Goal: Task Accomplishment & Management: Use online tool/utility

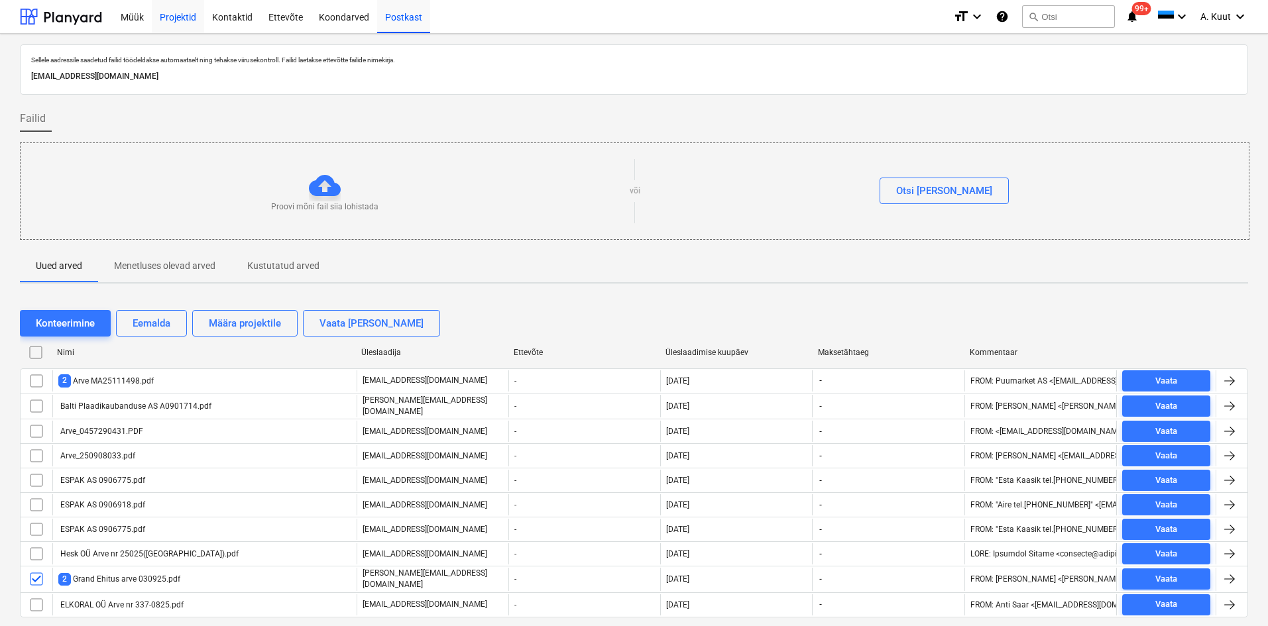
click at [182, 18] on div "Projektid" at bounding box center [178, 16] width 52 height 34
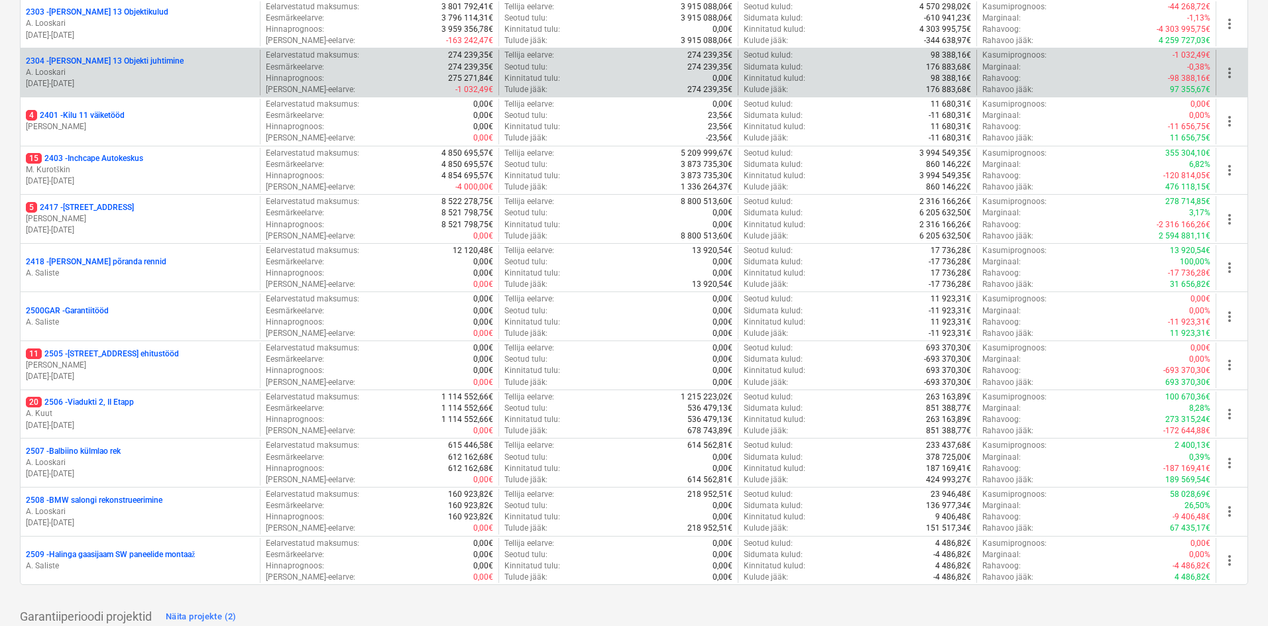
scroll to position [329, 0]
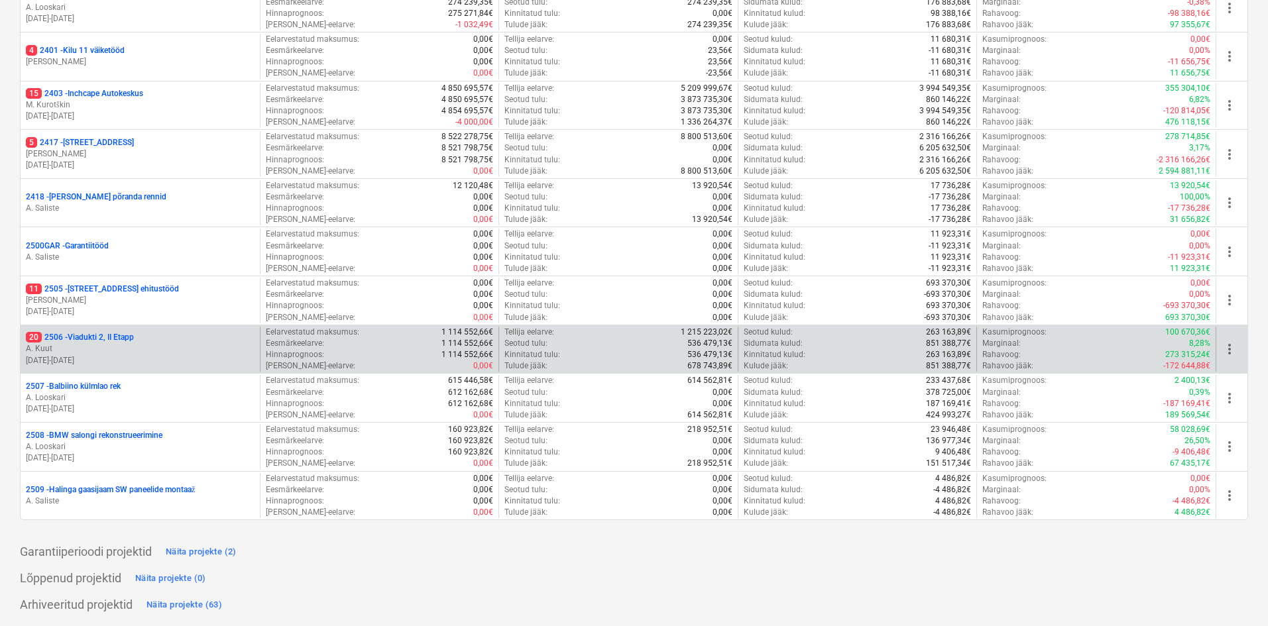
click at [78, 345] on p "A. Kuut" at bounding box center [140, 348] width 229 height 11
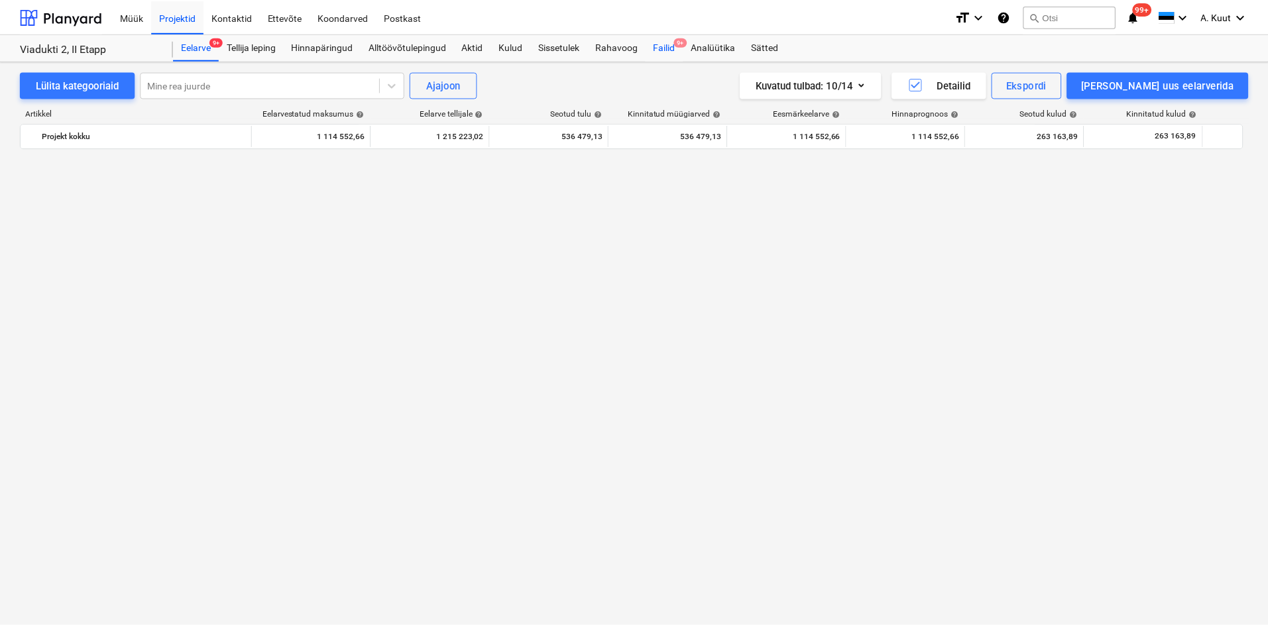
scroll to position [1110, 0]
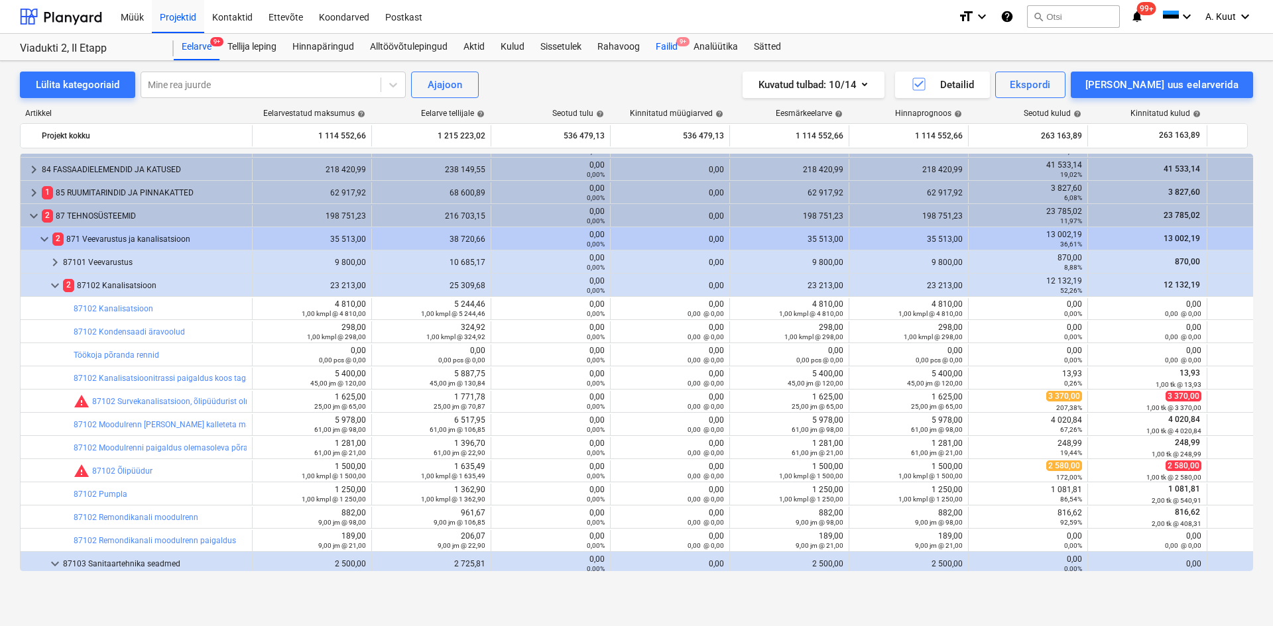
click at [668, 46] on div "Failid 9+" at bounding box center [667, 47] width 38 height 27
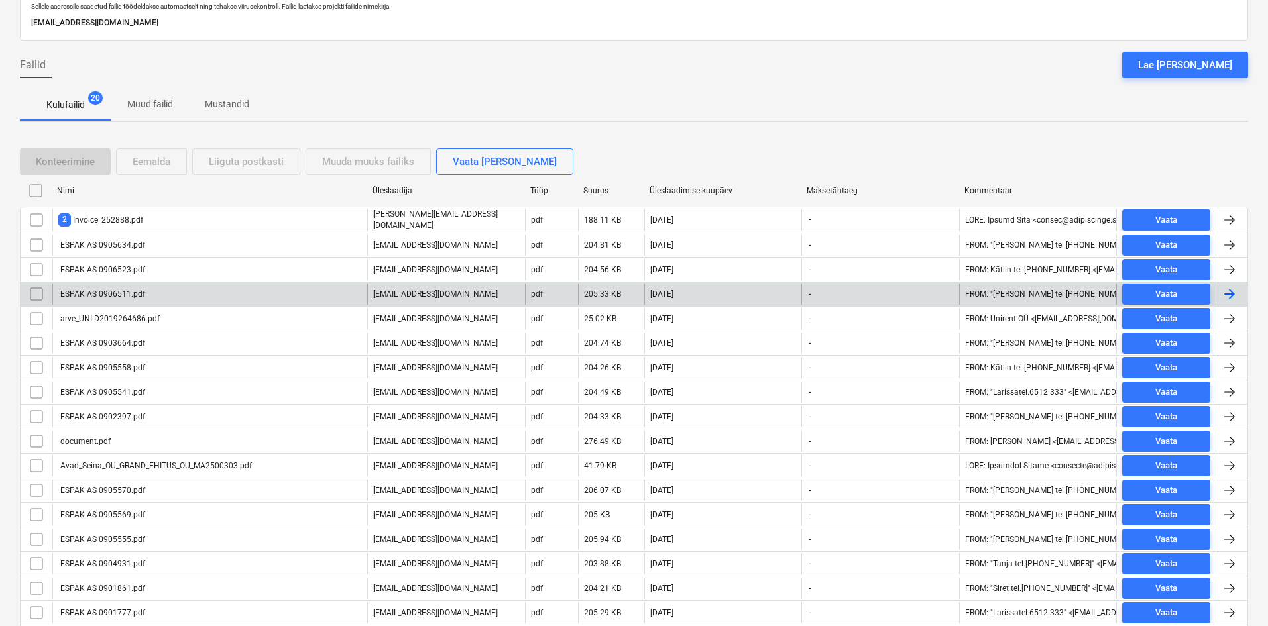
scroll to position [176, 0]
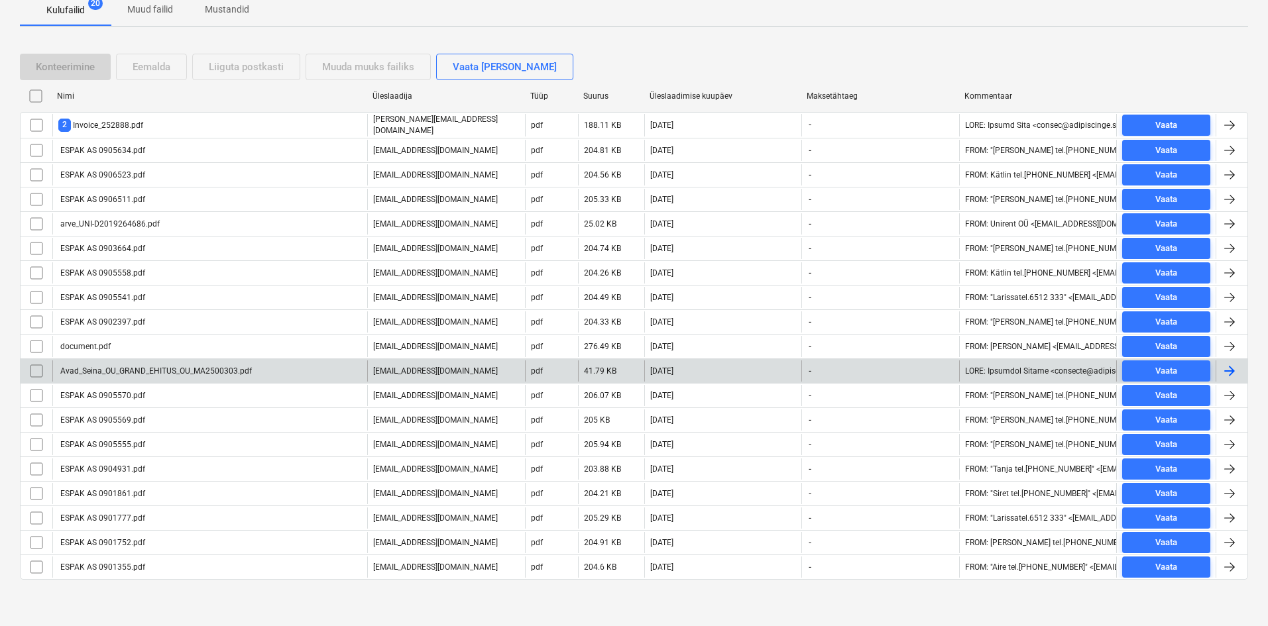
click at [82, 372] on div "Avad_Seina_OU_GRAND_EHITUS_OU_MA2500303.pdf" at bounding box center [155, 371] width 194 height 9
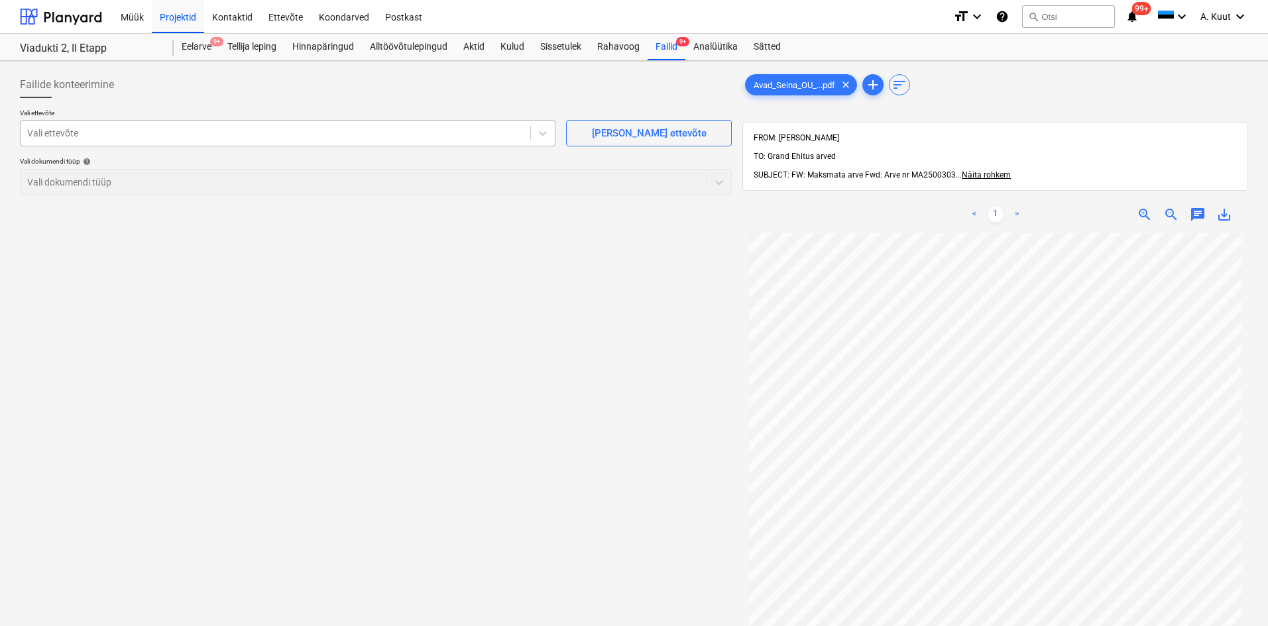
click at [89, 136] on div at bounding box center [275, 133] width 496 height 13
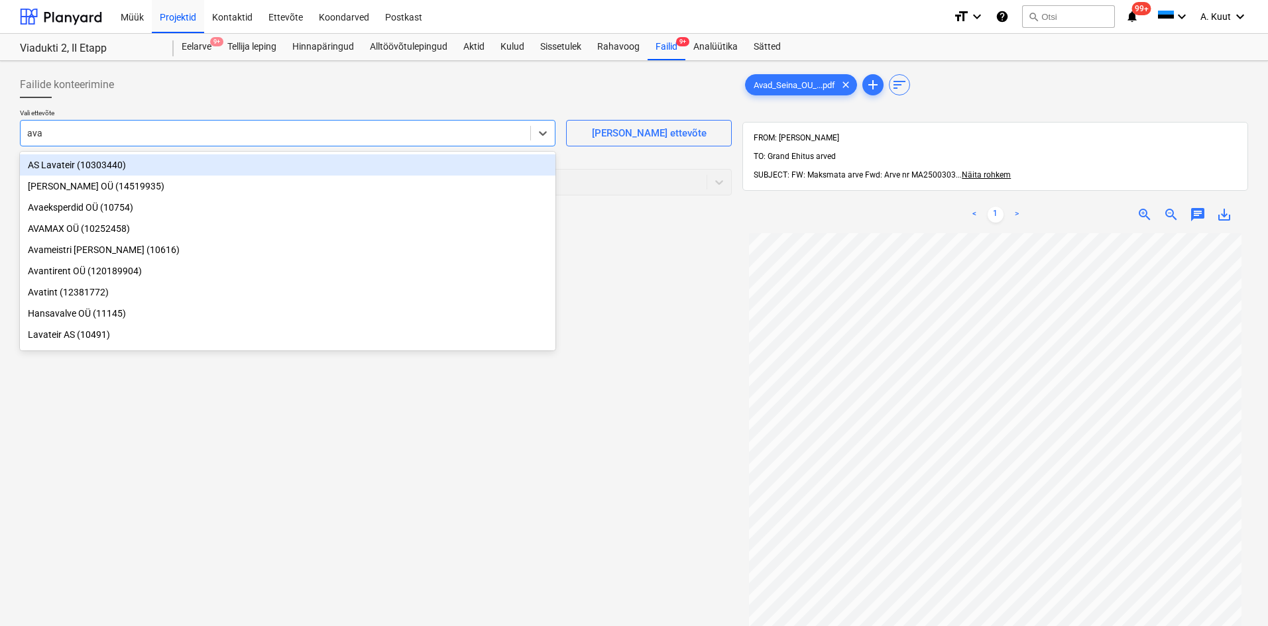
type input "avad"
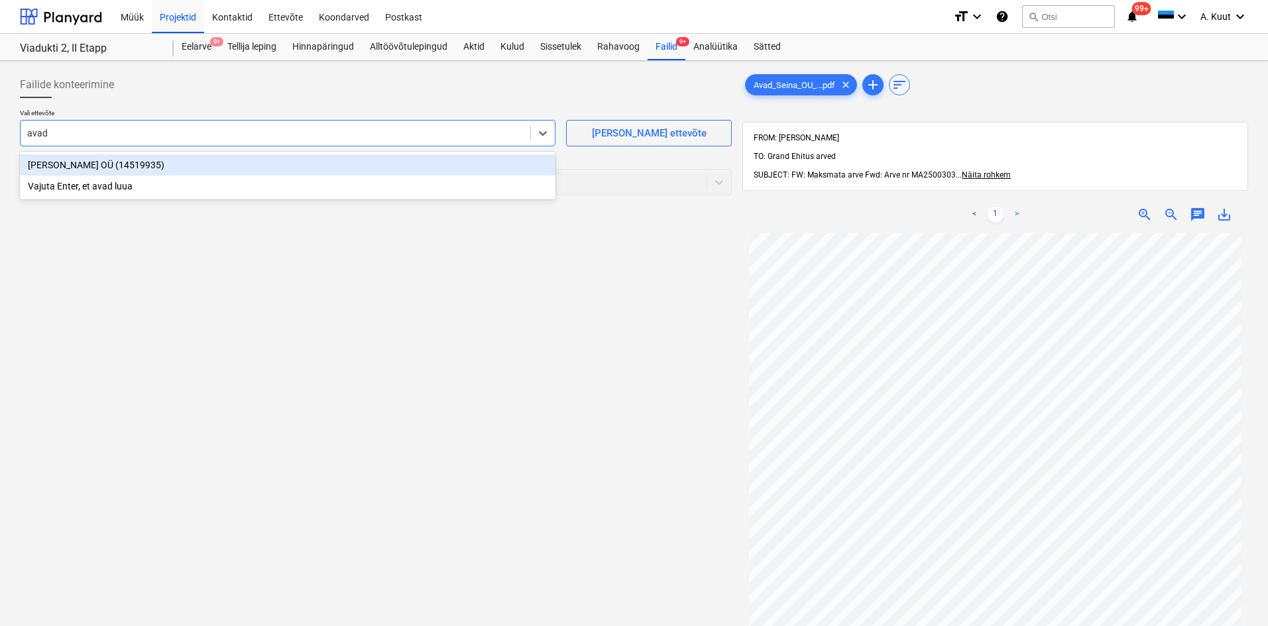
click at [69, 164] on div "[PERSON_NAME] OÜ (14519935)" at bounding box center [288, 164] width 536 height 21
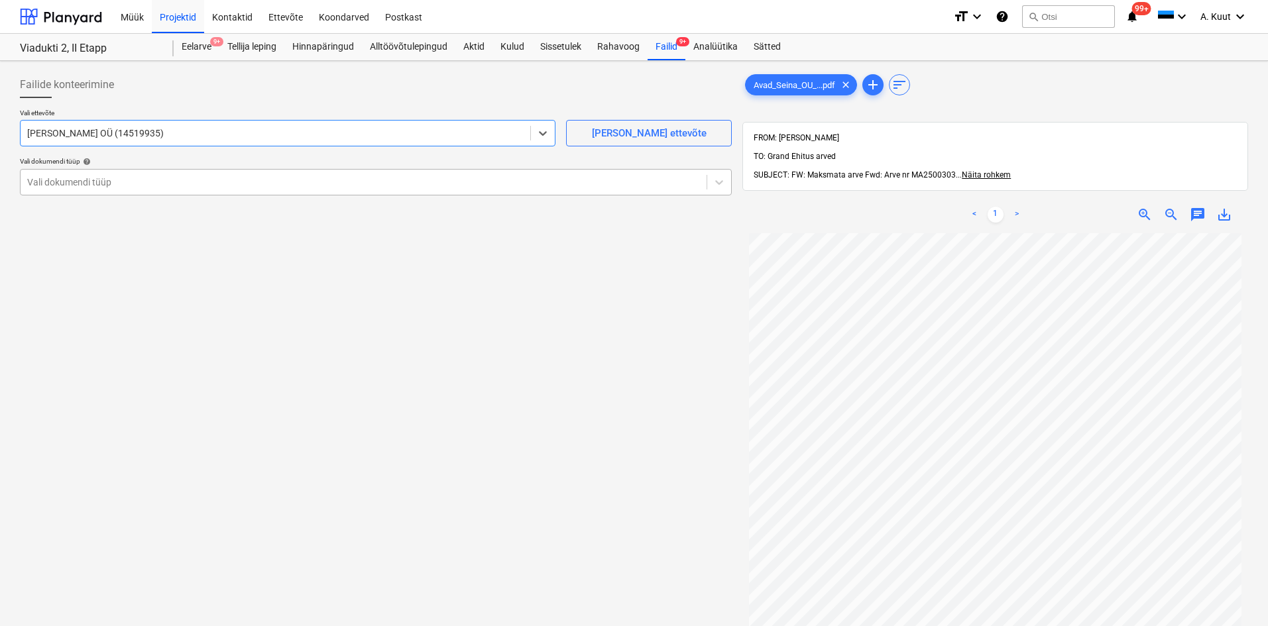
click at [74, 176] on div at bounding box center [363, 182] width 673 height 13
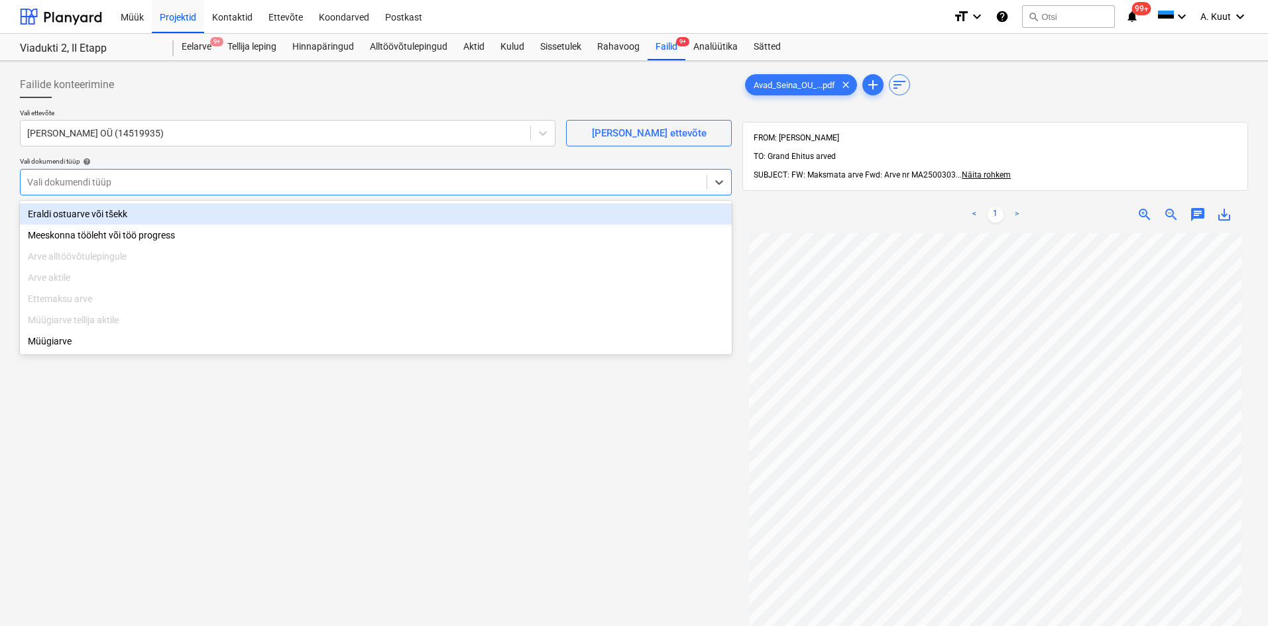
click at [78, 213] on div "Eraldi ostuarve või tšekk" at bounding box center [376, 213] width 712 height 21
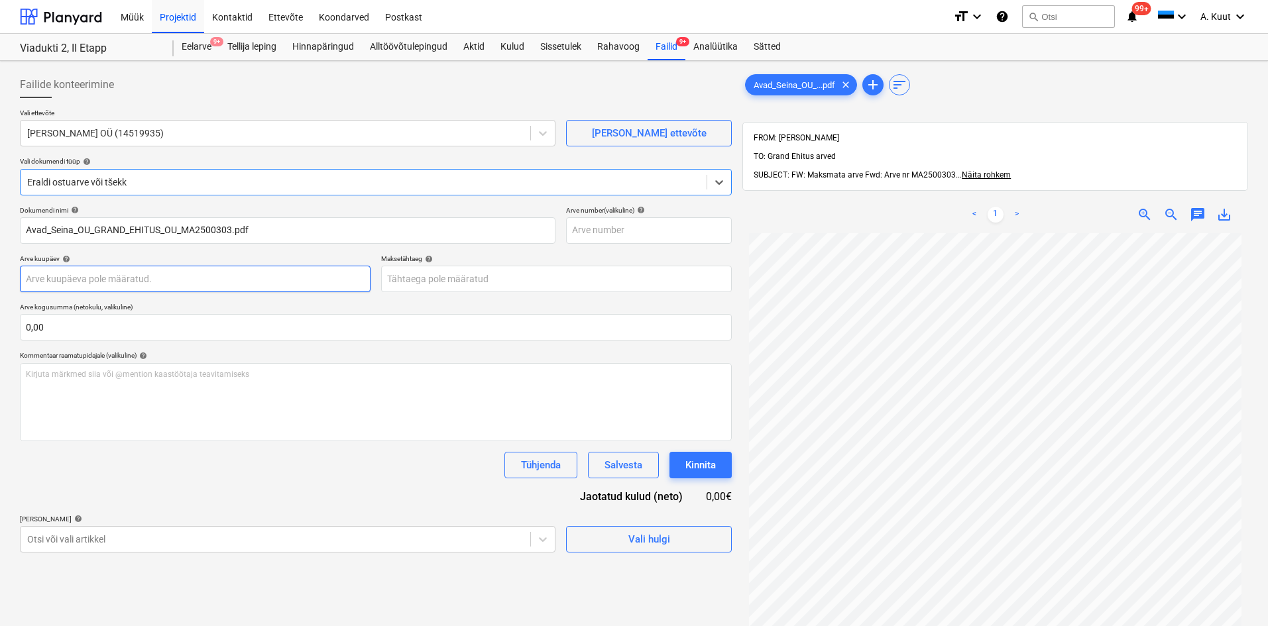
click at [111, 279] on body "Müük Projektid Kontaktid Ettevõte Koondarved Postkast format_size keyboard_arro…" at bounding box center [634, 313] width 1268 height 626
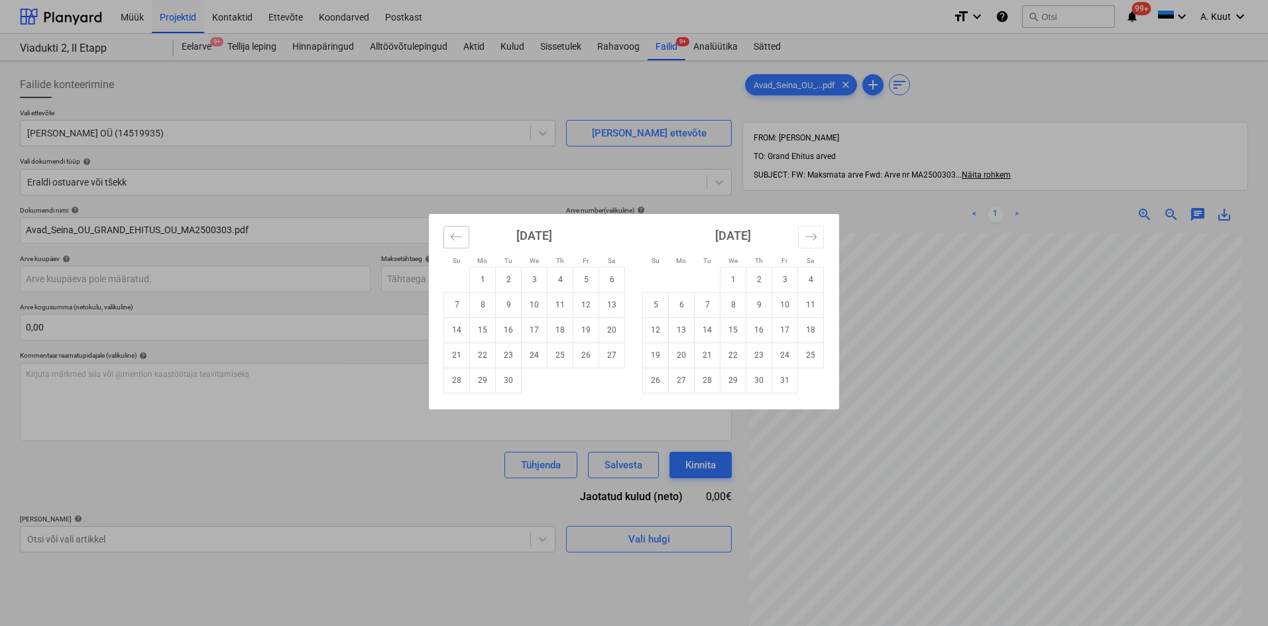
click at [465, 239] on button "Move backward to switch to the previous month." at bounding box center [456, 237] width 26 height 23
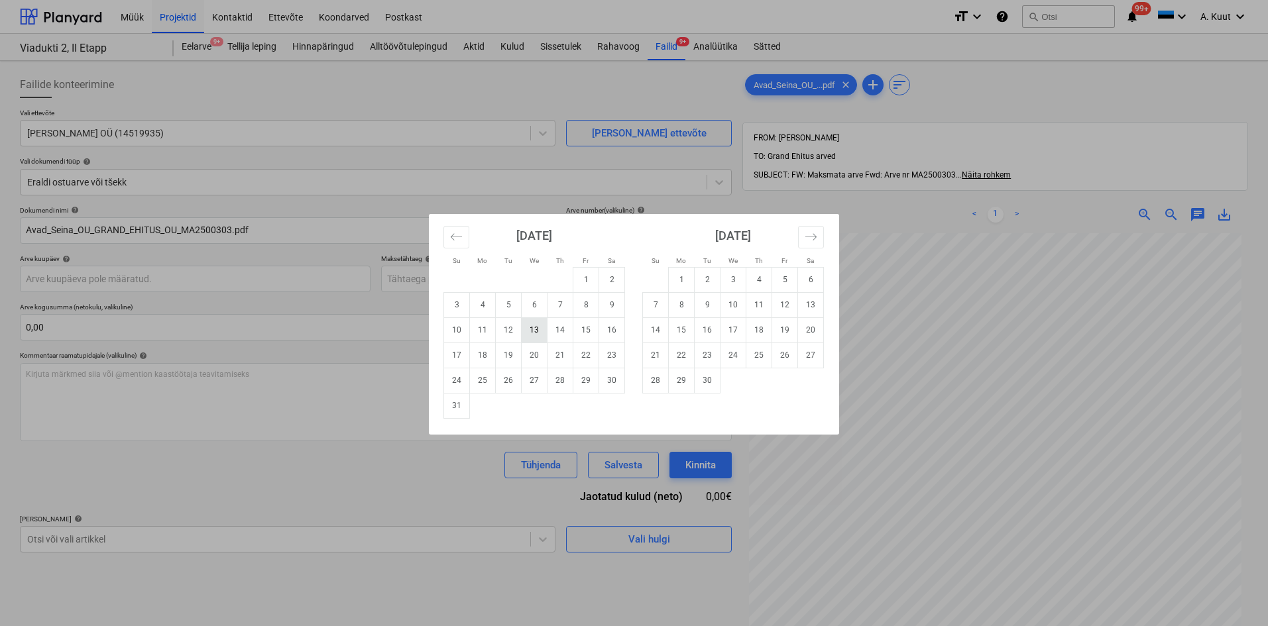
click at [528, 330] on td "13" at bounding box center [535, 330] width 26 height 25
type input "[DATE]"
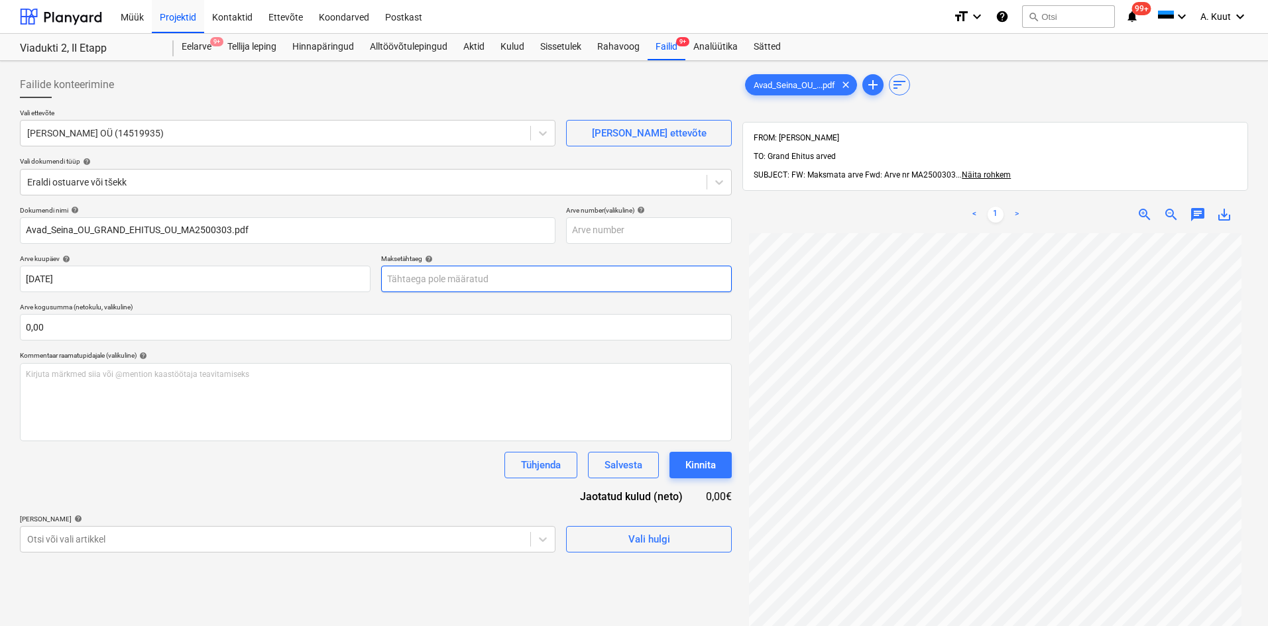
click at [429, 280] on body "Müük Projektid Kontaktid Ettevõte Koondarved Postkast format_size keyboard_arro…" at bounding box center [634, 313] width 1268 height 626
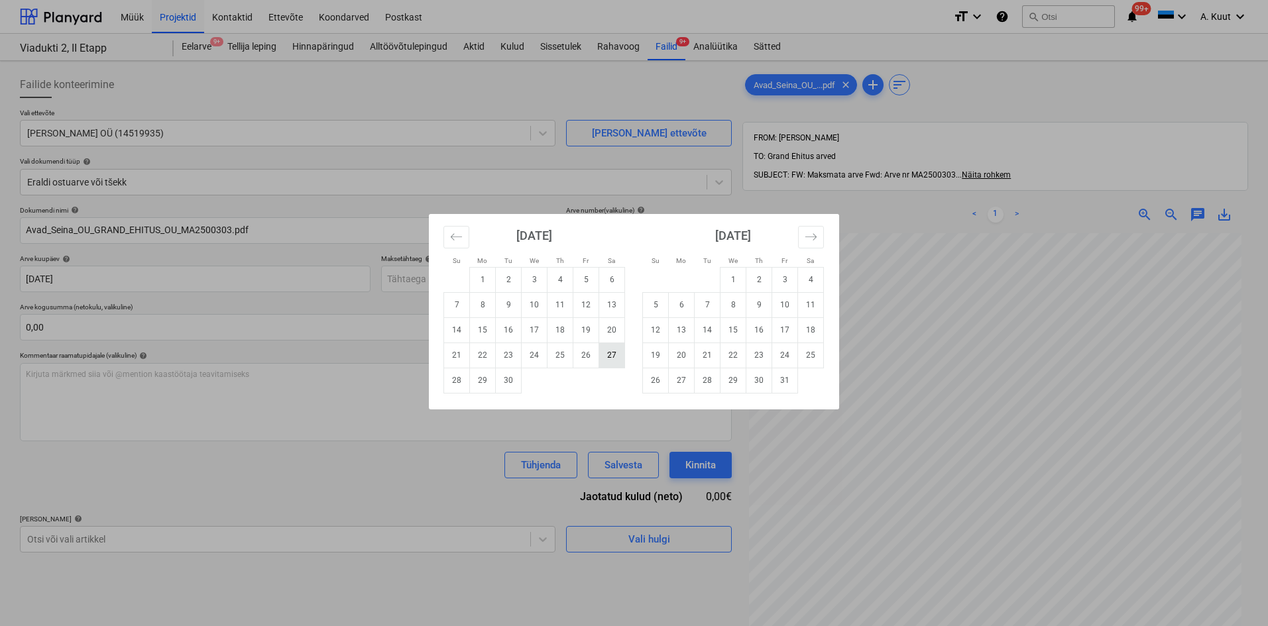
click at [616, 357] on td "27" at bounding box center [612, 355] width 26 height 25
type input "[DATE]"
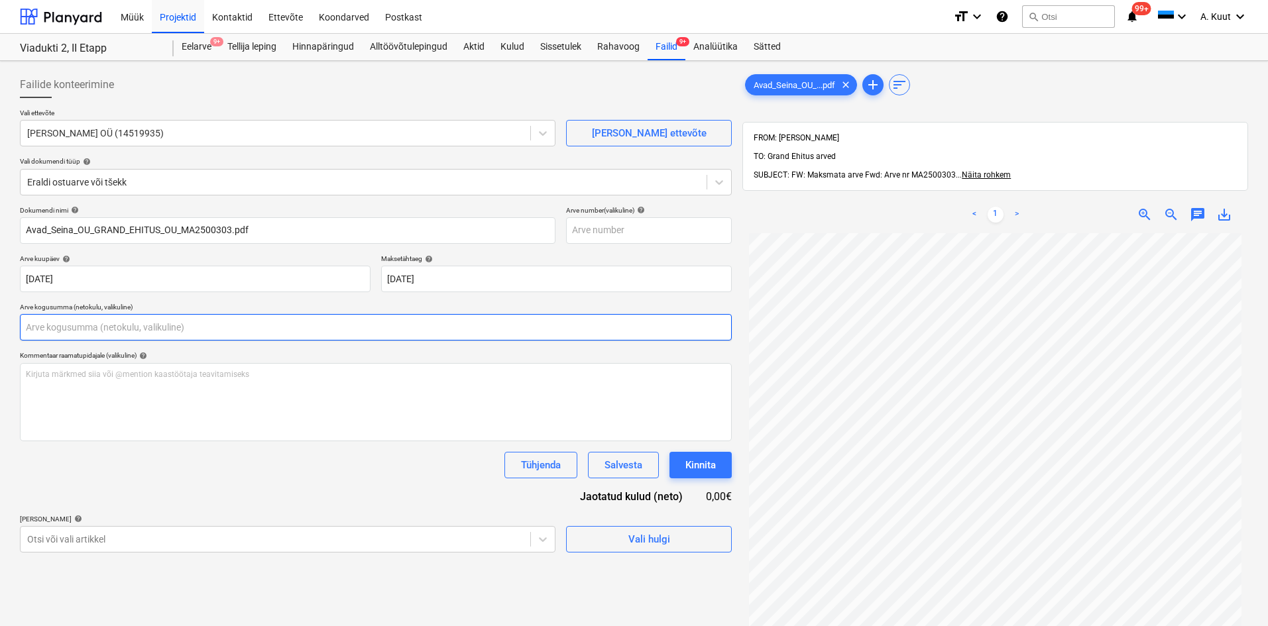
click at [73, 321] on input "text" at bounding box center [376, 327] width 712 height 27
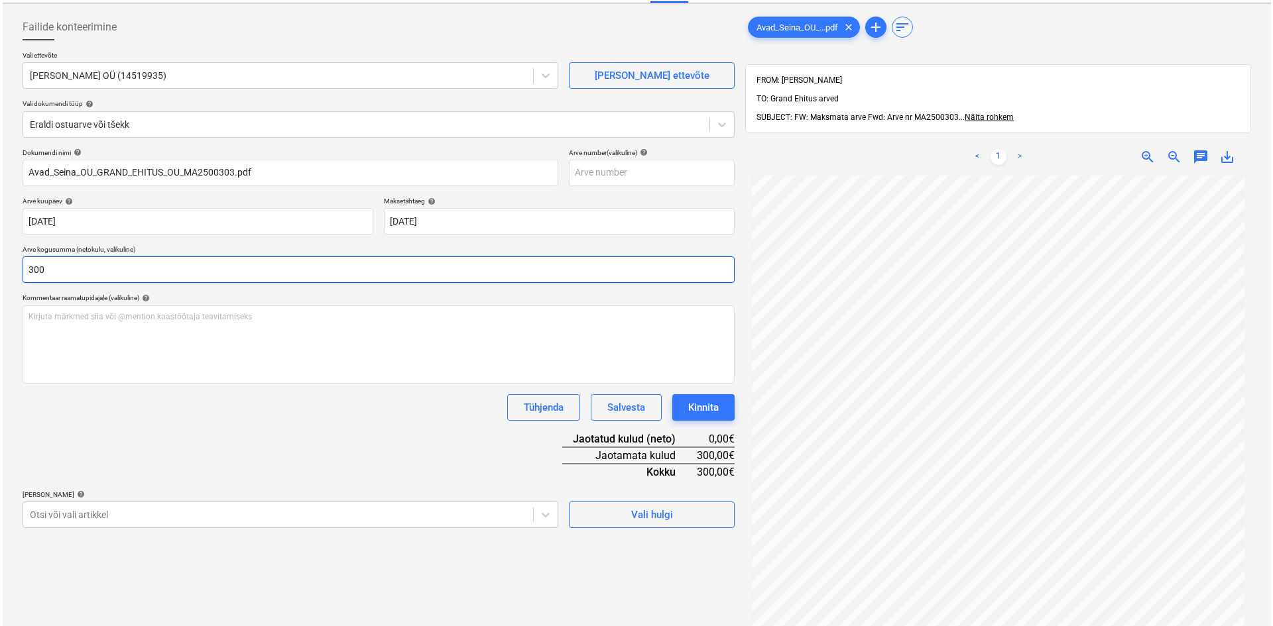
scroll to position [188, 0]
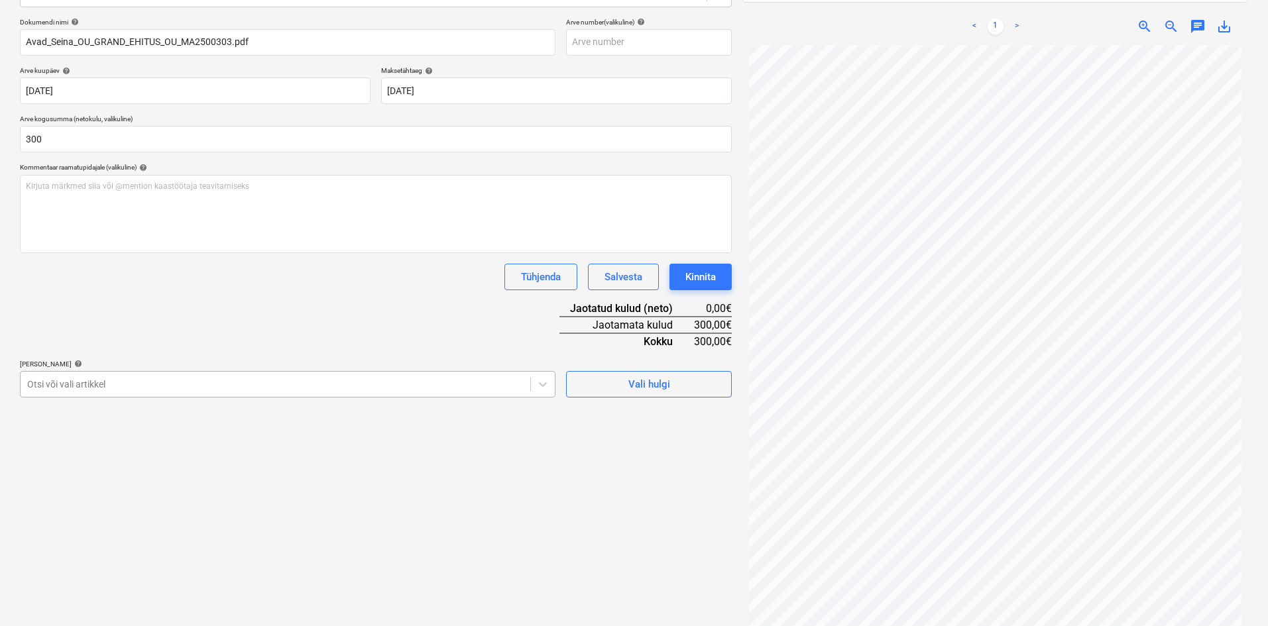
type input "300,00"
click at [133, 380] on div at bounding box center [275, 384] width 496 height 13
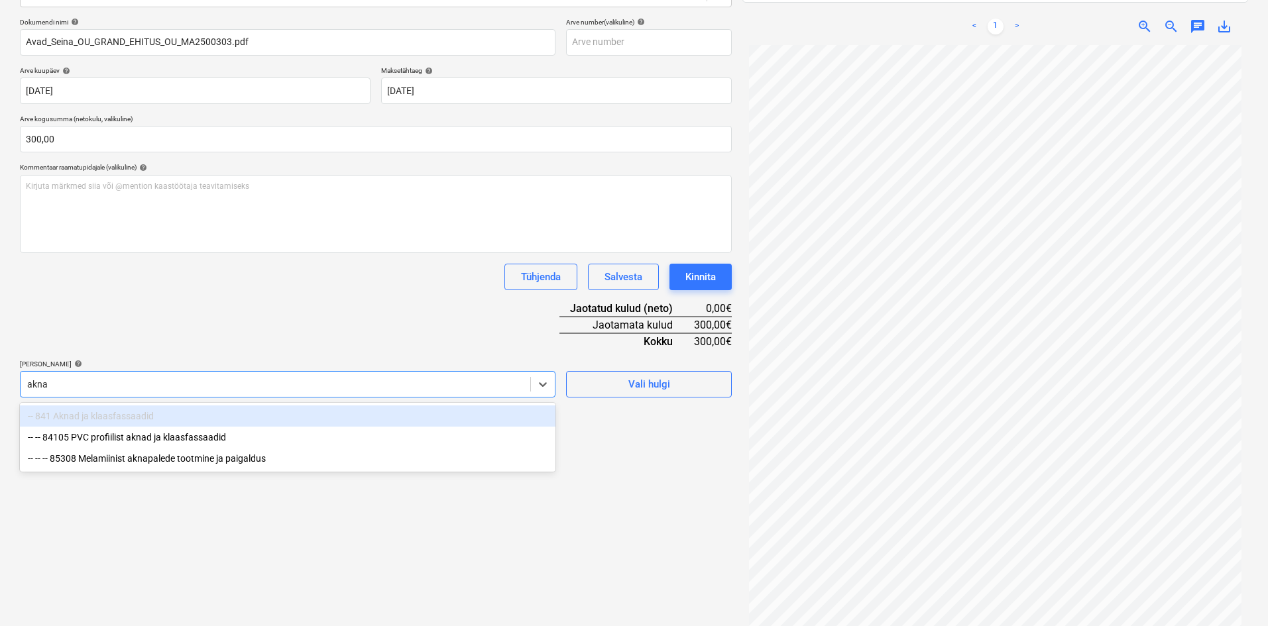
type input "aknad"
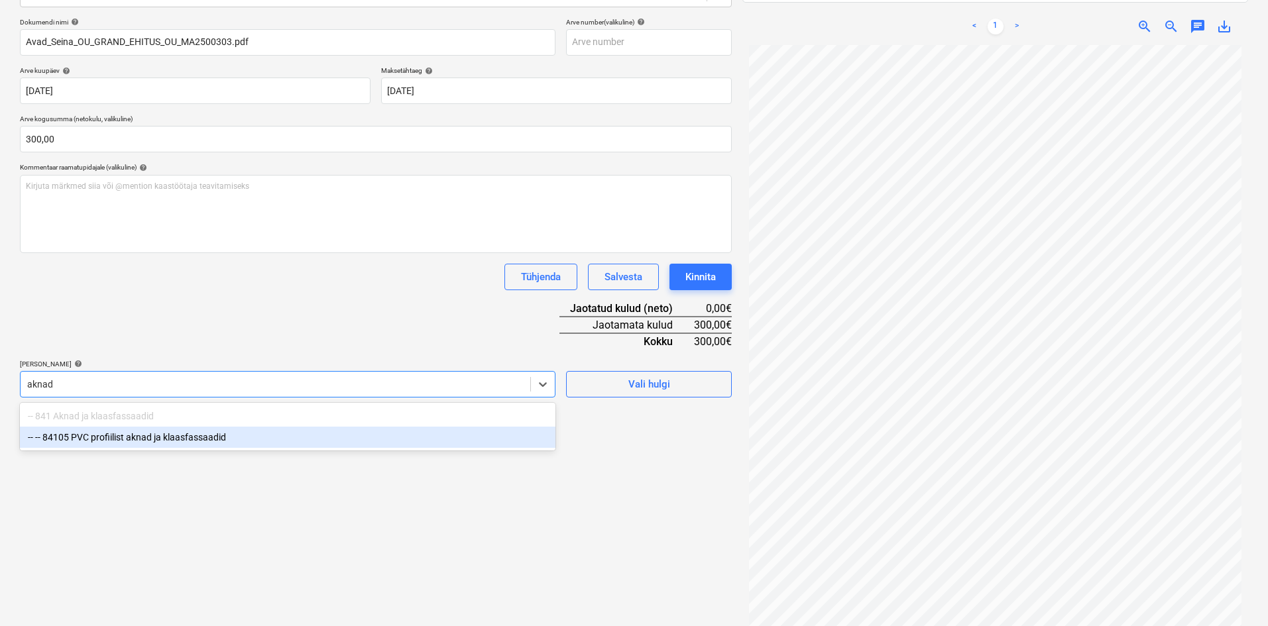
click at [119, 441] on div "-- -- 84105 PVC profiilist aknad ja klaasfassaadid" at bounding box center [288, 437] width 536 height 21
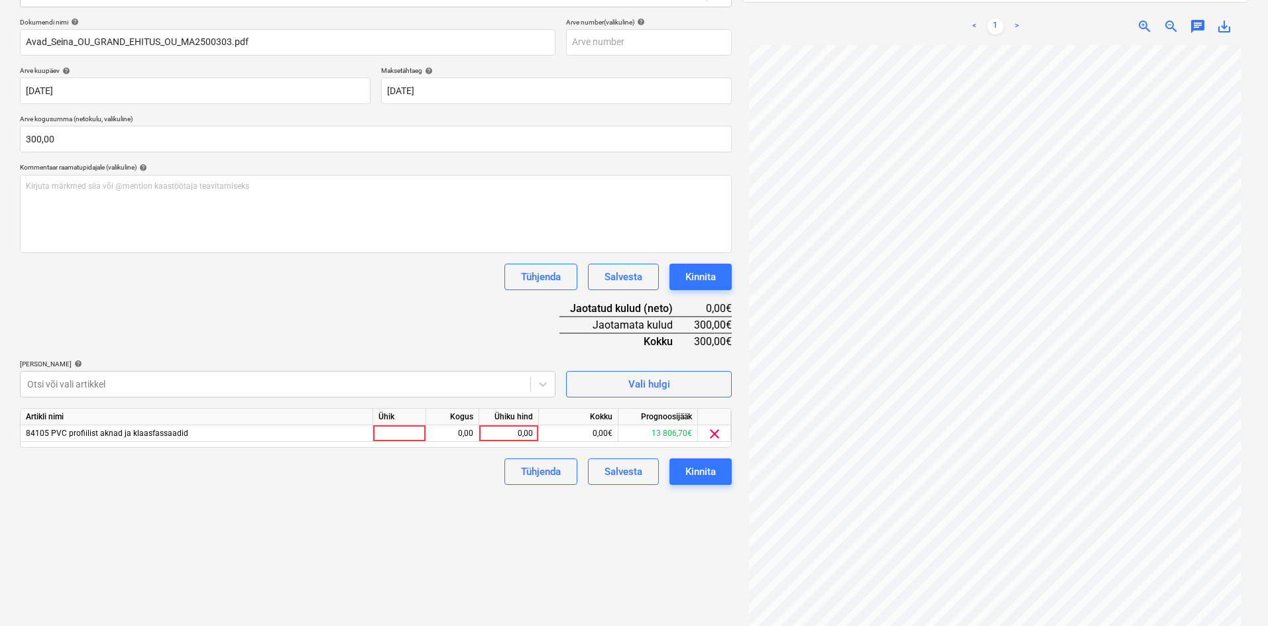
click at [195, 343] on div "Dokumendi nimi help Avad_Seina_OU_GRAND_EHITUS_OU_MA2500303.pdf Arve number (va…" at bounding box center [376, 251] width 712 height 467
click at [525, 433] on div "0,00" at bounding box center [509, 434] width 48 height 17
type input "300"
click at [478, 554] on div "Failide konteerimine Vali ettevõte [PERSON_NAME] OÜ (14519935) [PERSON_NAME] uu…" at bounding box center [376, 259] width 723 height 762
click at [703, 474] on div "Kinnita" at bounding box center [700, 471] width 30 height 17
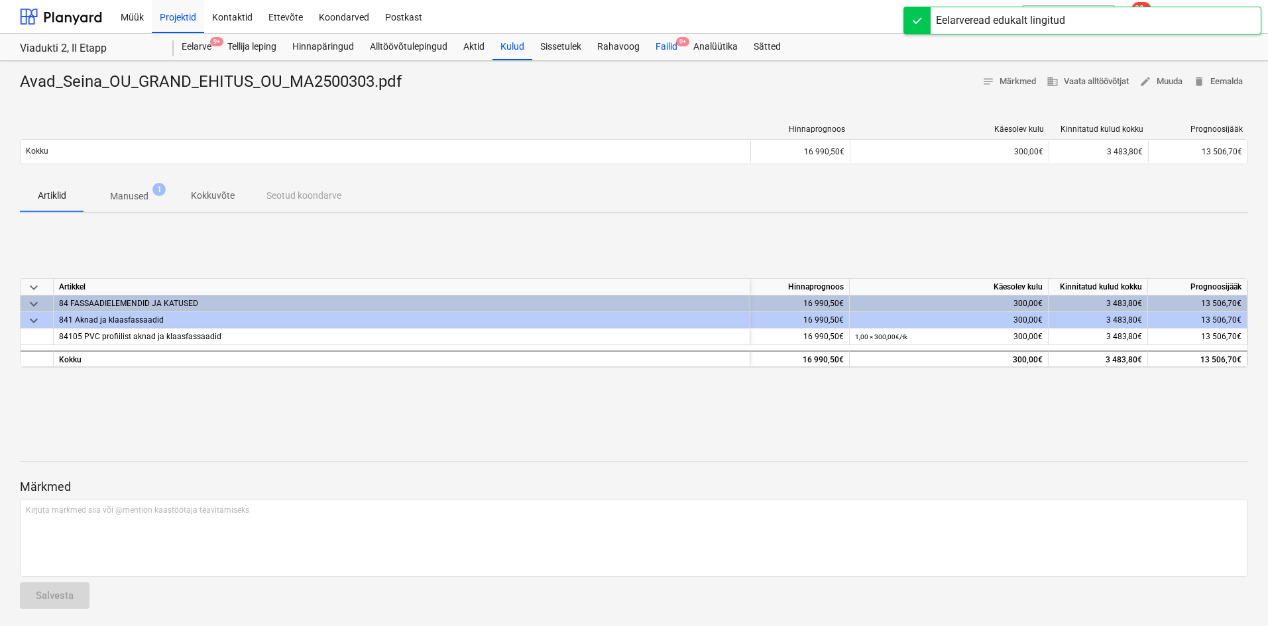
click at [667, 46] on div "Failid 9+" at bounding box center [667, 47] width 38 height 27
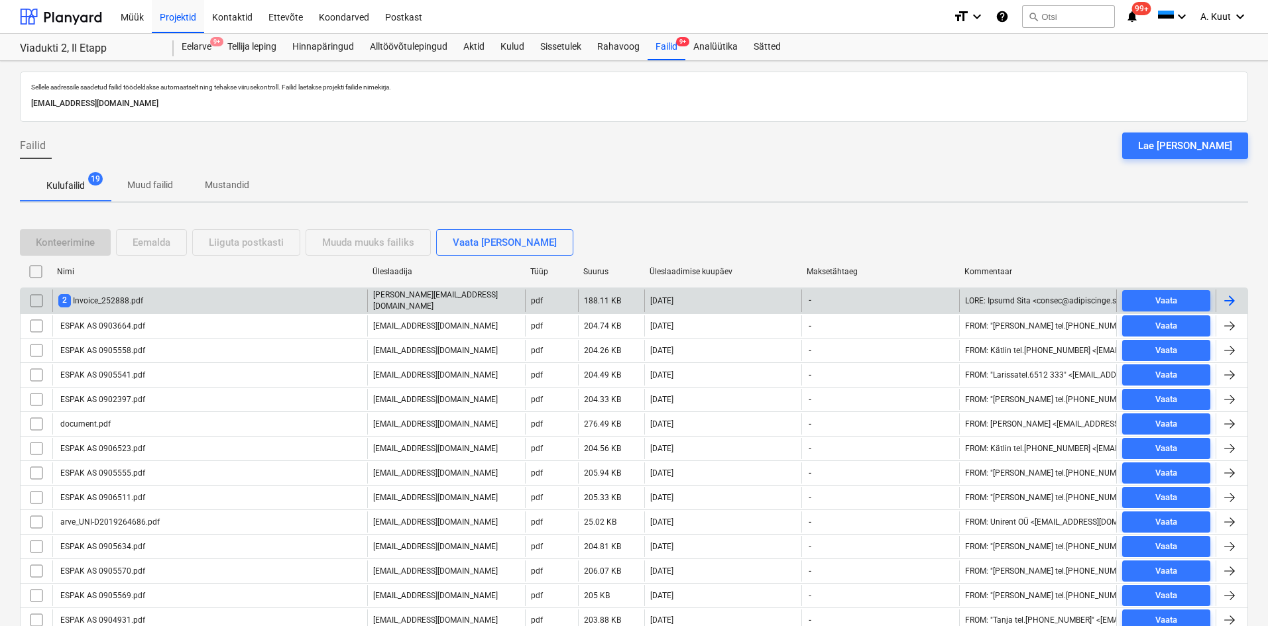
click at [93, 302] on div "2 Invoice_252888.pdf" at bounding box center [100, 300] width 85 height 13
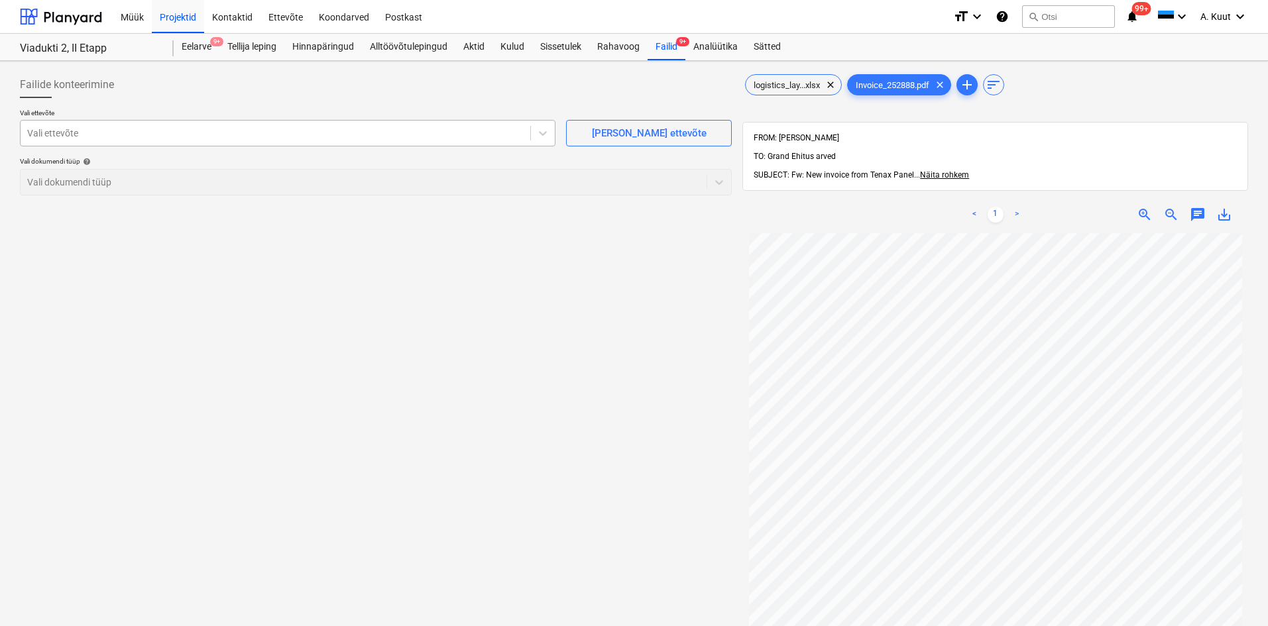
click at [63, 135] on div at bounding box center [275, 133] width 496 height 13
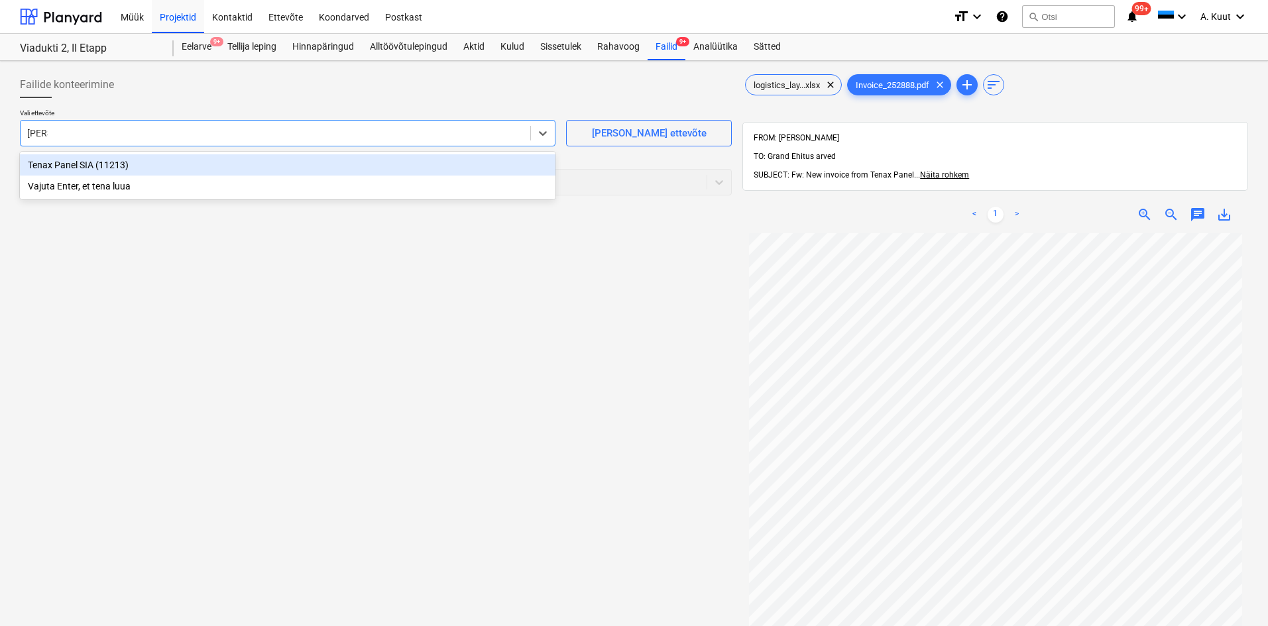
type input "tenax"
click at [54, 168] on div "Tenax Panel SIA (11213)" at bounding box center [288, 164] width 536 height 21
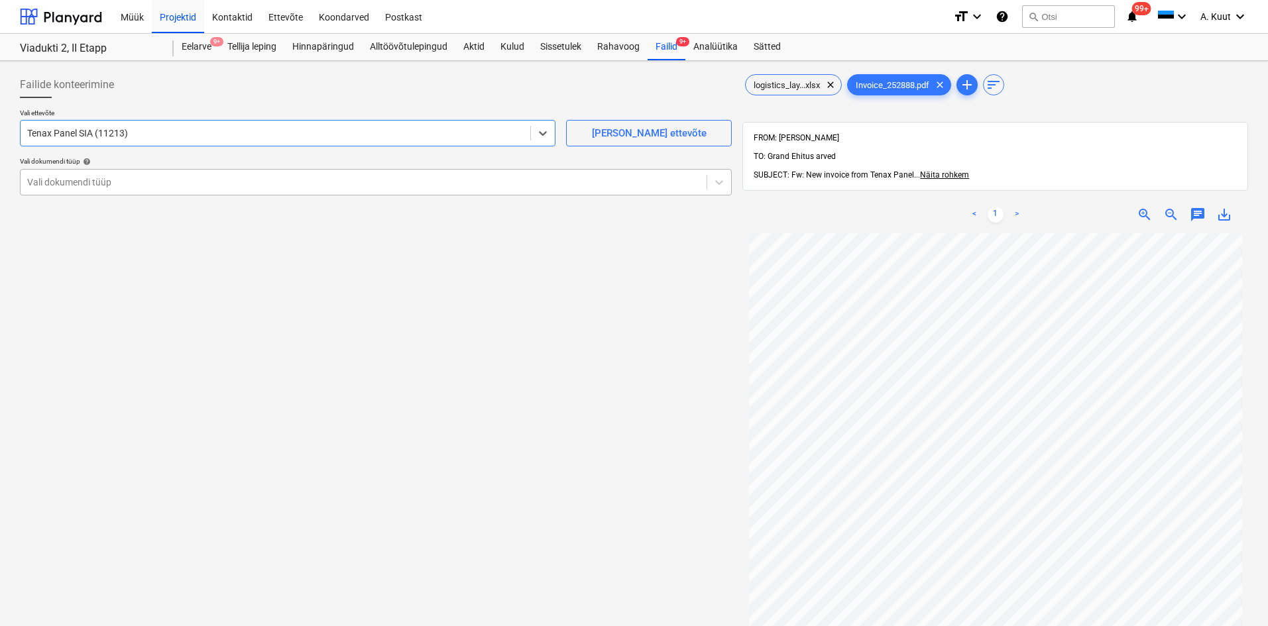
click at [58, 178] on div at bounding box center [363, 182] width 673 height 13
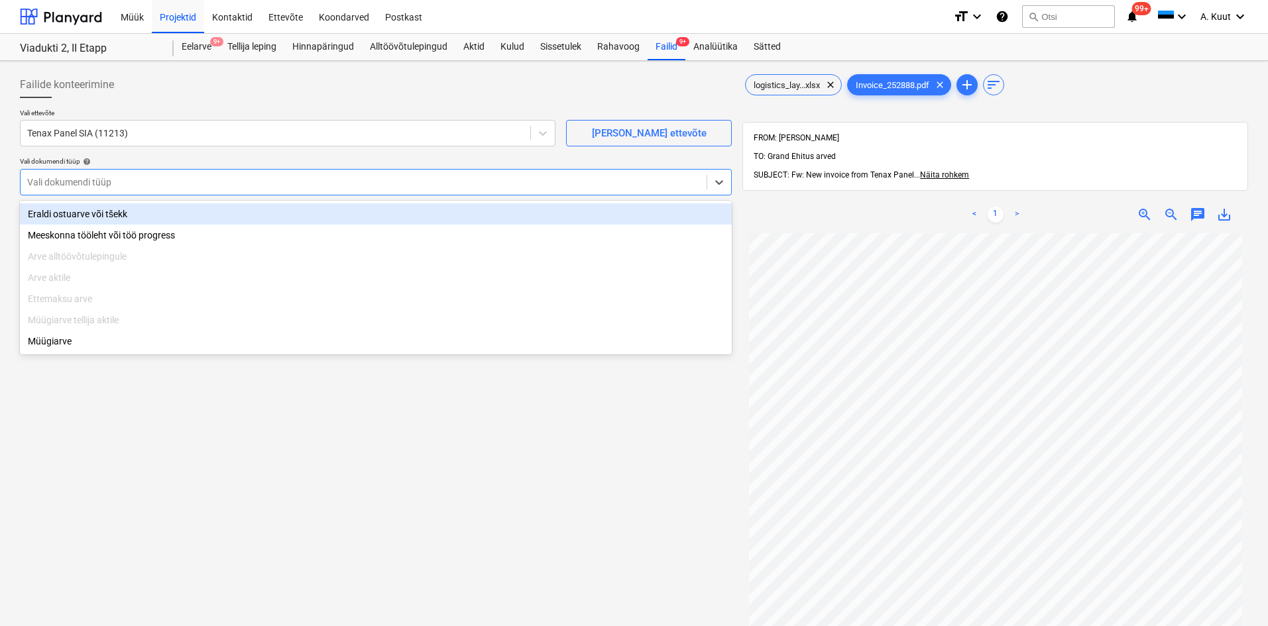
click at [65, 211] on div "Eraldi ostuarve või tšekk" at bounding box center [376, 213] width 712 height 21
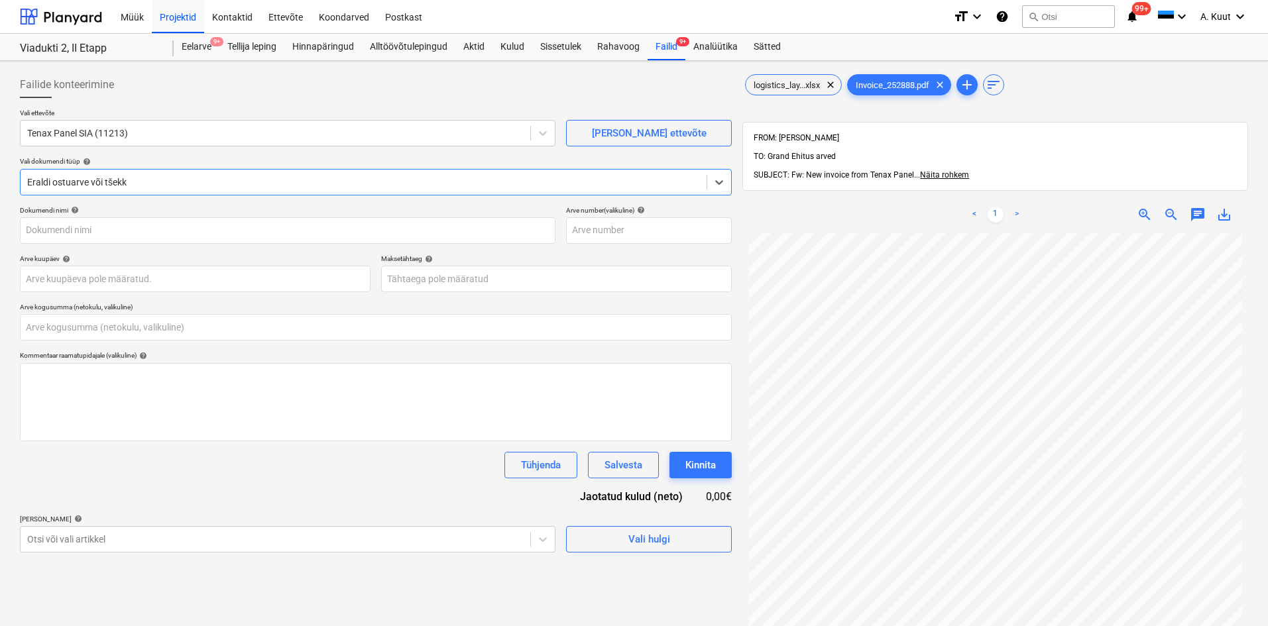
type input "logistics_layouts.xlsx"
type input "0,00"
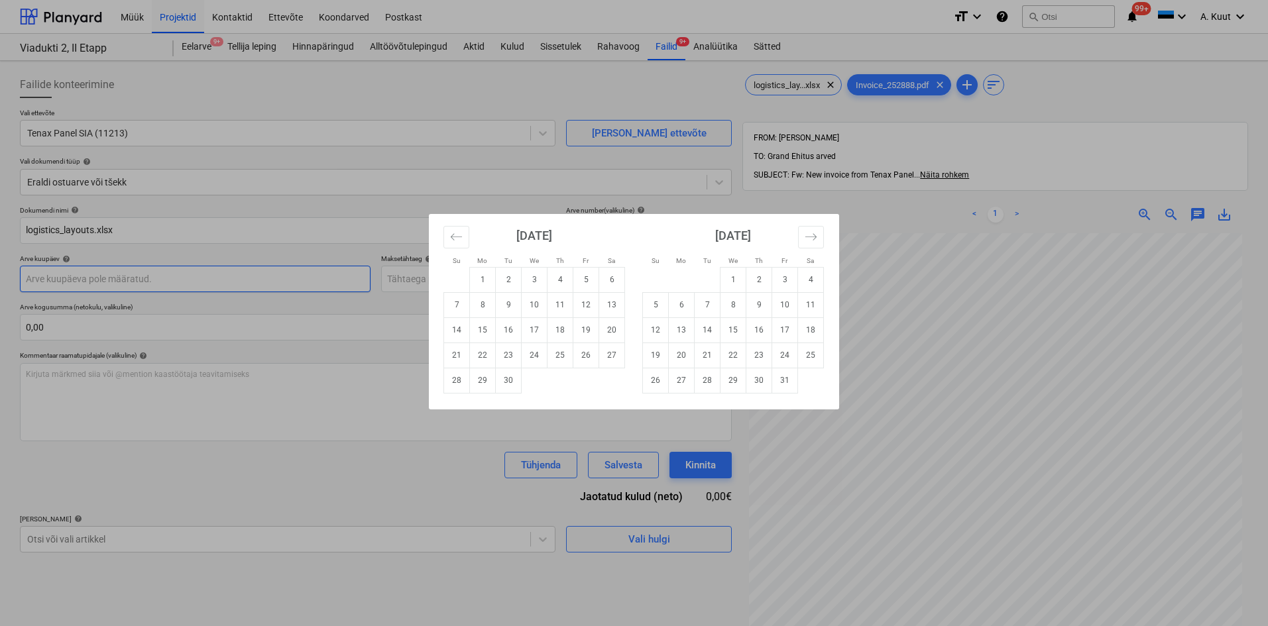
click at [85, 280] on body "Müük Projektid Kontaktid Ettevõte Koondarved Postkast format_size keyboard_arro…" at bounding box center [634, 313] width 1268 height 626
click at [531, 305] on td "10" at bounding box center [535, 304] width 26 height 25
type input "[DATE]"
click at [446, 278] on body "Müük Projektid Kontaktid Ettevõte Koondarved Postkast format_size keyboard_arro…" at bounding box center [634, 313] width 1268 height 626
click at [784, 306] on td "10" at bounding box center [785, 304] width 26 height 25
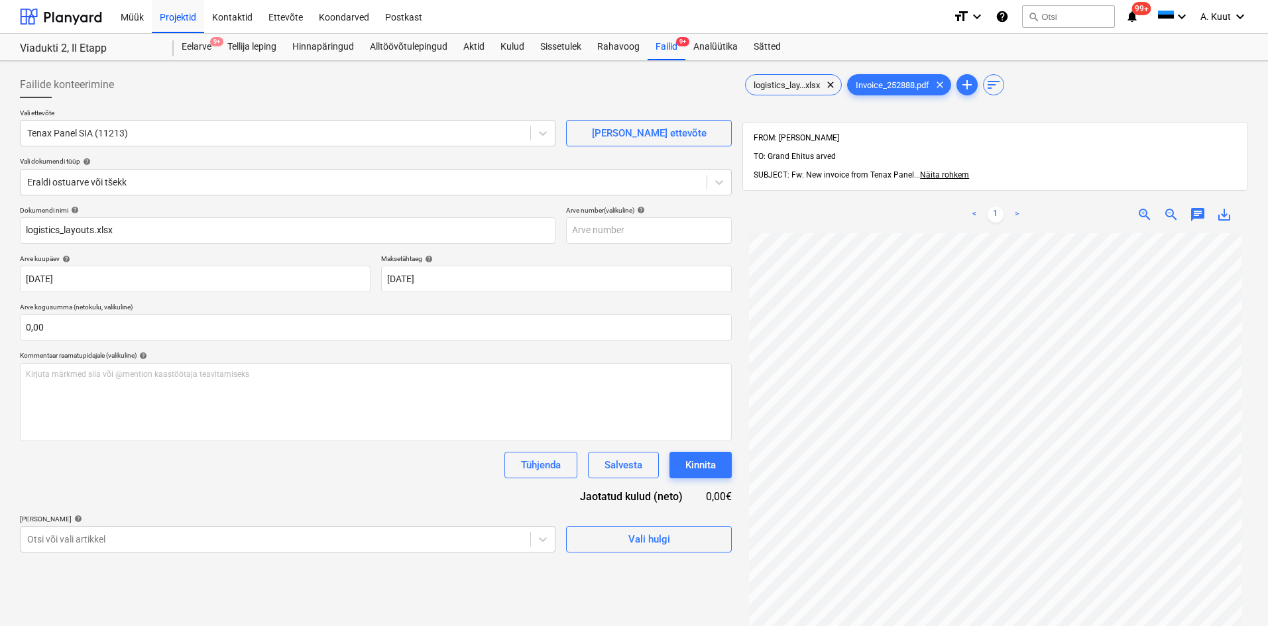
type input "[DATE]"
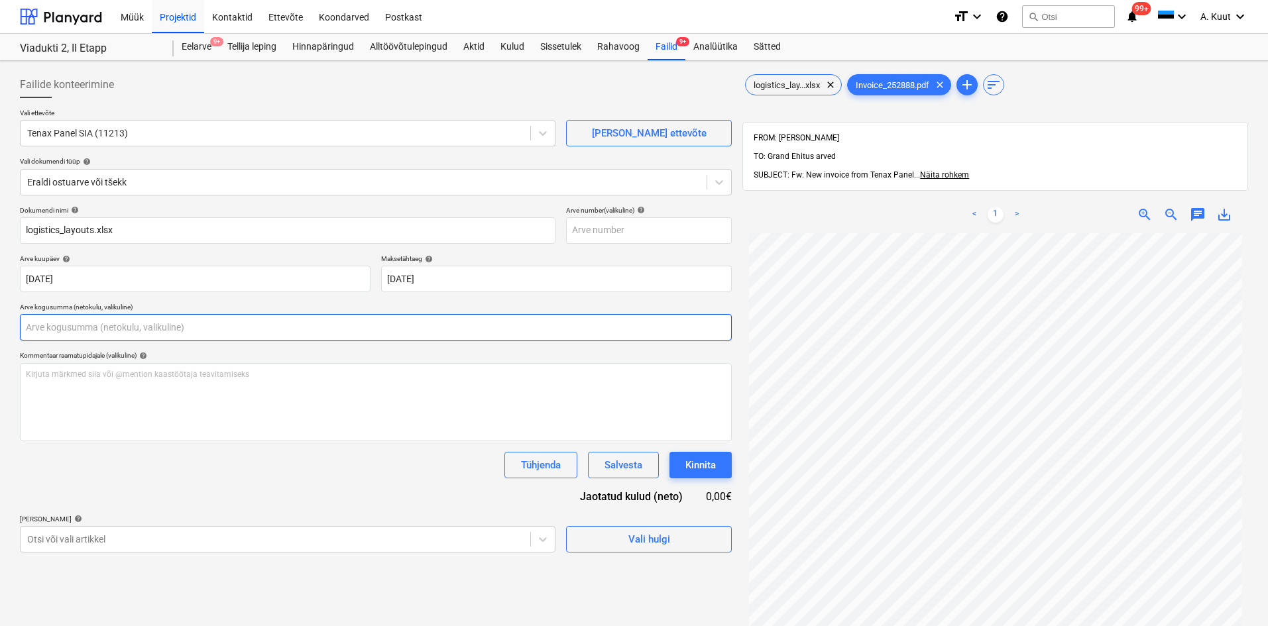
click at [67, 330] on input "text" at bounding box center [376, 327] width 712 height 27
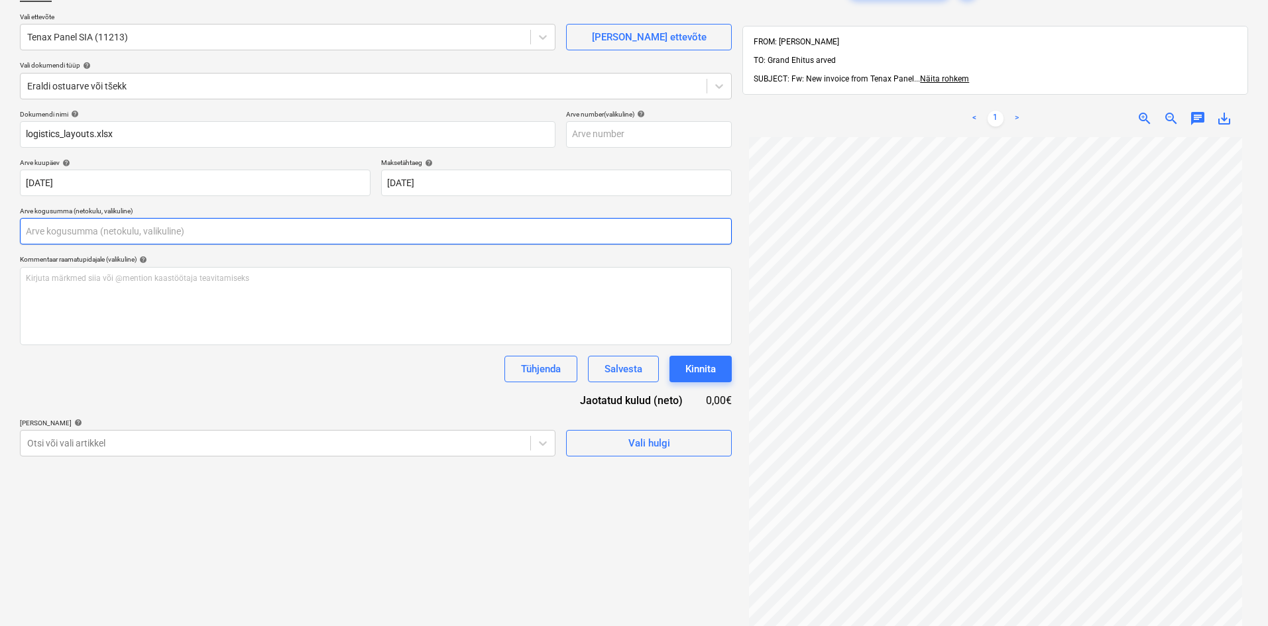
scroll to position [188, 0]
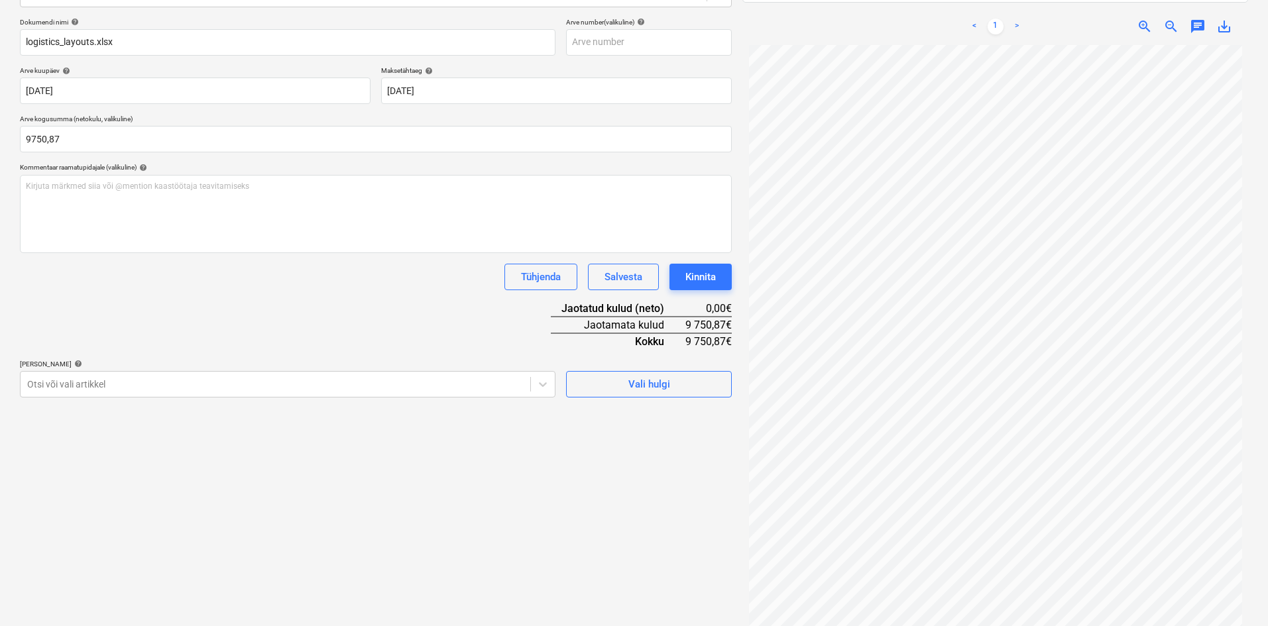
type input "9 750,87"
click at [347, 481] on div "Failide konteerimine Vali ettevõte Tenax Panel SIA (11213) [PERSON_NAME] uus et…" at bounding box center [376, 259] width 723 height 762
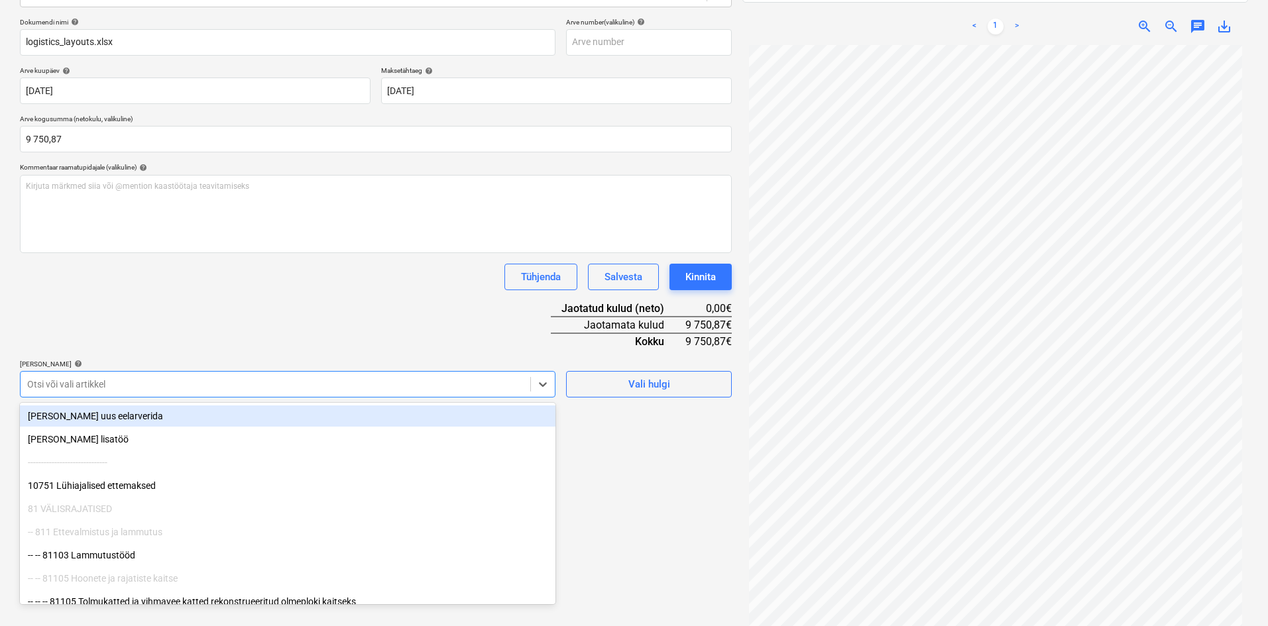
click at [177, 386] on div at bounding box center [275, 384] width 496 height 13
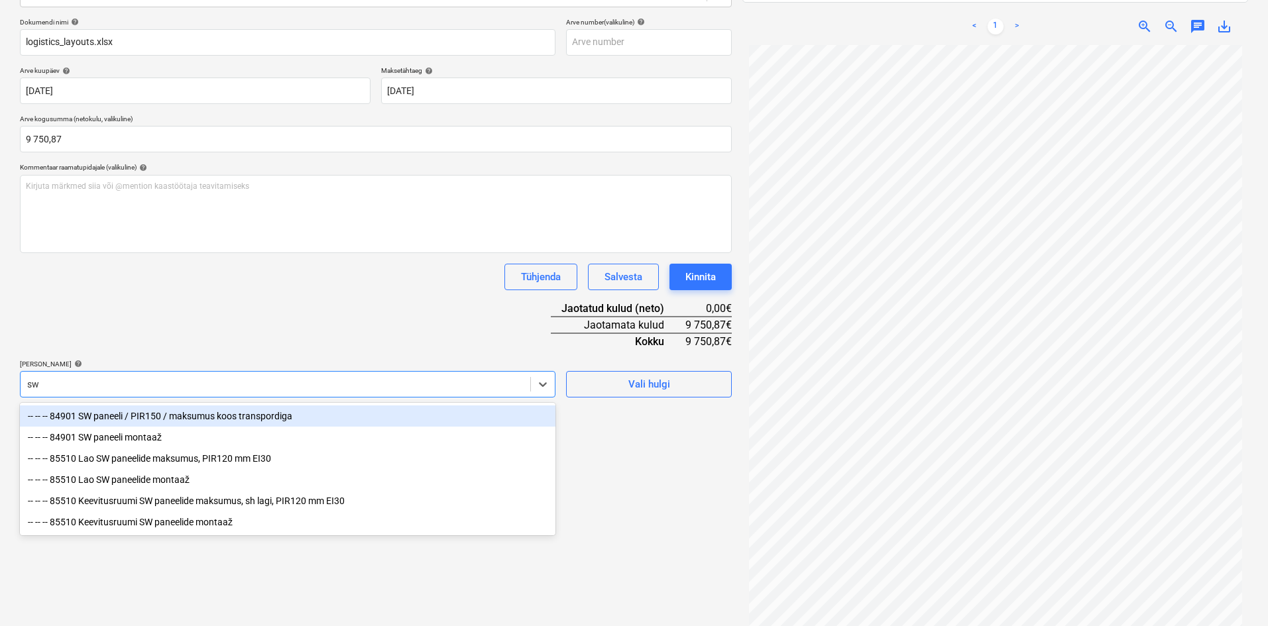
type input "sw"
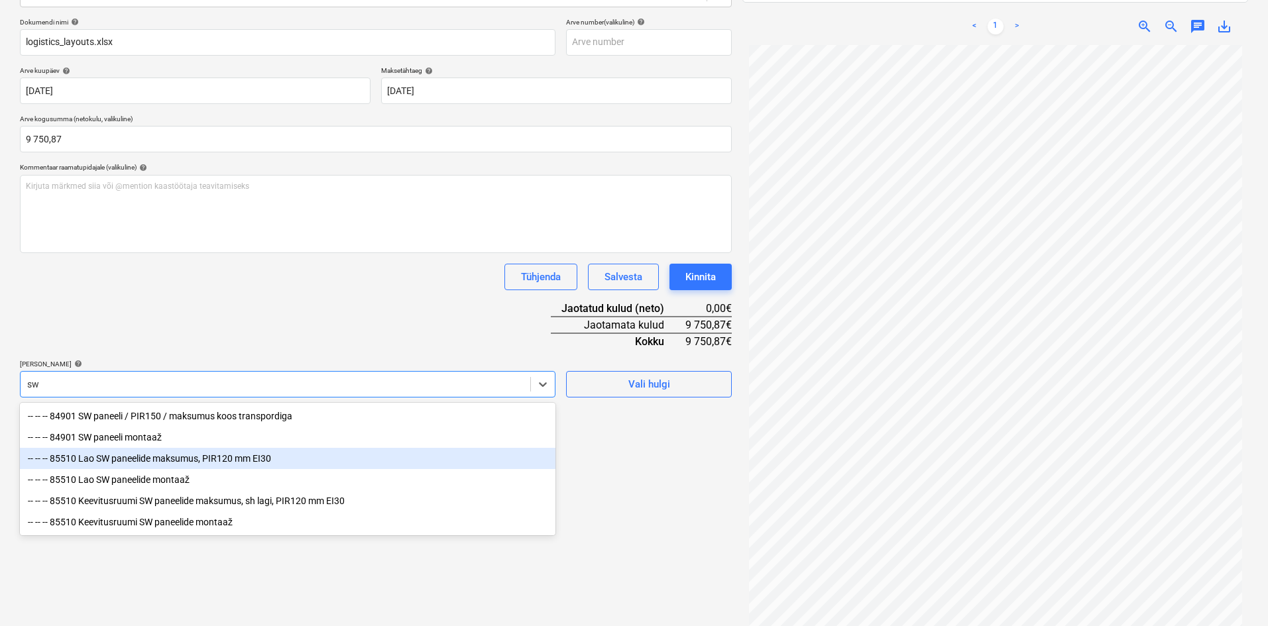
click at [133, 462] on div "-- -- -- 85510 Lao SW paneelide maksumus, PIR120 mm EI30" at bounding box center [288, 458] width 536 height 21
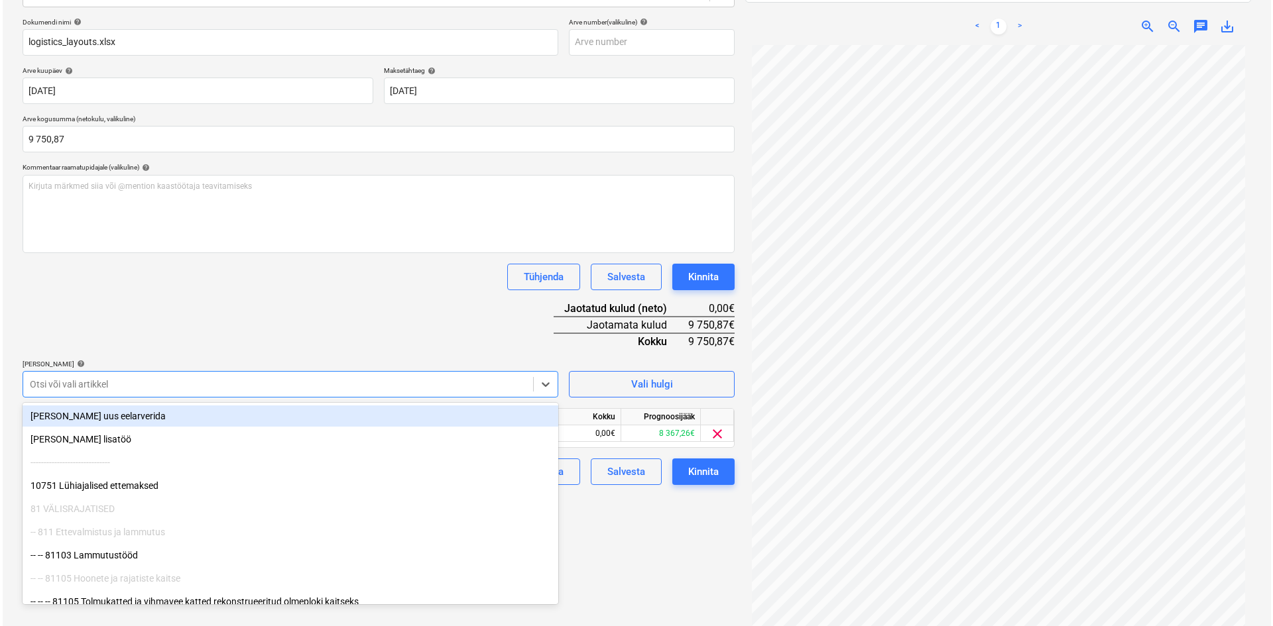
scroll to position [66, 0]
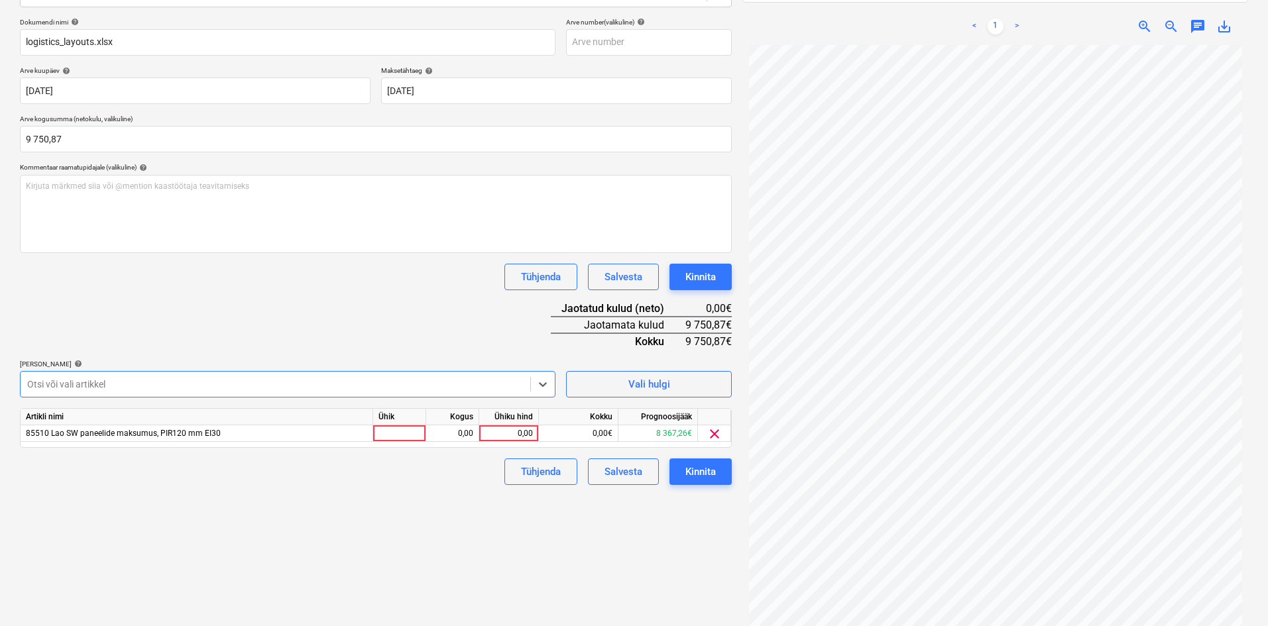
click at [107, 382] on div at bounding box center [275, 384] width 496 height 13
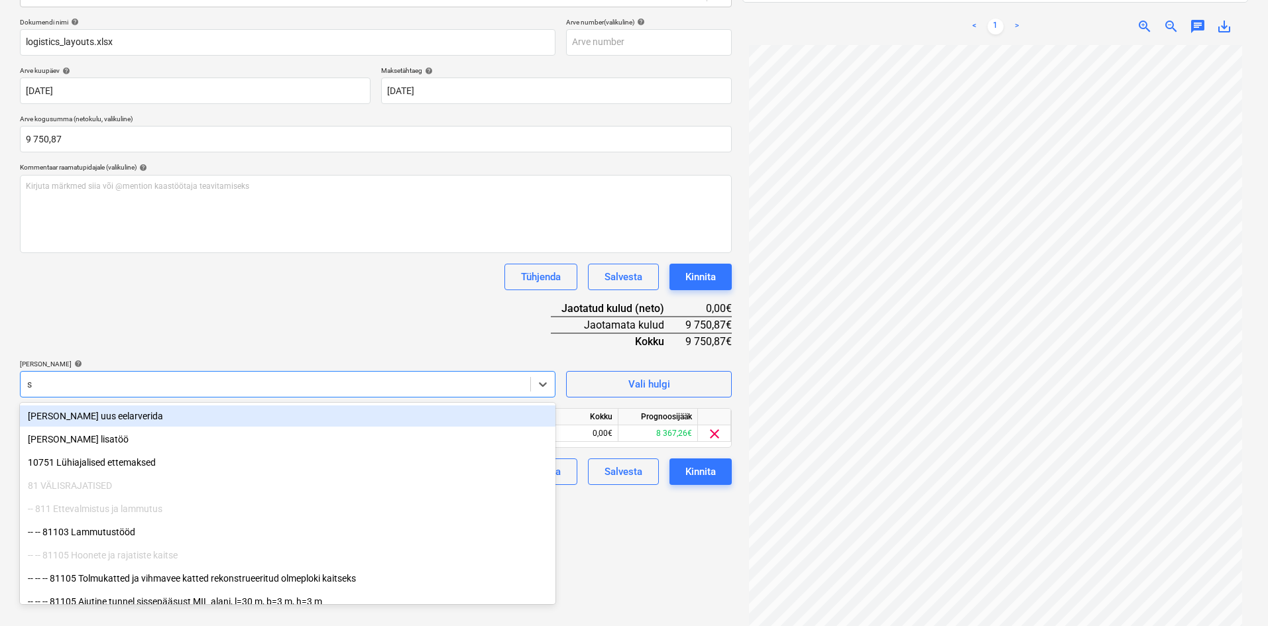
type input "sw"
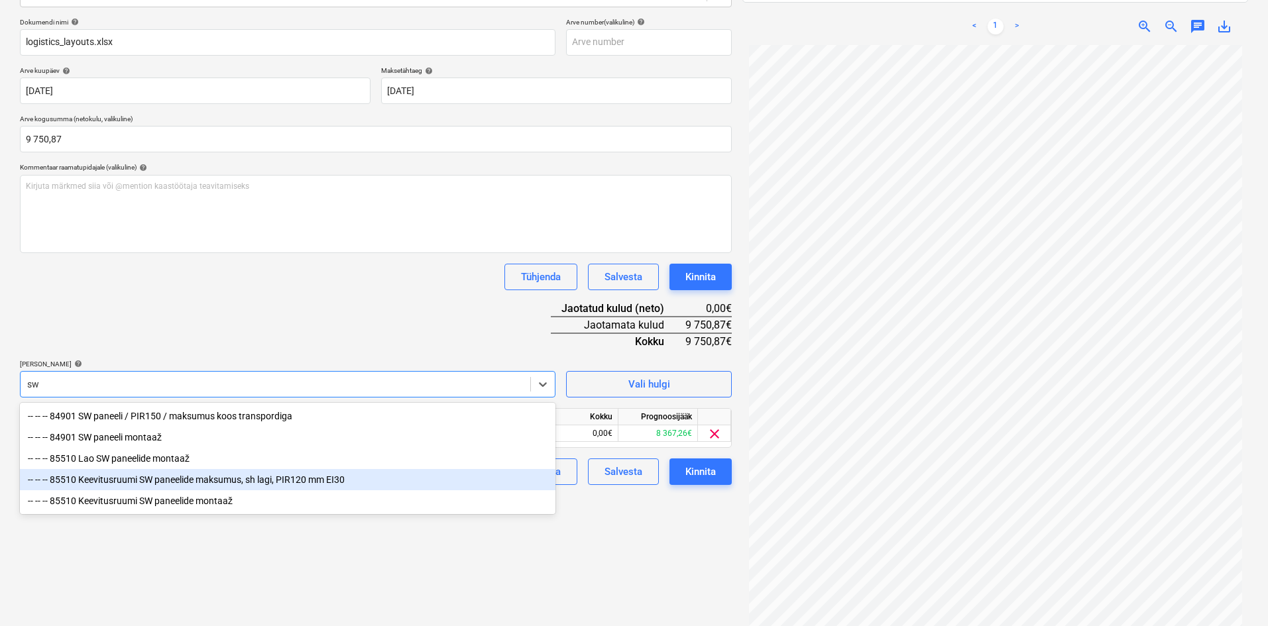
click at [95, 484] on div "-- -- -- 85510 Keevitusruumi SW paneelide maksumus, sh lagi, PIR120 mm EI30" at bounding box center [288, 479] width 536 height 21
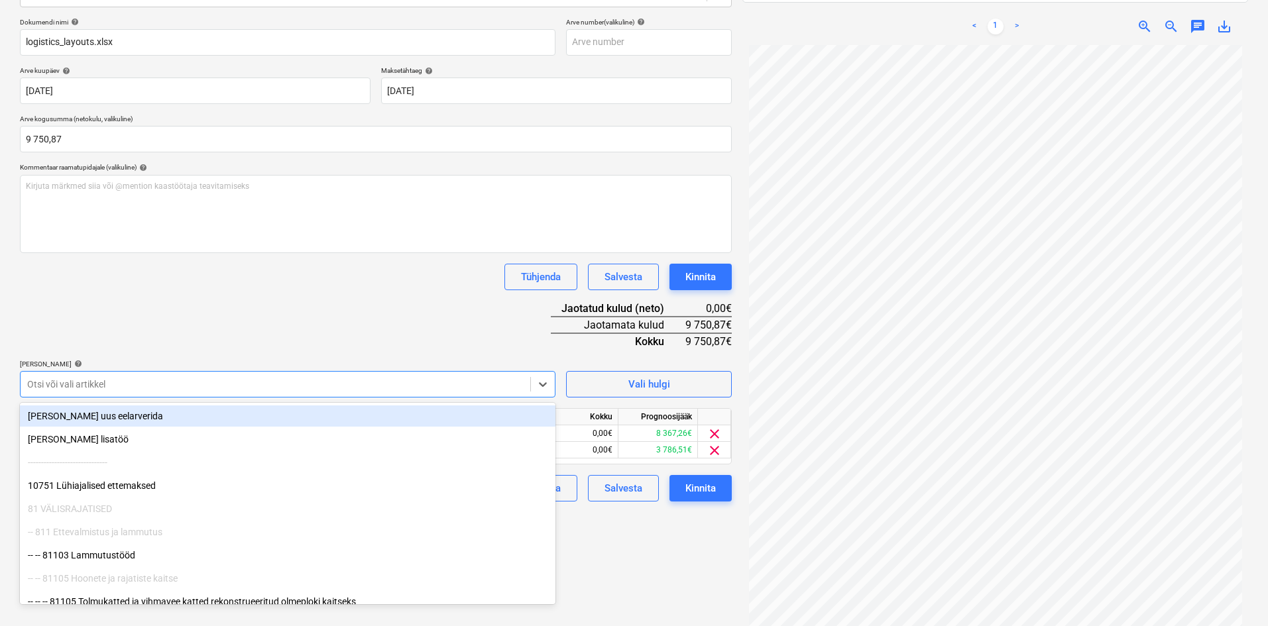
click at [272, 294] on div "Dokumendi nimi help logistics_layouts.xlsx Arve number (valikuline) help Arve k…" at bounding box center [376, 260] width 712 height 484
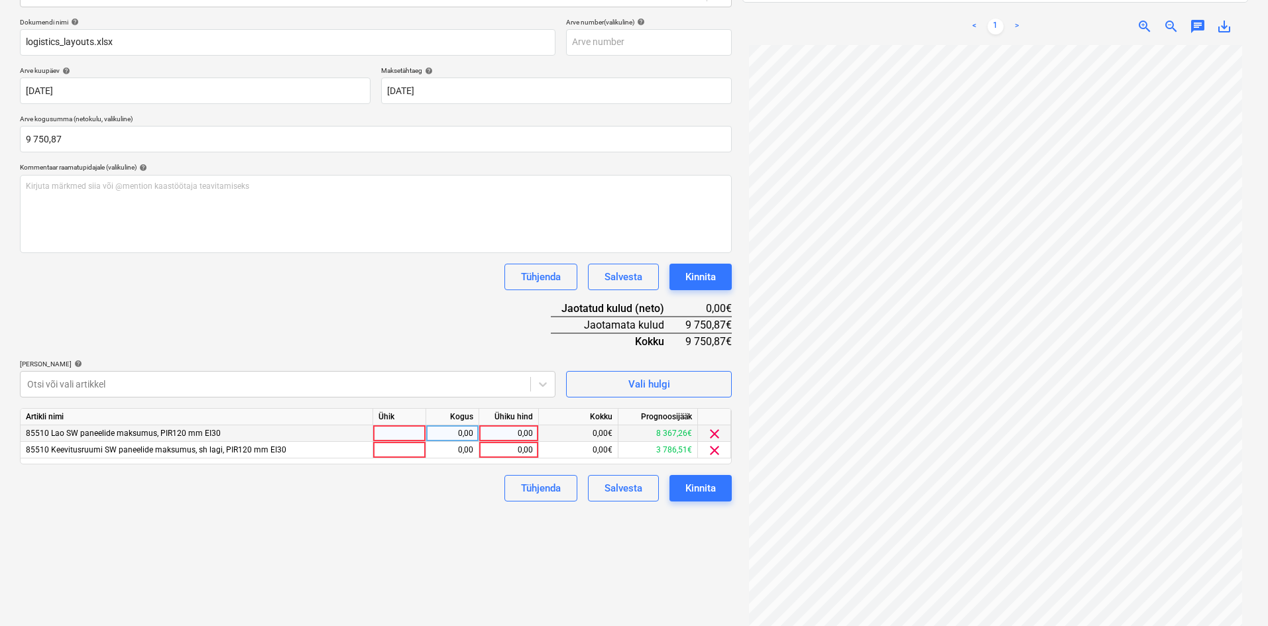
click at [531, 436] on div "0,00" at bounding box center [509, 434] width 48 height 17
type input "6800"
click at [530, 451] on div "0,00" at bounding box center [509, 450] width 48 height 17
type input "2950,87"
click at [459, 542] on div "Failide konteerimine Vali ettevõte Tenax Panel SIA (11213) [PERSON_NAME] uus et…" at bounding box center [376, 259] width 723 height 762
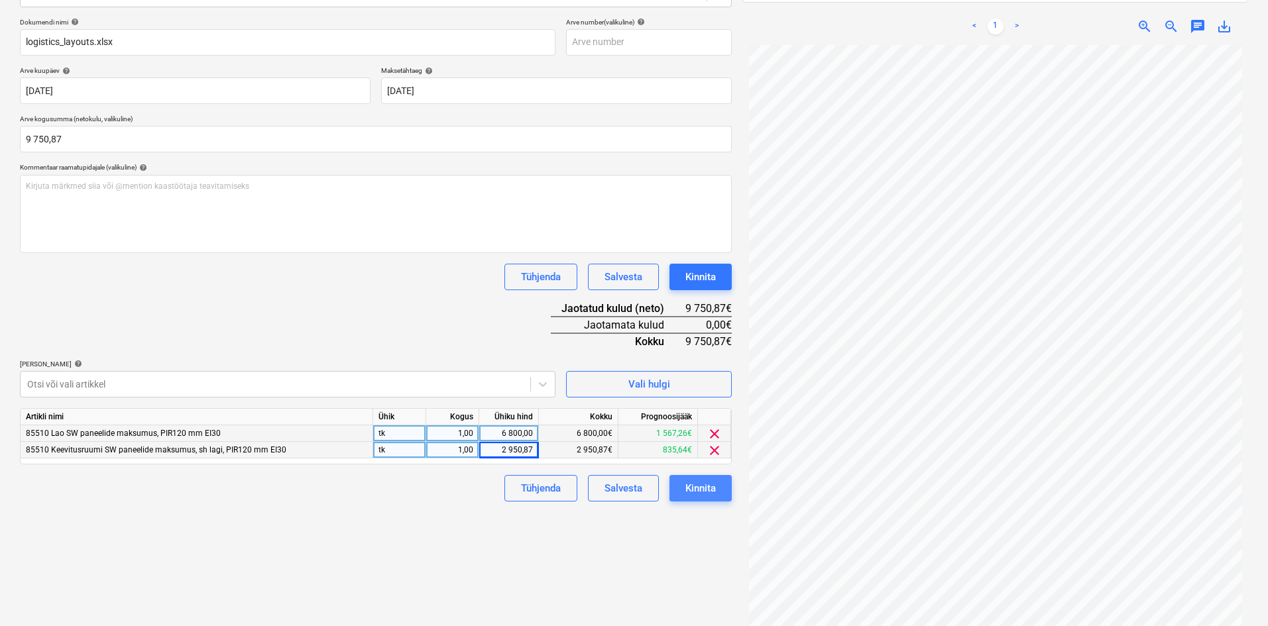
click at [705, 487] on div "Kinnita" at bounding box center [700, 488] width 30 height 17
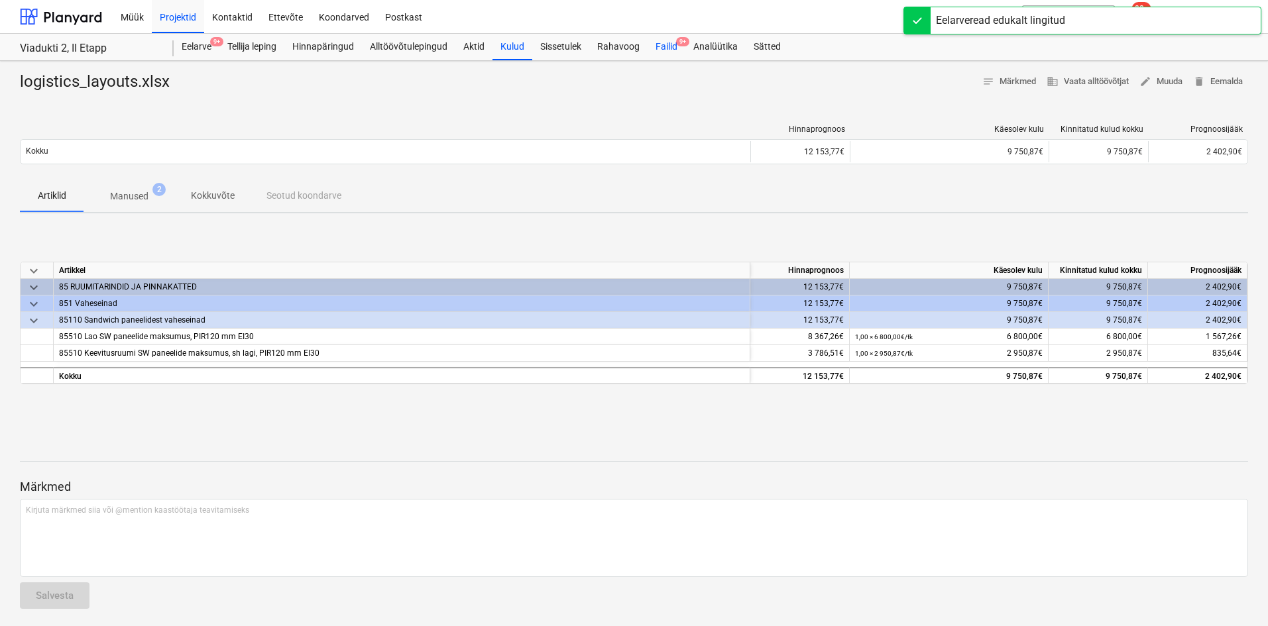
click at [662, 44] on div "Failid 9+" at bounding box center [667, 47] width 38 height 27
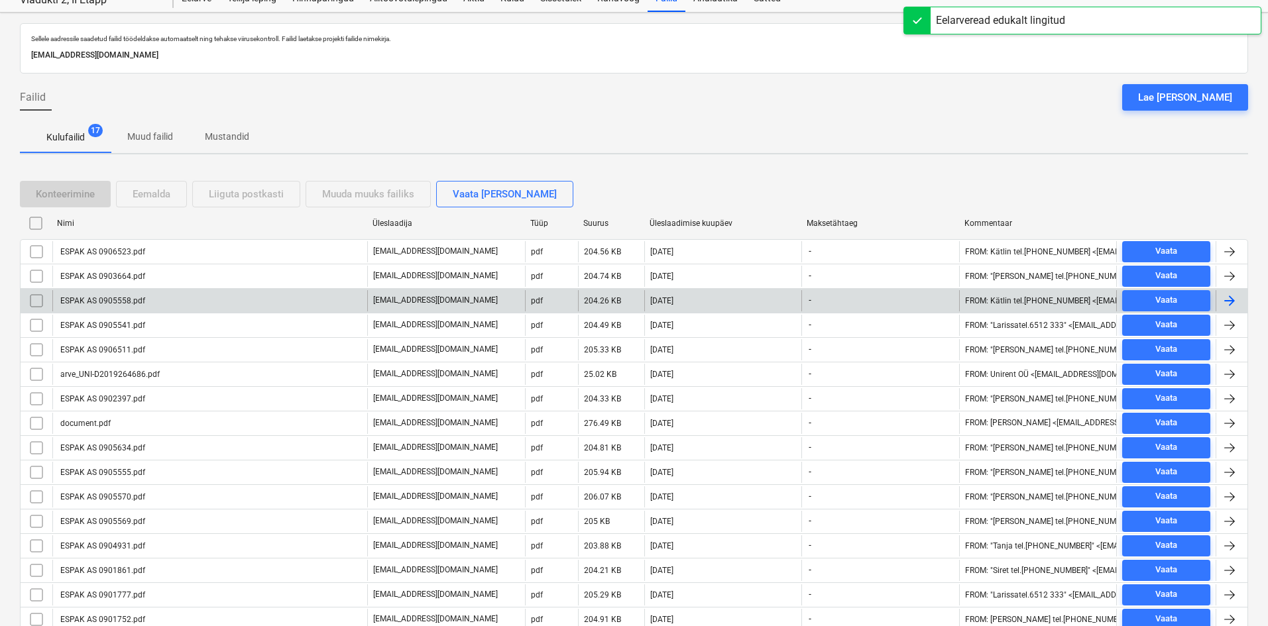
scroll to position [127, 0]
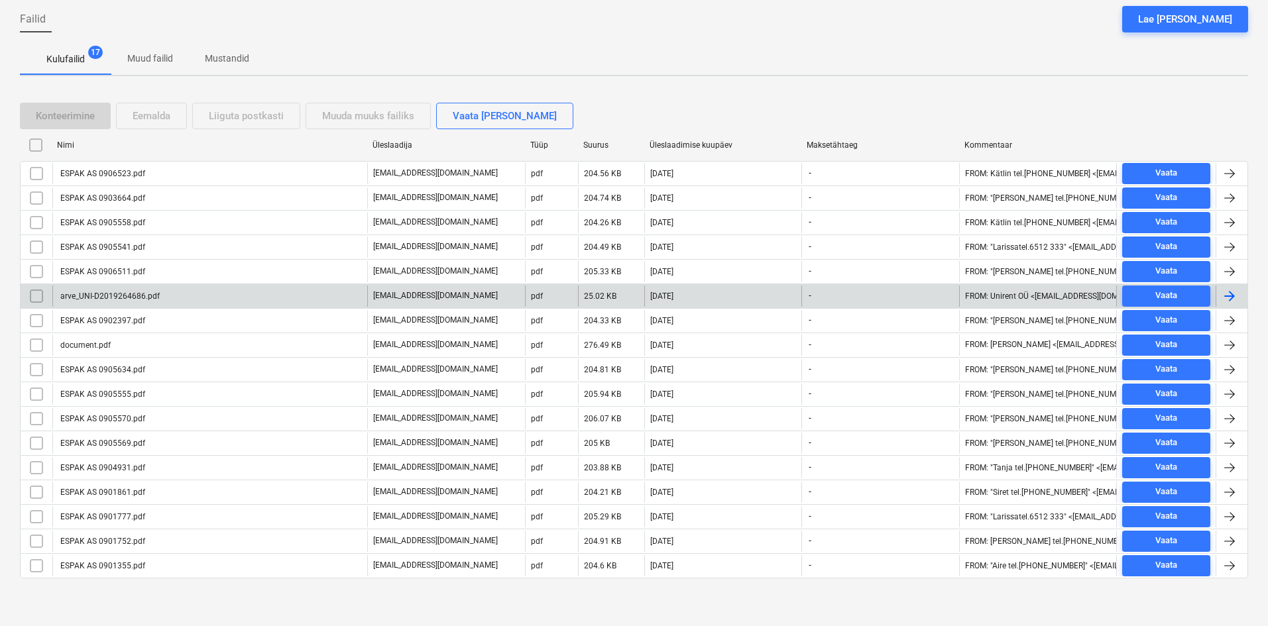
click at [98, 298] on div "arve_UNI-D2019264686.pdf" at bounding box center [108, 296] width 101 height 9
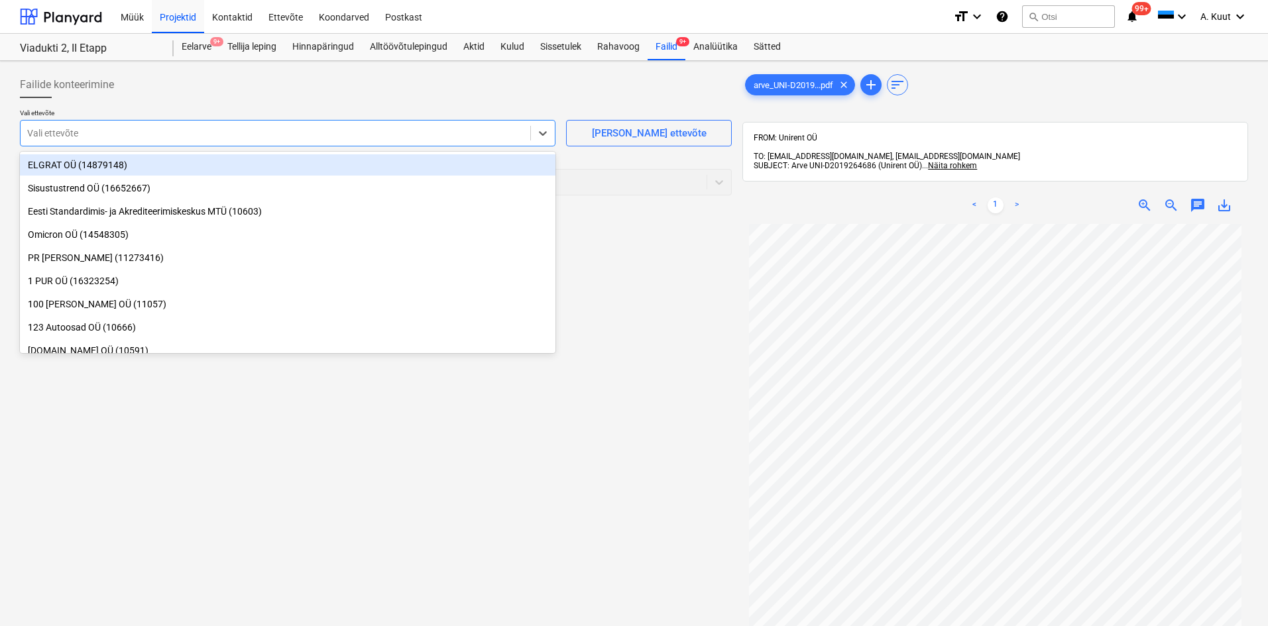
click at [148, 129] on div at bounding box center [275, 133] width 496 height 13
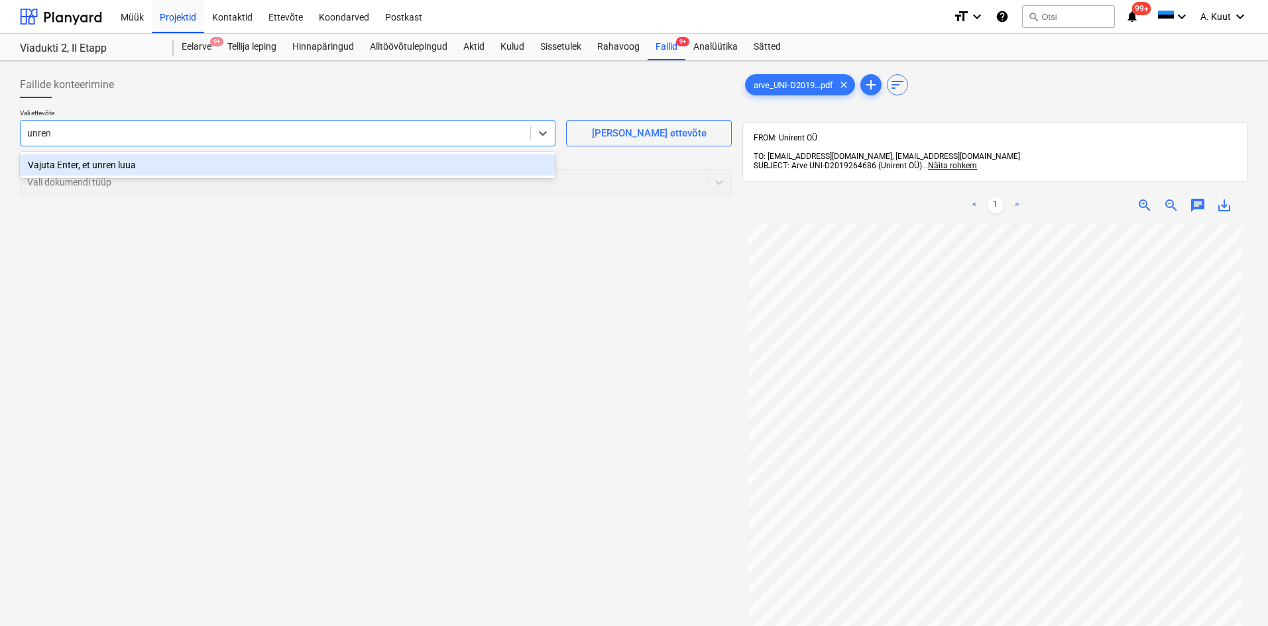
type input "unrent"
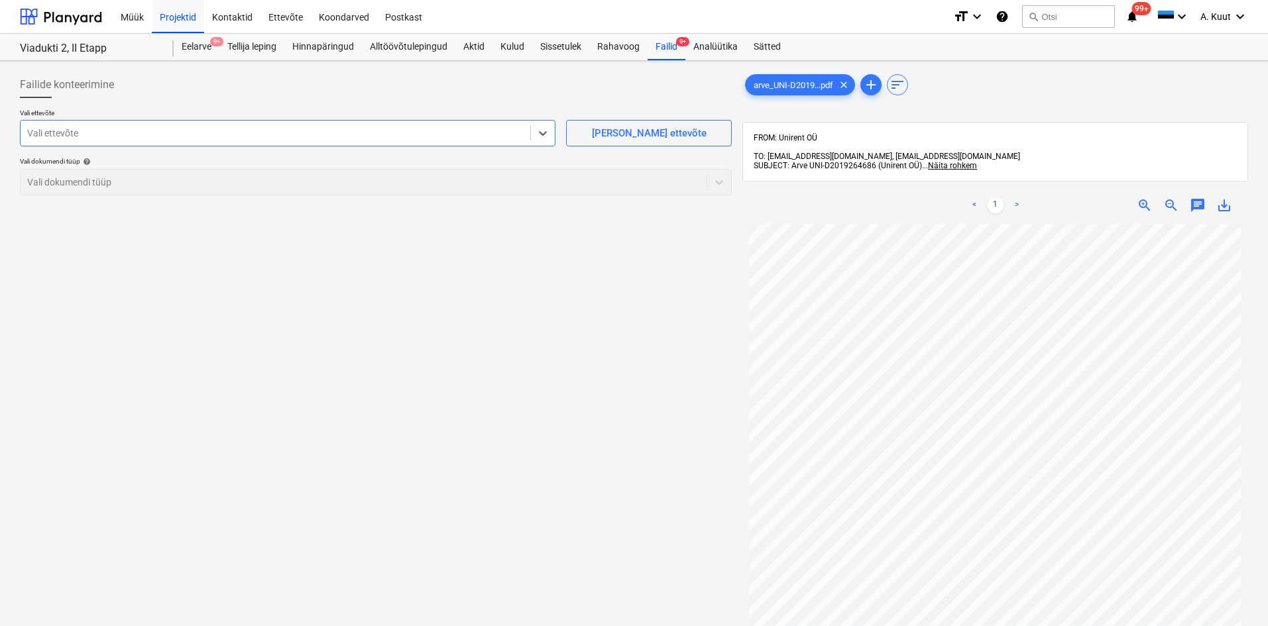
click at [64, 135] on div at bounding box center [275, 133] width 496 height 13
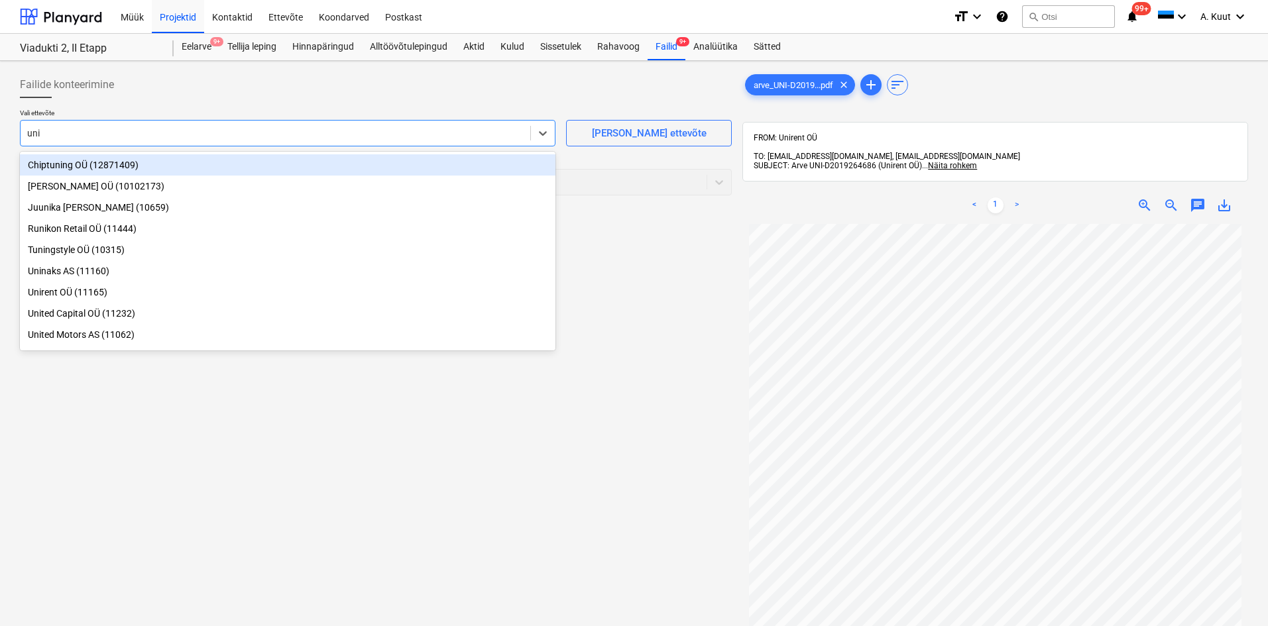
type input "unir"
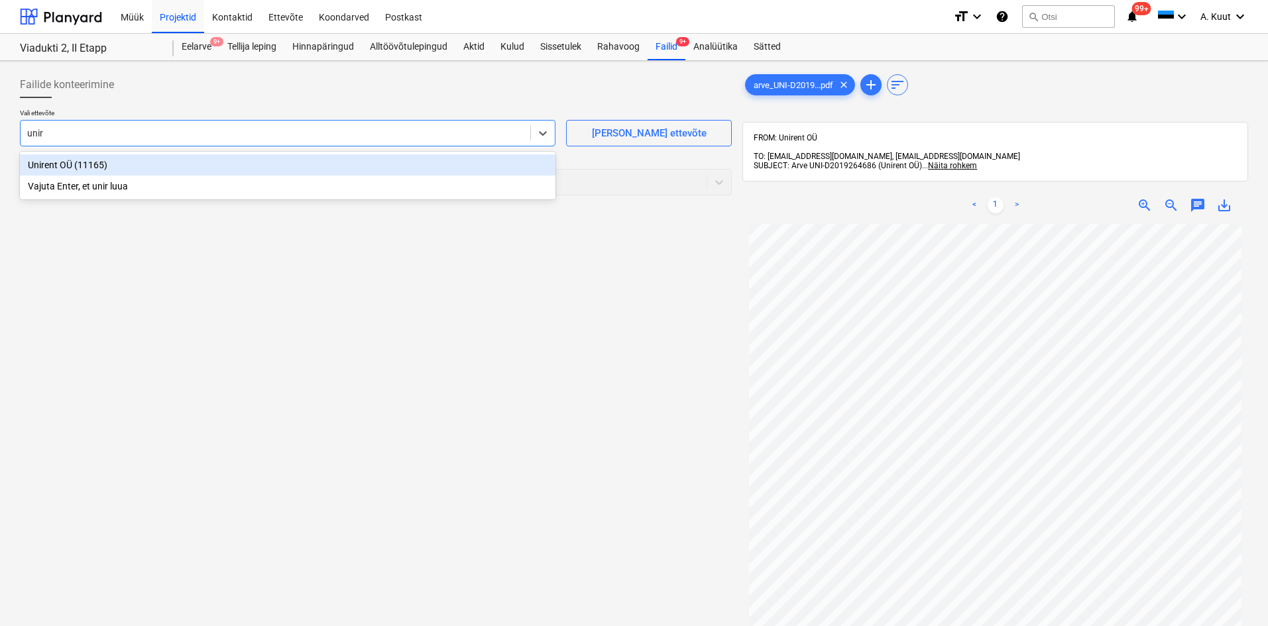
click at [52, 166] on div "Unirent OÜ (11165)" at bounding box center [288, 164] width 536 height 21
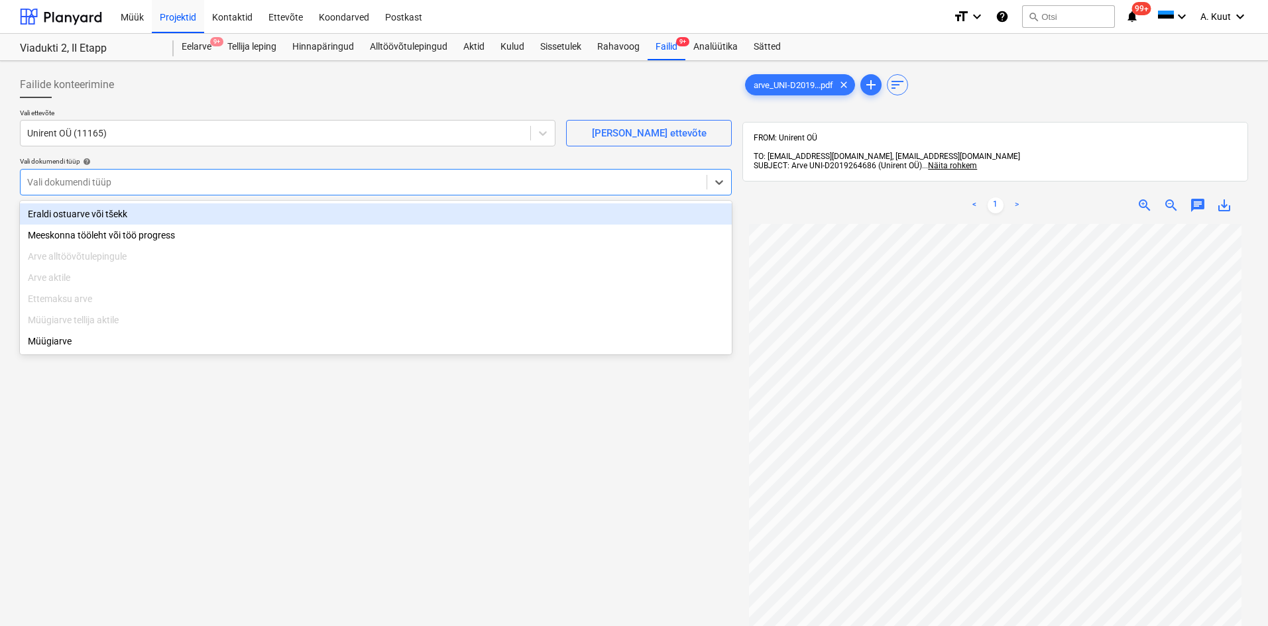
click at [63, 183] on div at bounding box center [363, 182] width 673 height 13
click at [60, 211] on div "Eraldi ostuarve või tšekk" at bounding box center [376, 213] width 712 height 21
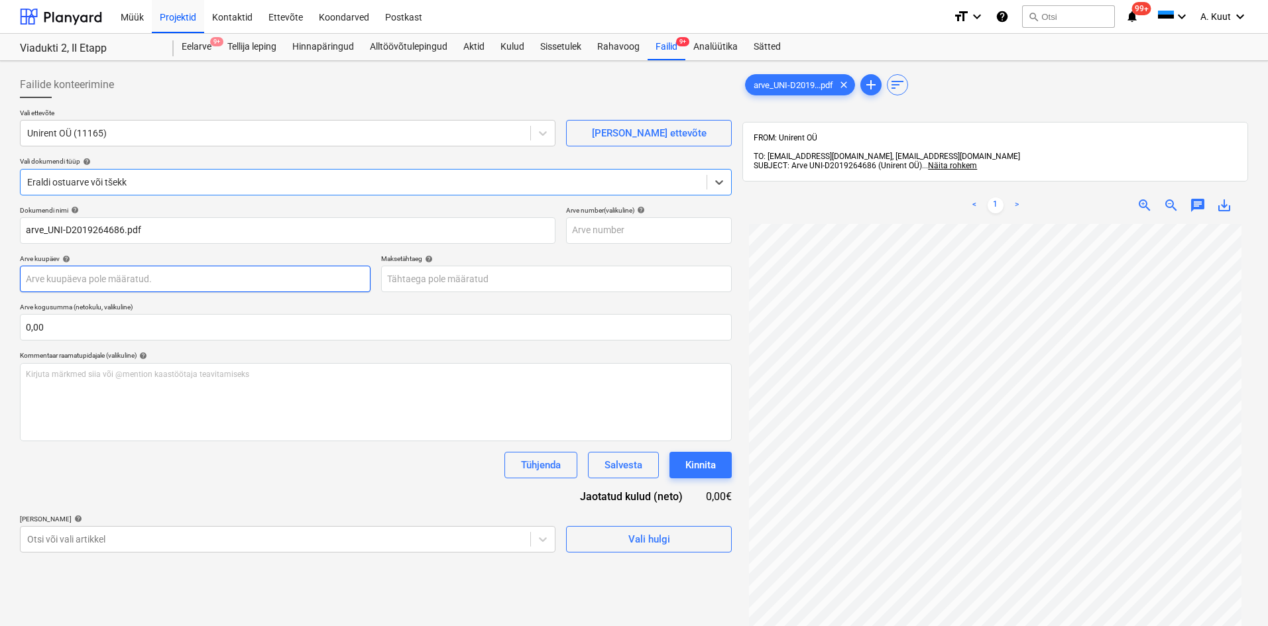
click at [60, 279] on body "Müük Projektid Kontaktid Ettevõte Koondarved Postkast format_size keyboard_arro…" at bounding box center [634, 313] width 1268 height 626
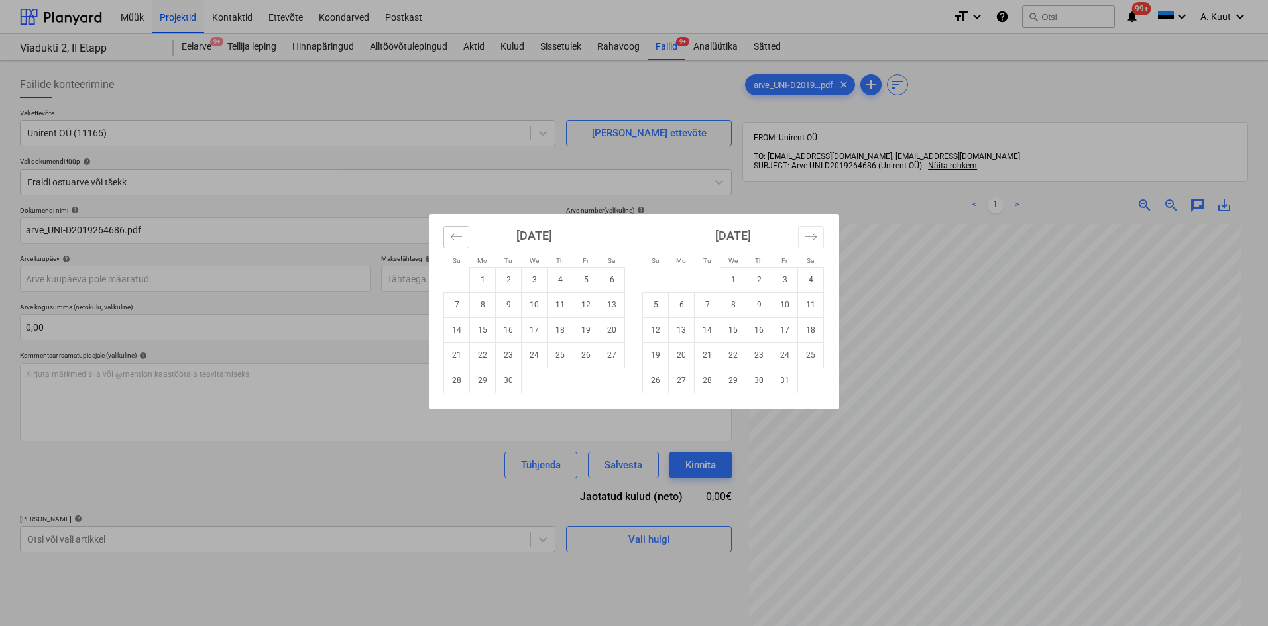
click at [461, 241] on icon "Move backward to switch to the previous month." at bounding box center [456, 237] width 13 height 13
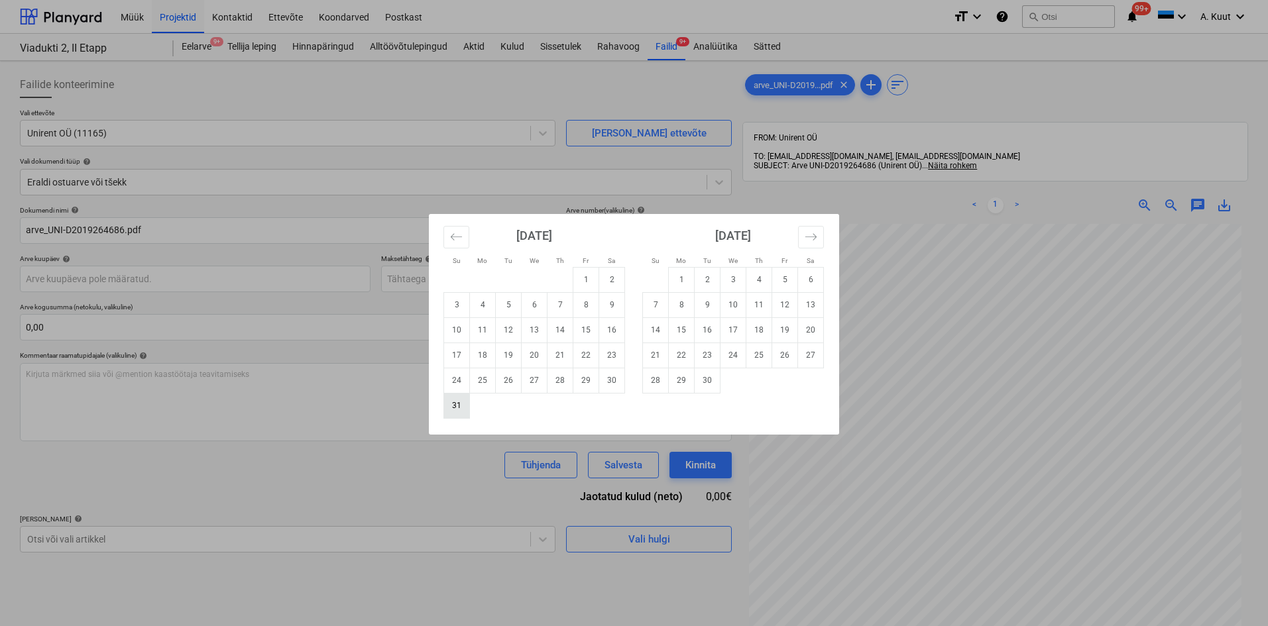
click at [461, 410] on td "31" at bounding box center [457, 405] width 26 height 25
type input "[DATE]"
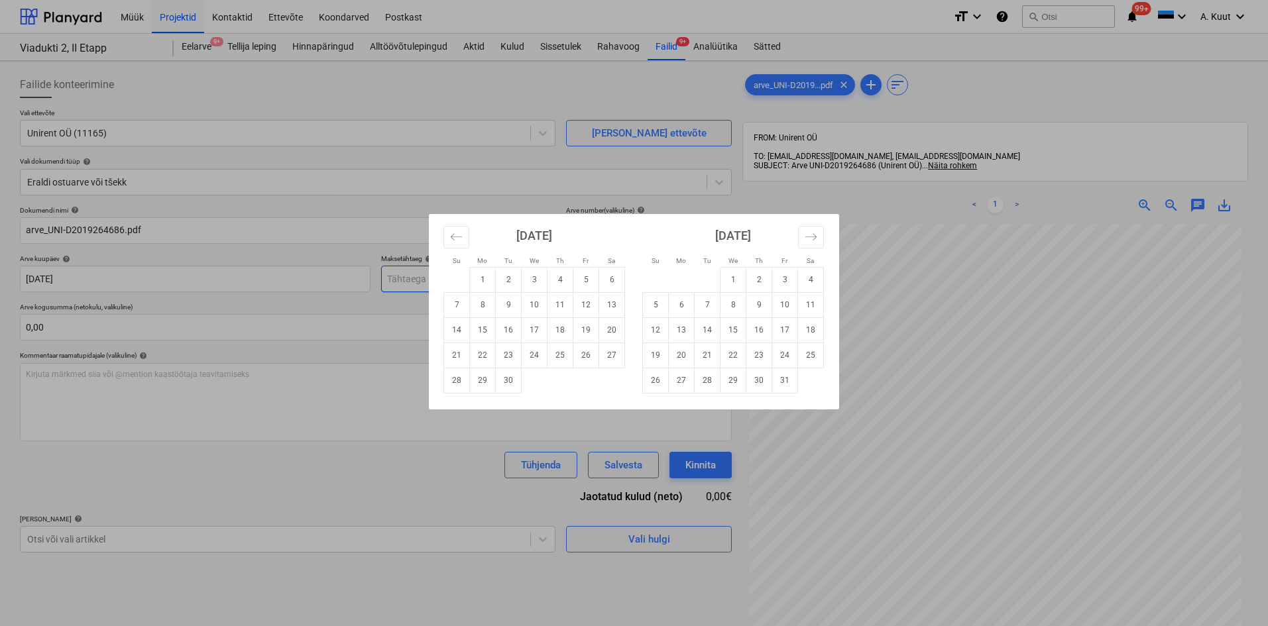
click at [400, 278] on body "Müük Projektid Kontaktid Ettevõte Koondarved Postkast format_size keyboard_arro…" at bounding box center [634, 313] width 1268 height 626
click at [455, 357] on td "21" at bounding box center [457, 355] width 26 height 25
type input "[DATE]"
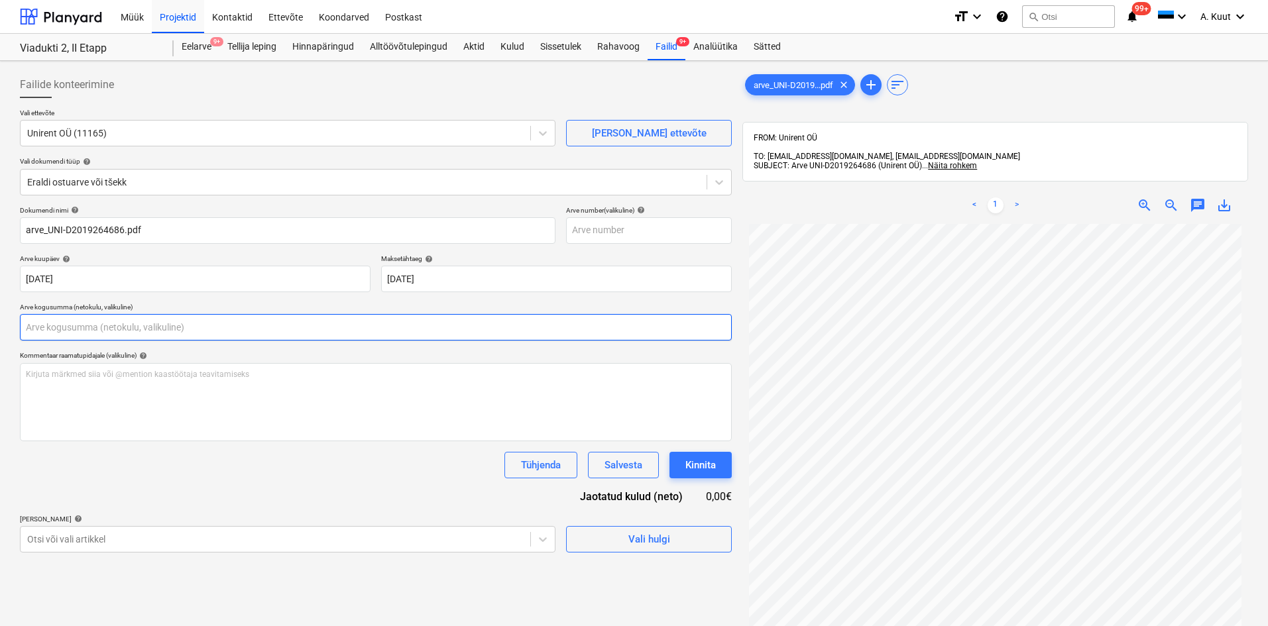
click at [50, 326] on input "text" at bounding box center [376, 327] width 712 height 27
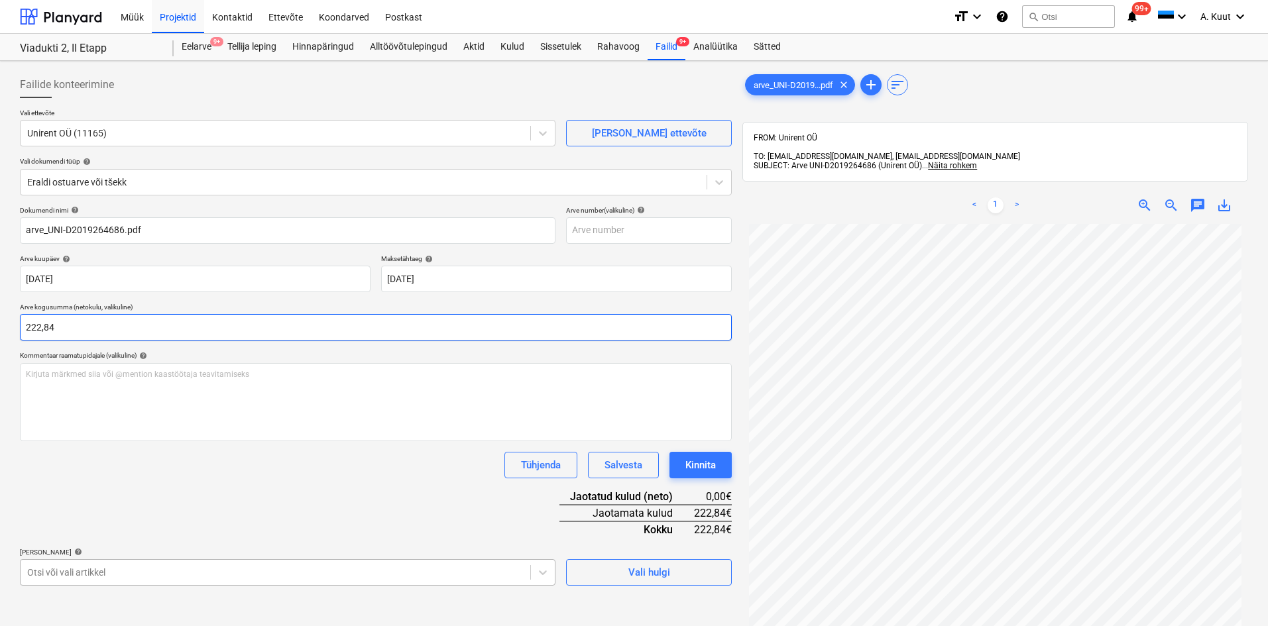
type input "222,84"
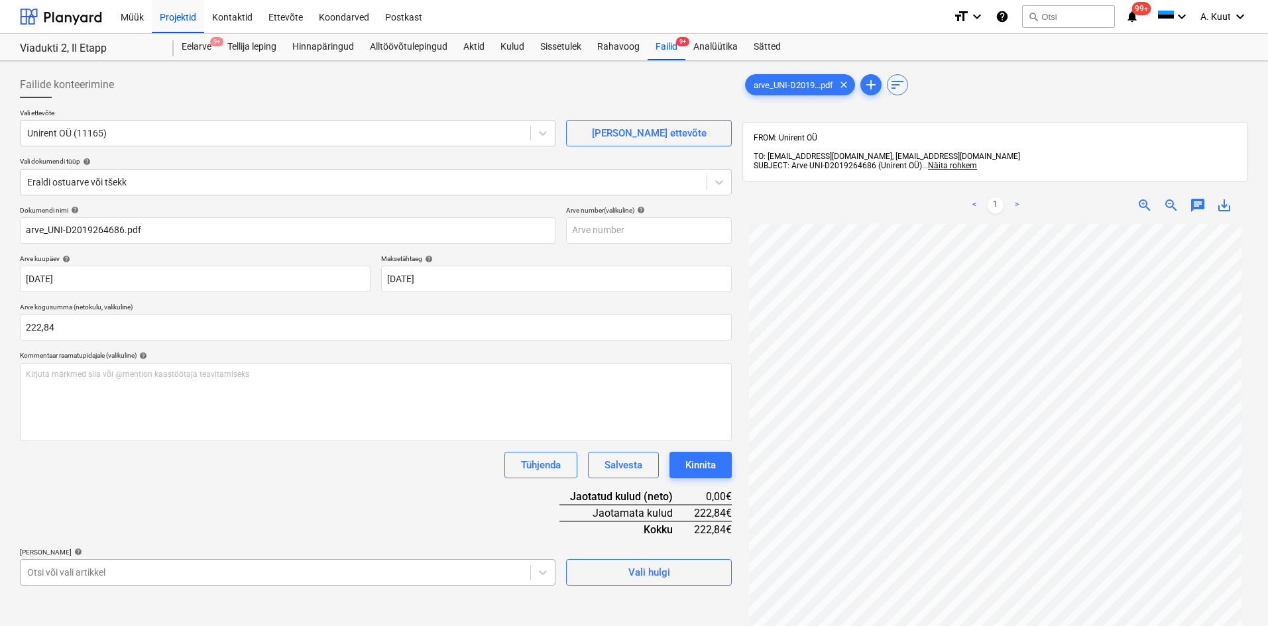
scroll to position [172, 0]
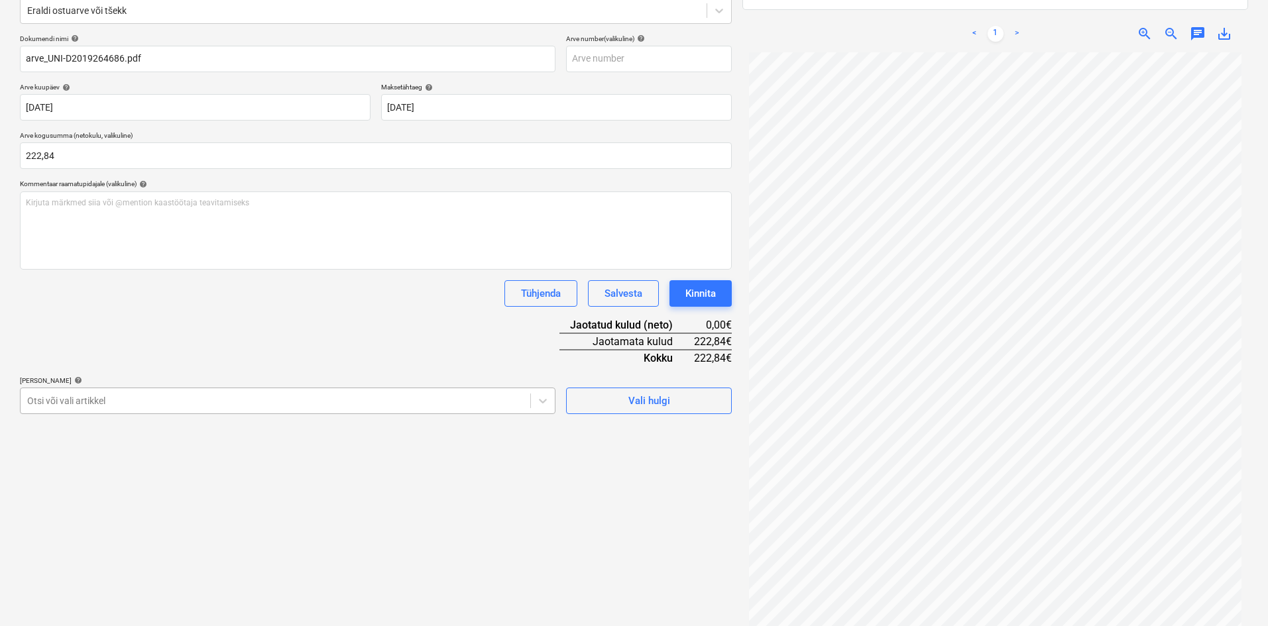
click at [88, 455] on body "Müük Projektid Kontaktid Ettevõte Koondarved Postkast format_size keyboard_arro…" at bounding box center [634, 141] width 1268 height 626
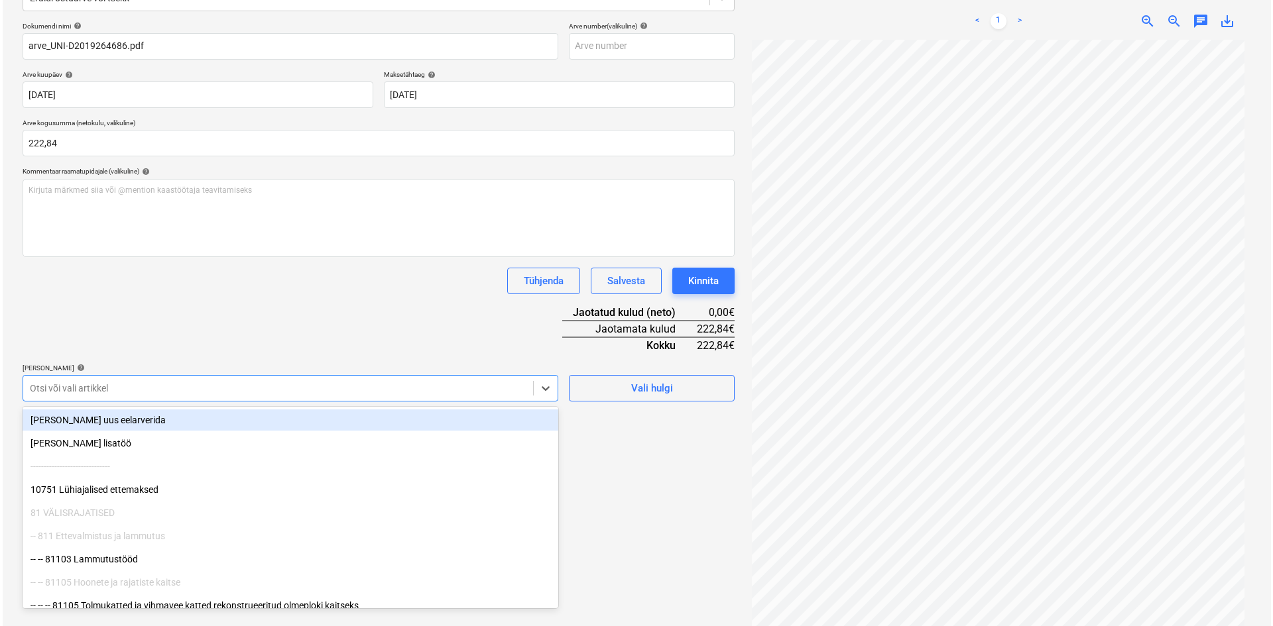
scroll to position [188, 0]
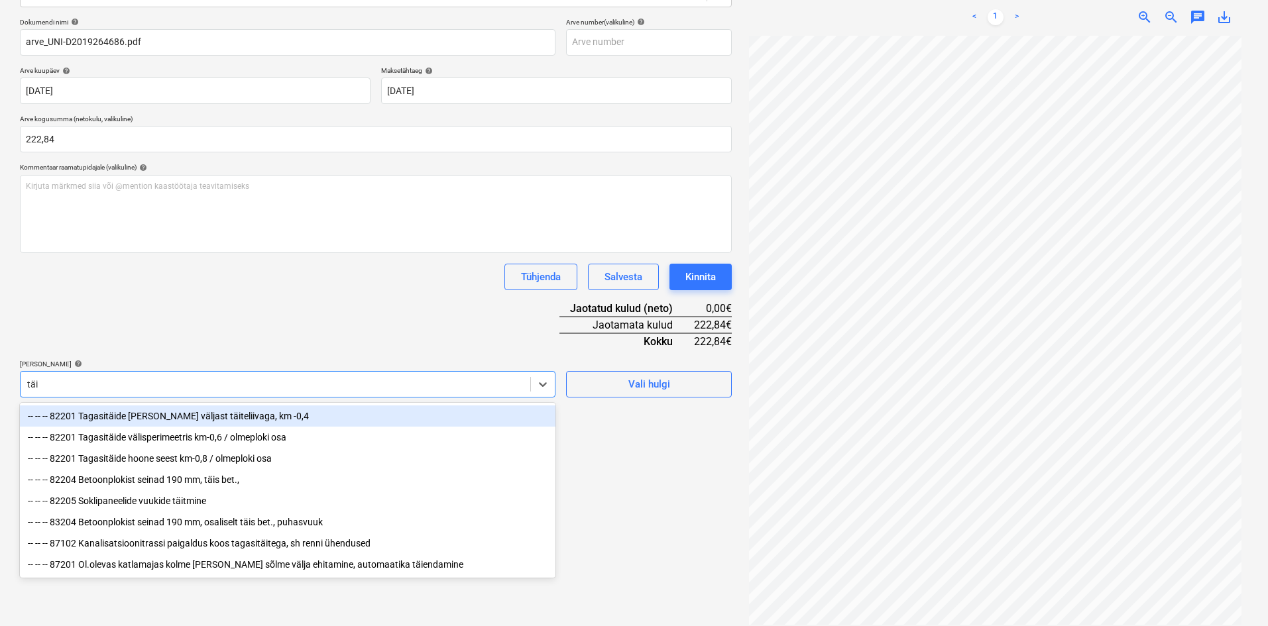
type input "[PERSON_NAME]"
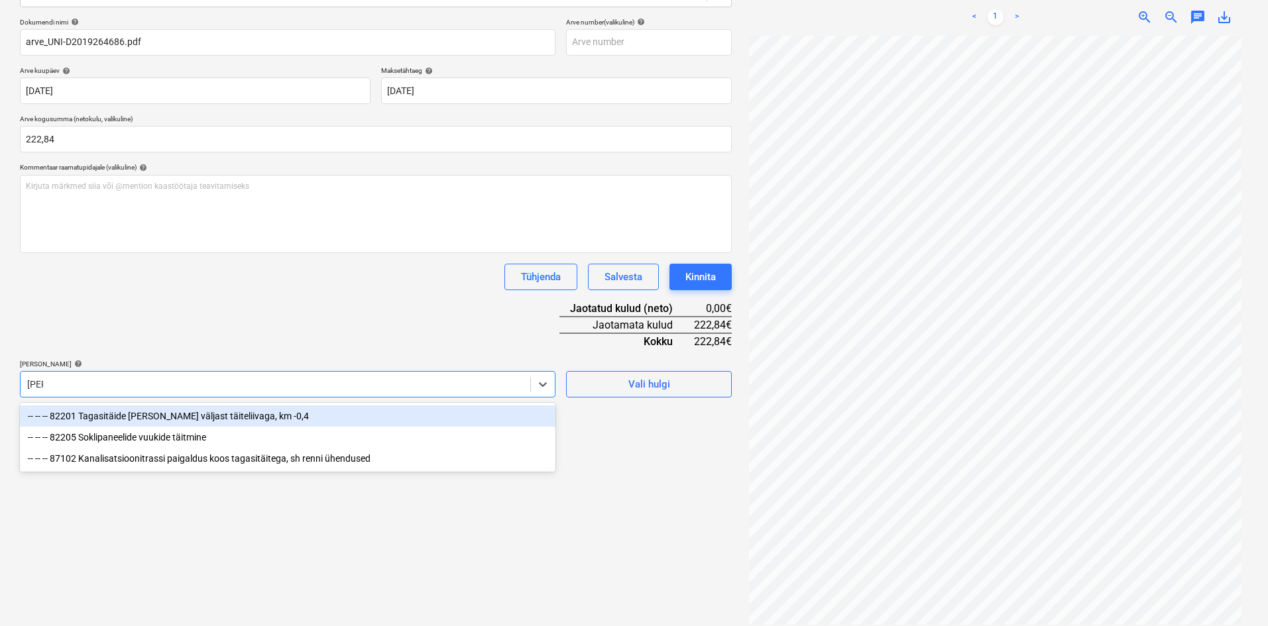
click at [151, 418] on div "-- -- -- 82201 Tagasitäide [PERSON_NAME] väljast täiteliivaga, km -0,4" at bounding box center [288, 416] width 536 height 21
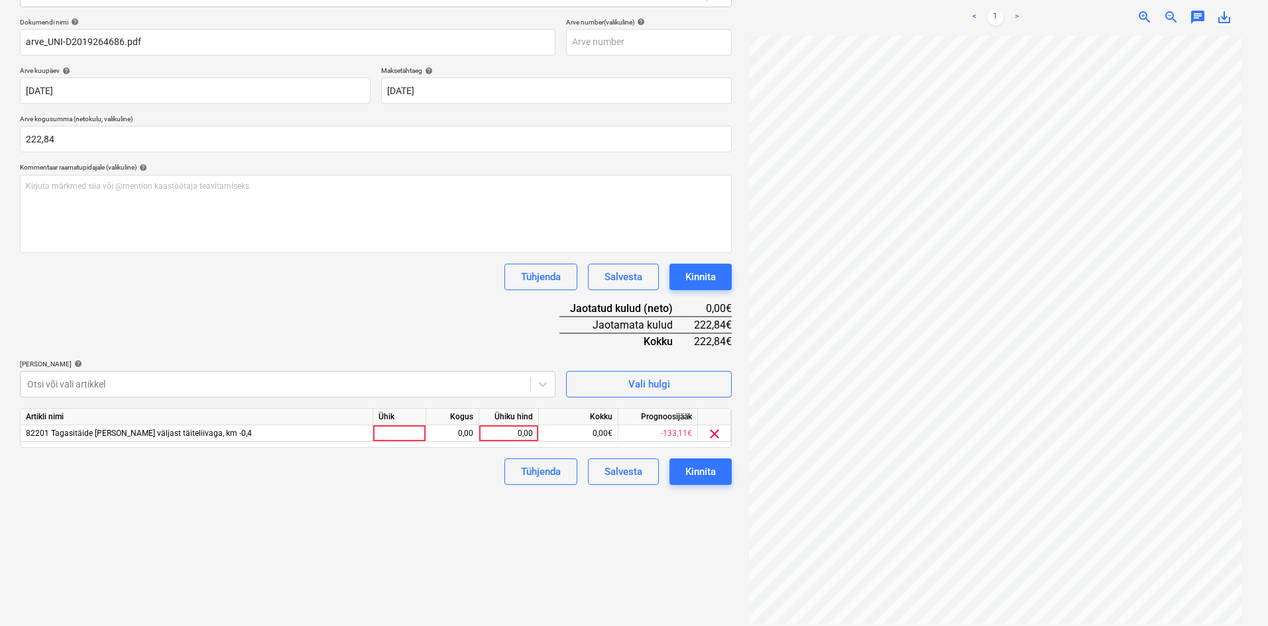
click at [221, 333] on div "Dokumendi nimi help arve_UNI-D2019264686.pdf Arve number (valikuline) help [PER…" at bounding box center [376, 251] width 712 height 467
click at [529, 431] on div "0,00" at bounding box center [509, 434] width 48 height 17
type input "222,84"
click at [453, 325] on div "Dokumendi nimi help arve_UNI-D2019264686.pdf Arve number (valikuline) help [PER…" at bounding box center [376, 251] width 712 height 467
click at [703, 472] on div "Kinnita" at bounding box center [700, 471] width 30 height 17
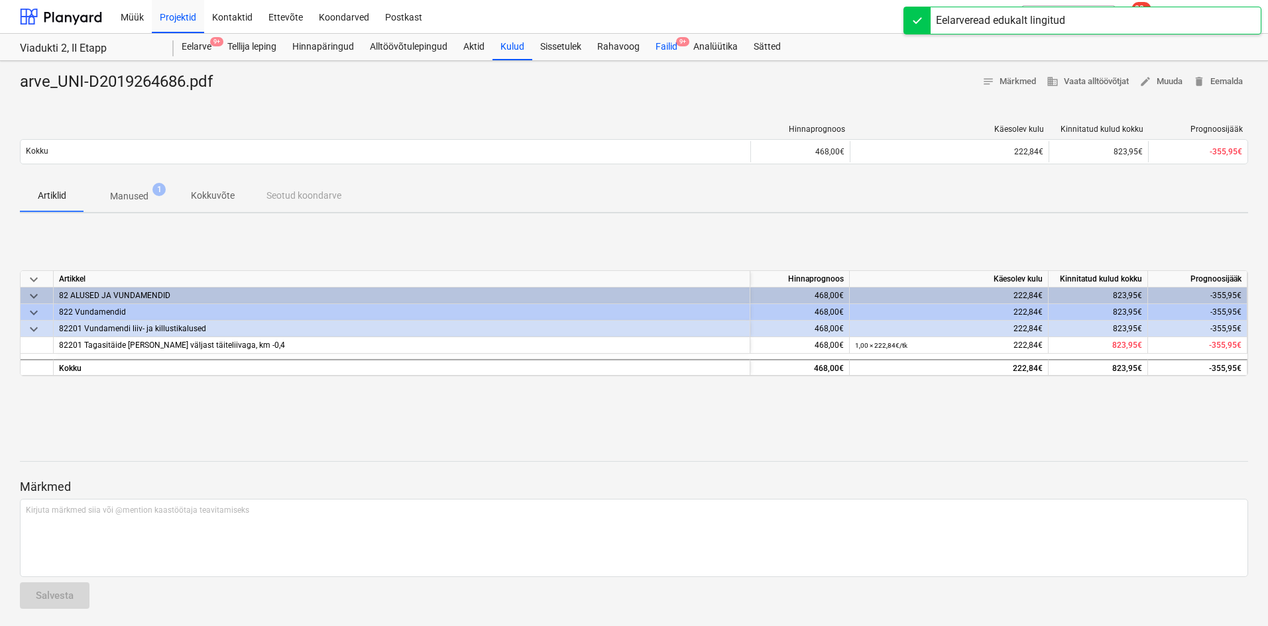
click at [668, 43] on div "Failid 9+" at bounding box center [667, 47] width 38 height 27
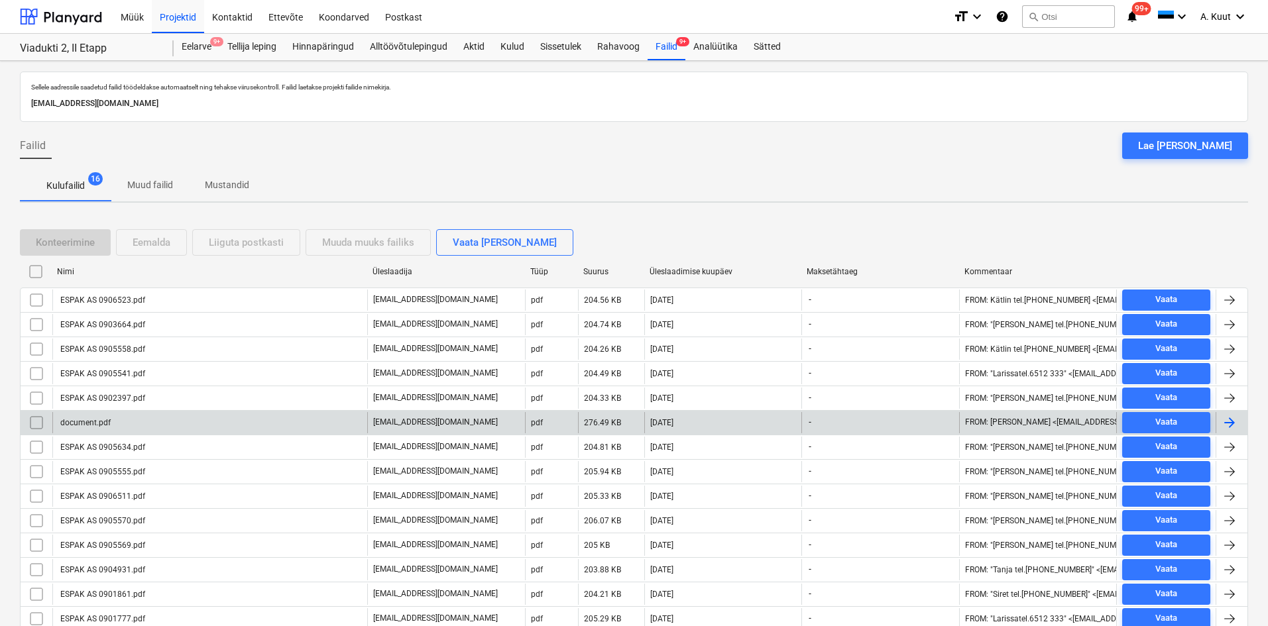
click at [103, 424] on div "document.pdf" at bounding box center [84, 422] width 52 height 9
click at [34, 424] on input "checkbox" at bounding box center [36, 422] width 21 height 21
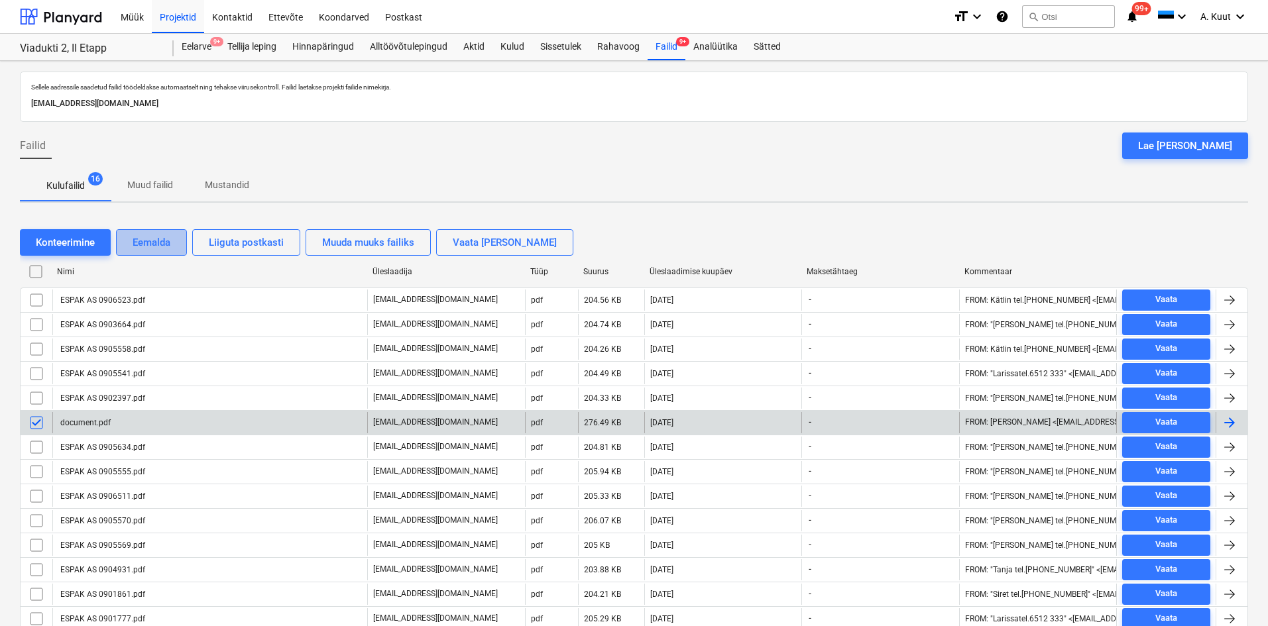
click at [164, 245] on div "Eemalda" at bounding box center [152, 242] width 38 height 17
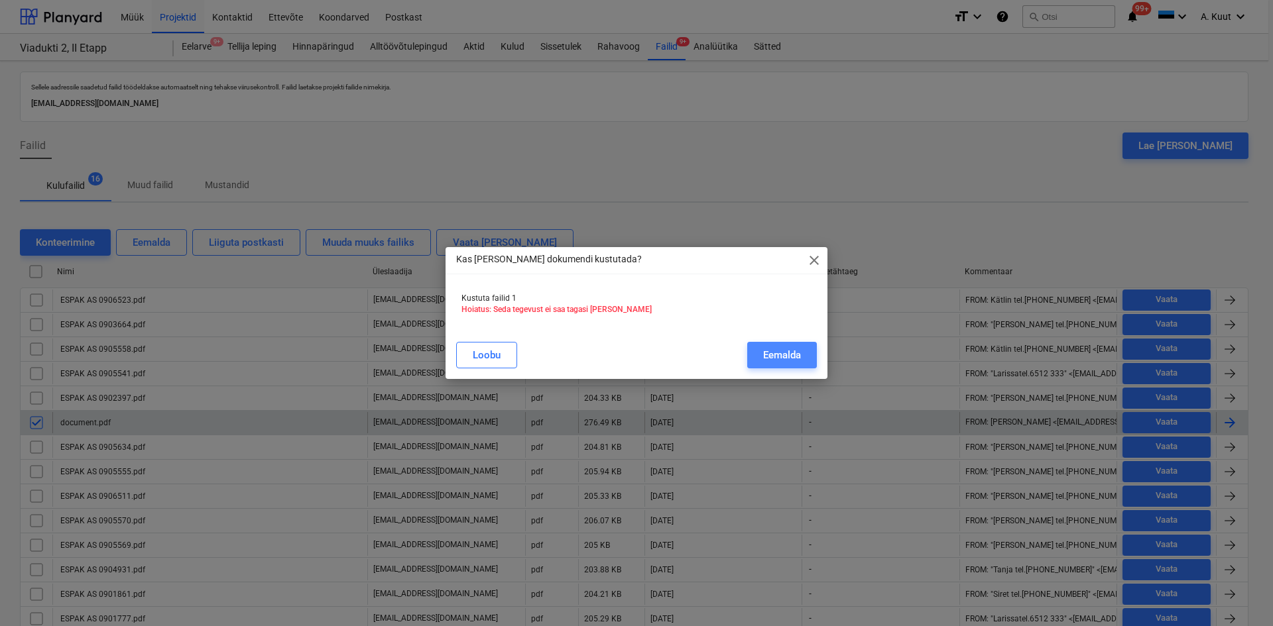
click at [780, 353] on div "Eemalda" at bounding box center [782, 355] width 38 height 17
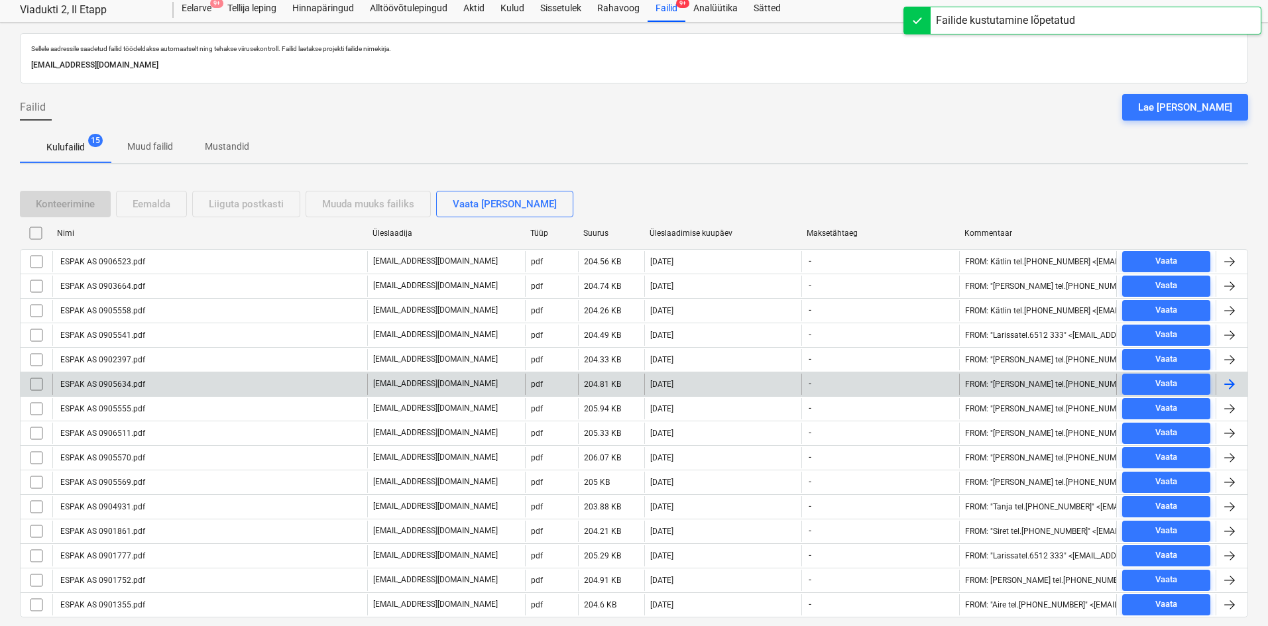
scroll to position [78, 0]
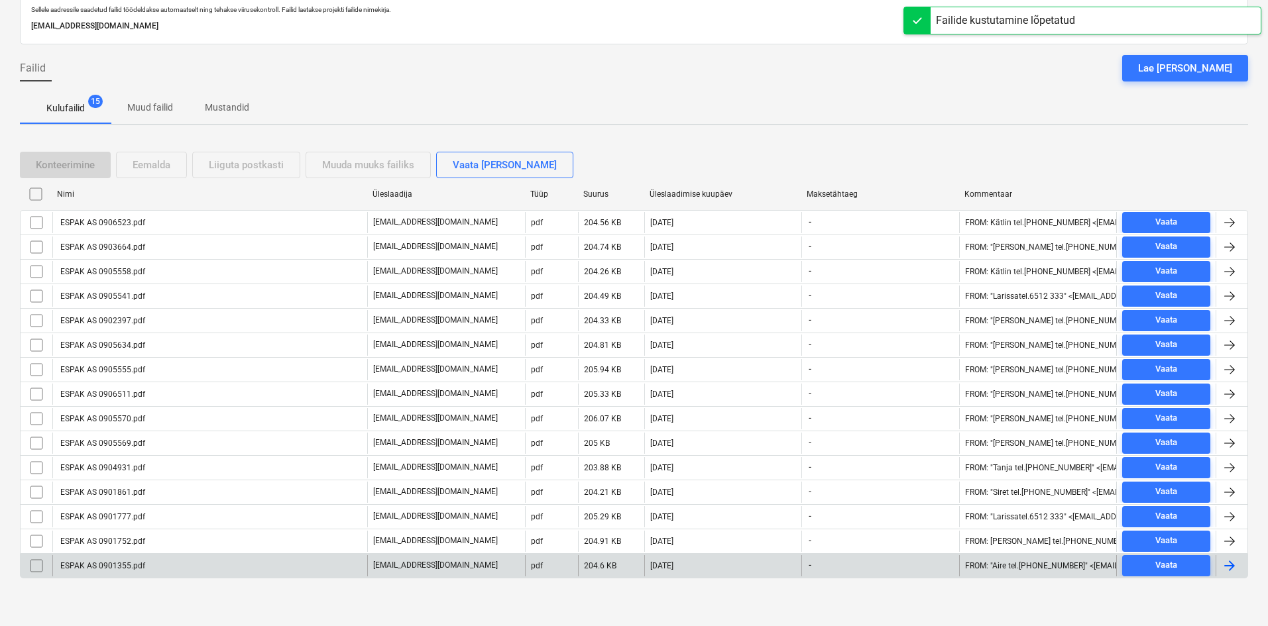
click at [129, 567] on div "ESPAK AS 0901355.pdf" at bounding box center [101, 565] width 87 height 9
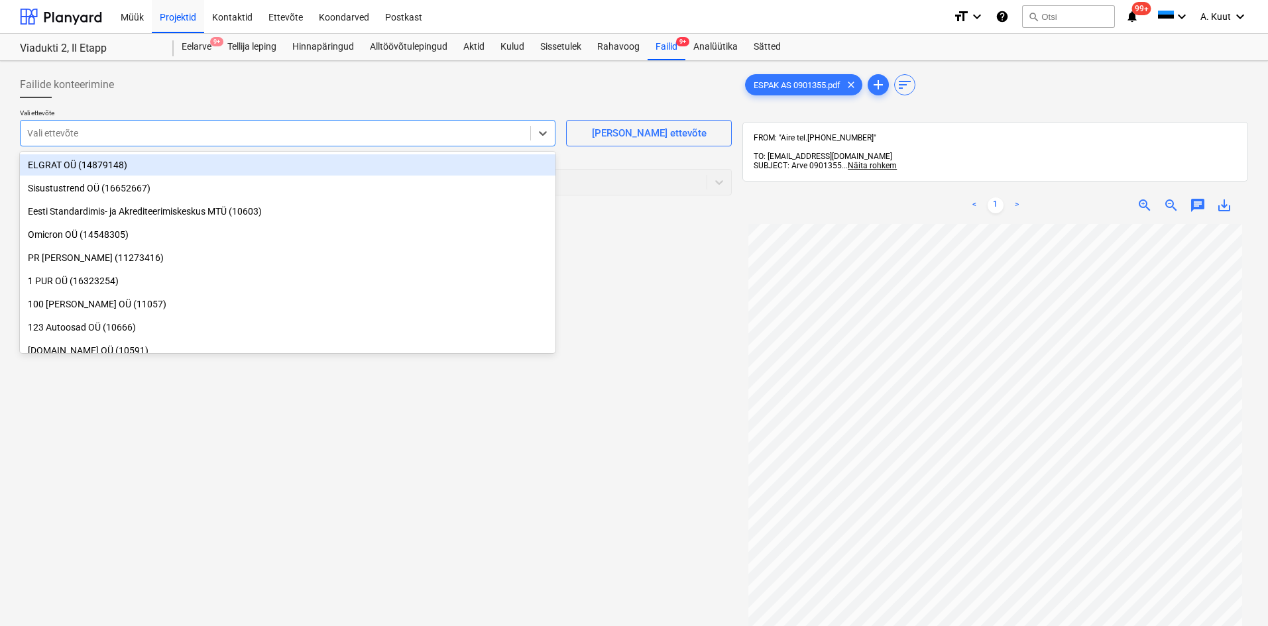
click at [127, 131] on div at bounding box center [275, 133] width 496 height 13
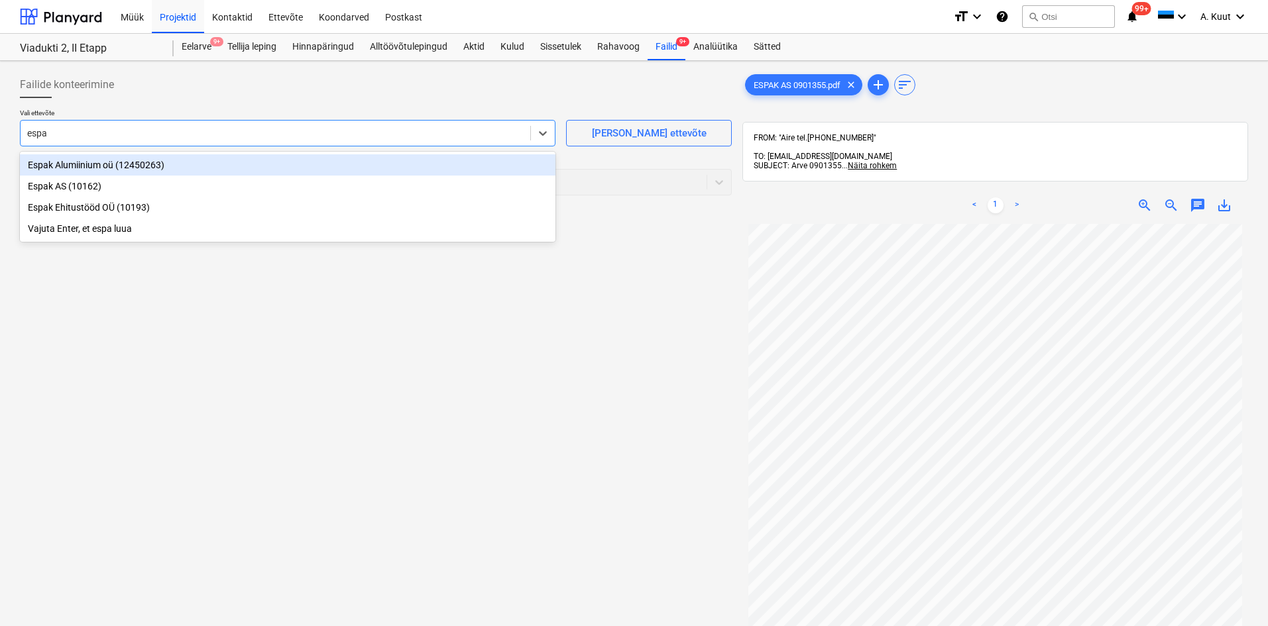
type input "espak"
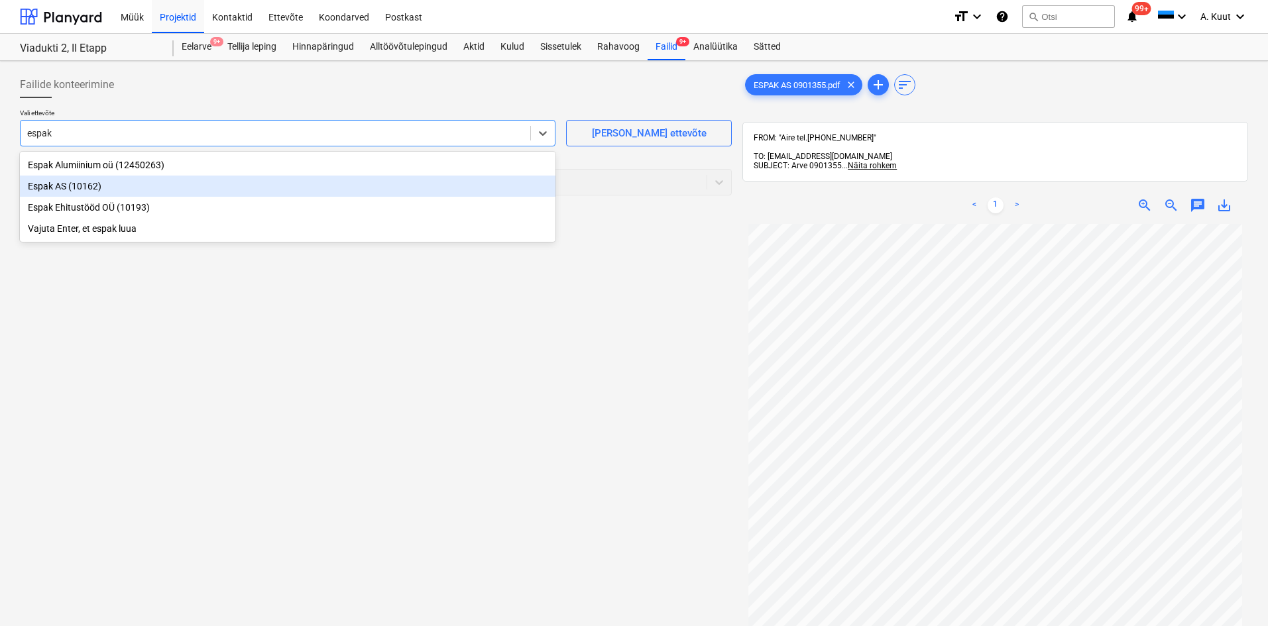
click at [39, 184] on div "Espak AS (10162)" at bounding box center [288, 186] width 536 height 21
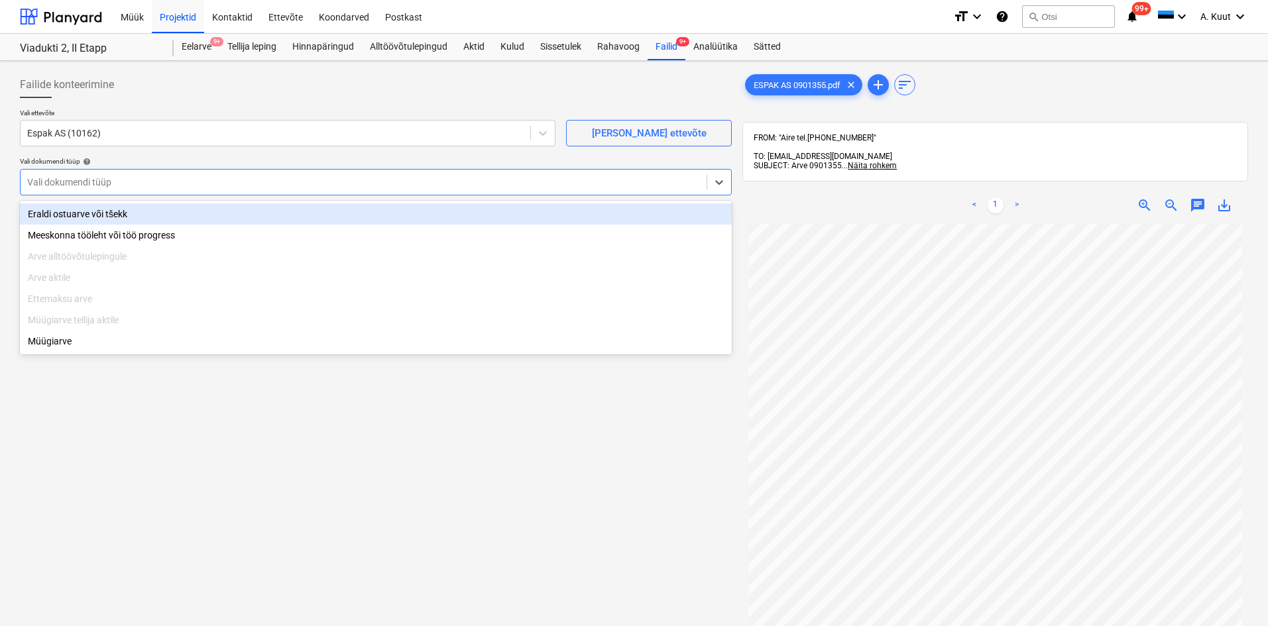
click at [50, 180] on div at bounding box center [363, 182] width 673 height 13
click at [54, 213] on div "Eraldi ostuarve või tšekk" at bounding box center [376, 213] width 712 height 21
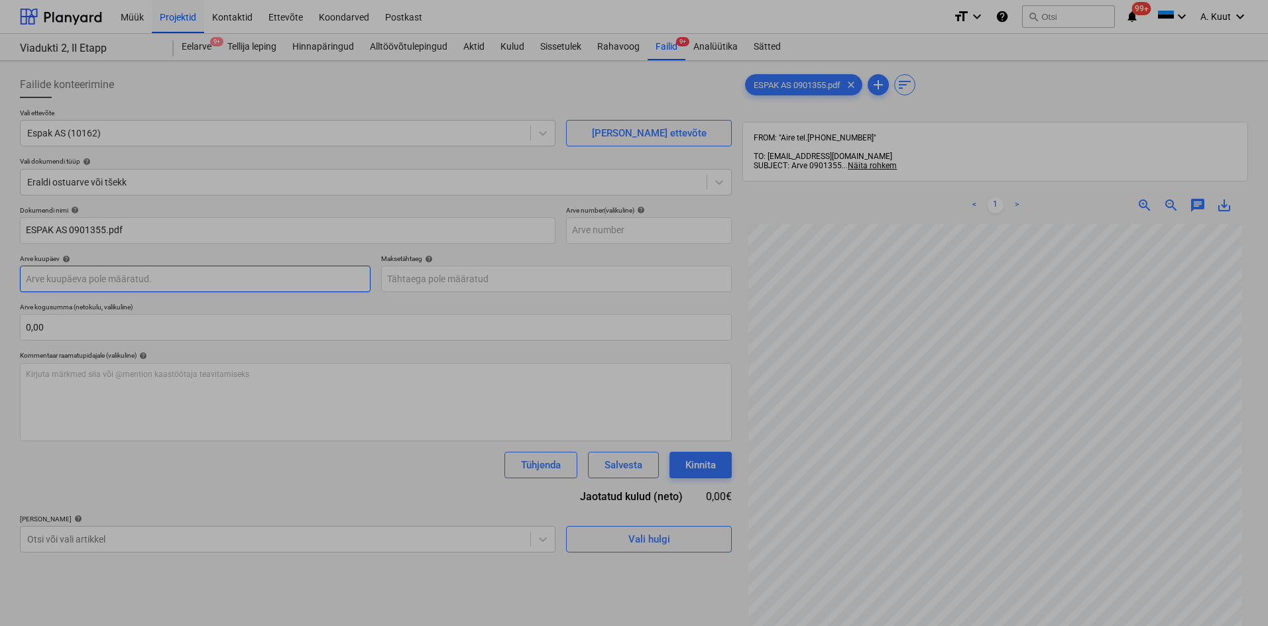
click at [55, 280] on body "Müük Projektid Kontaktid Ettevõte Koondarved Postkast format_size keyboard_arro…" at bounding box center [634, 313] width 1268 height 626
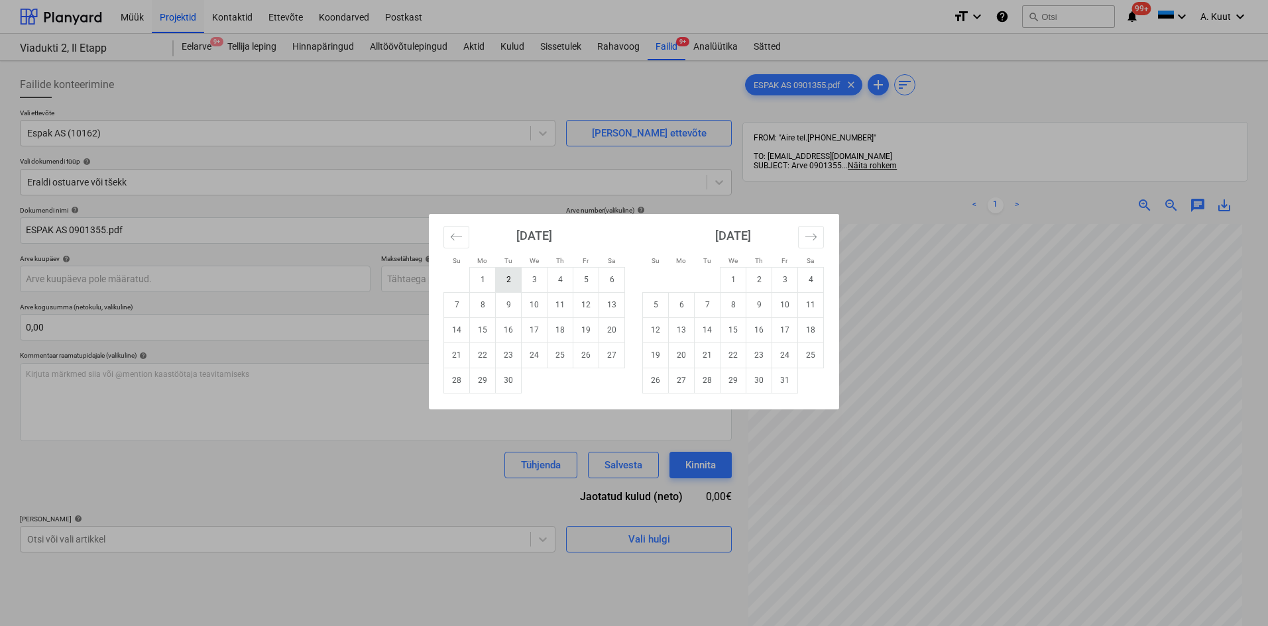
click at [511, 285] on td "2" at bounding box center [509, 279] width 26 height 25
type input "[DATE]"
click at [407, 279] on body "Müük Projektid Kontaktid Ettevõte Koondarved Postkast format_size keyboard_arro…" at bounding box center [634, 313] width 1268 height 626
click at [757, 282] on td "2" at bounding box center [759, 279] width 26 height 25
type input "[DATE]"
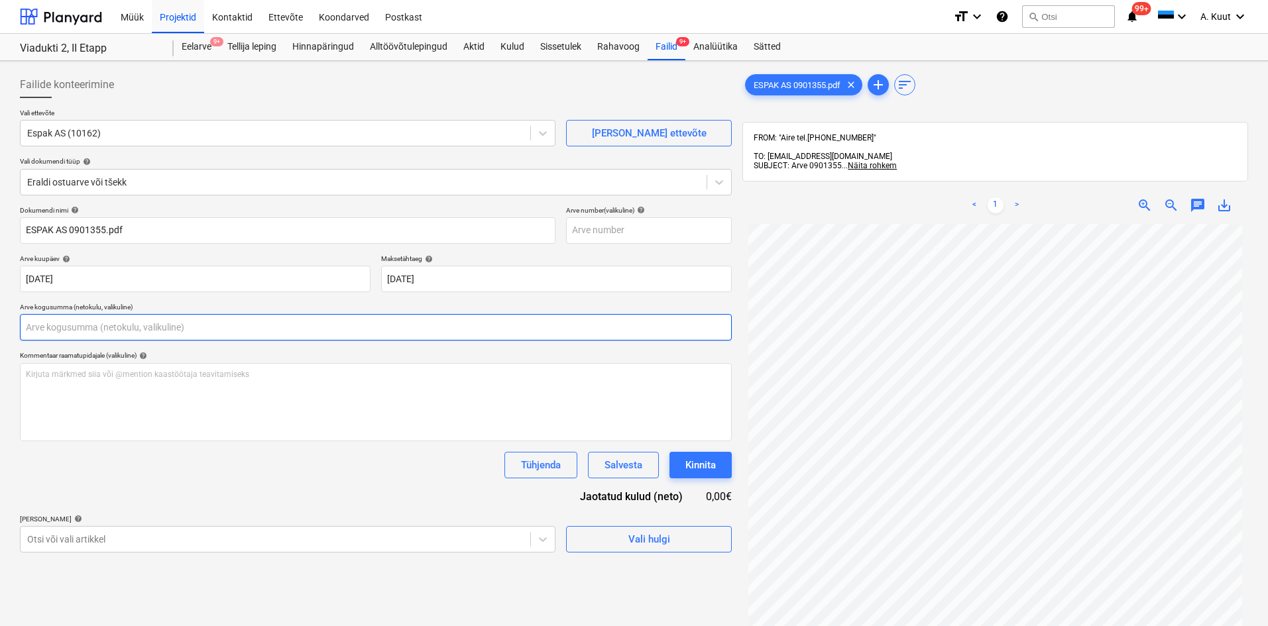
click at [58, 327] on input "text" at bounding box center [376, 327] width 712 height 27
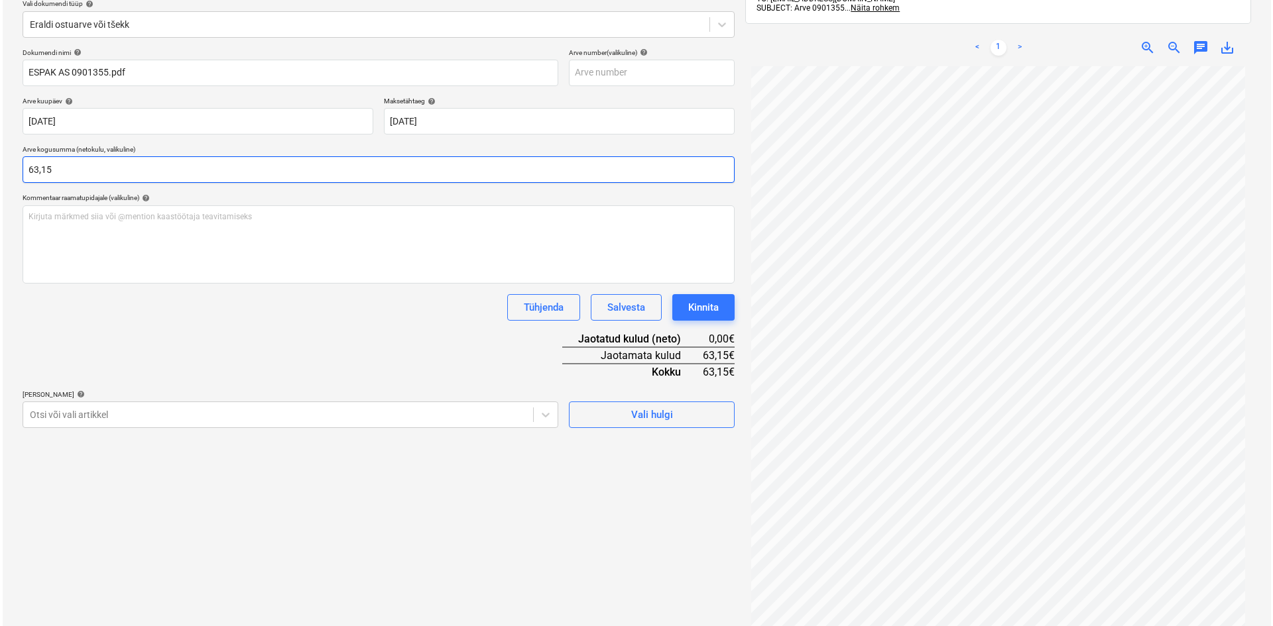
scroll to position [188, 0]
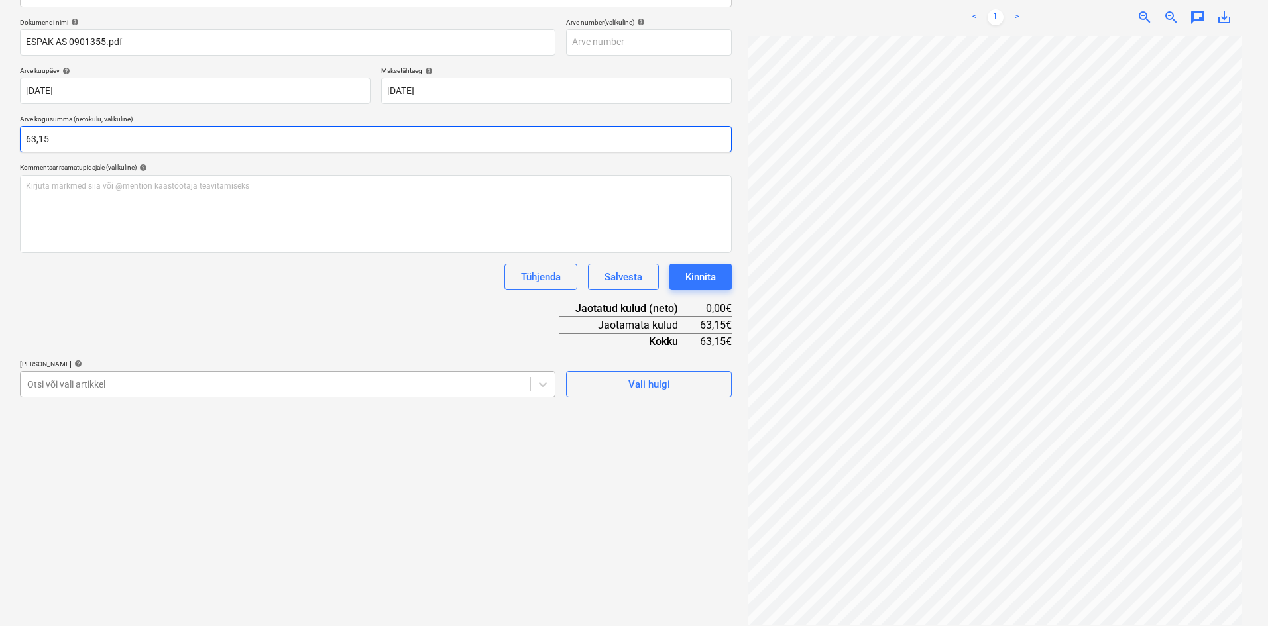
type input "63,15"
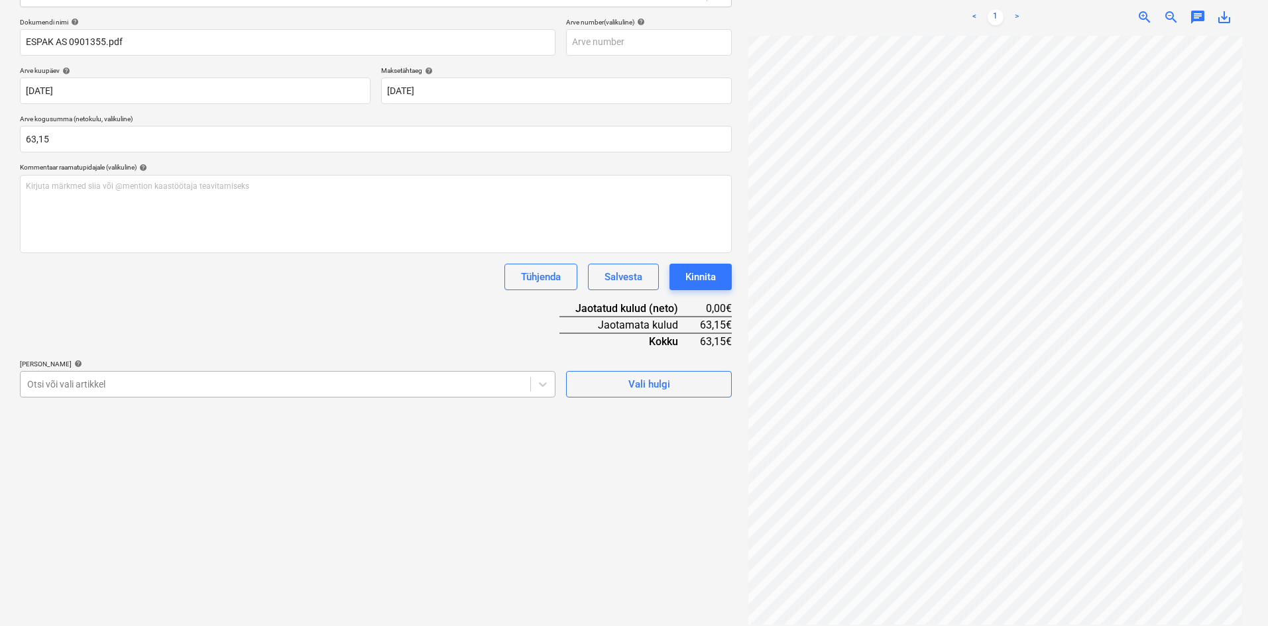
click at [115, 382] on div at bounding box center [275, 384] width 496 height 13
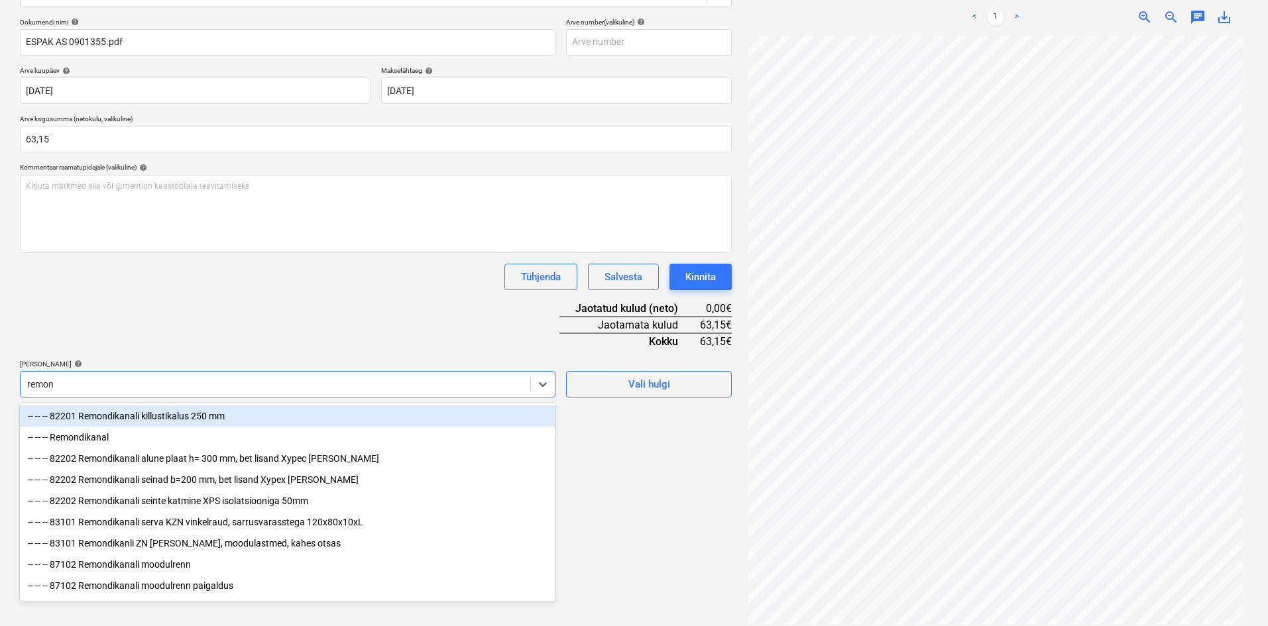
type input "remond"
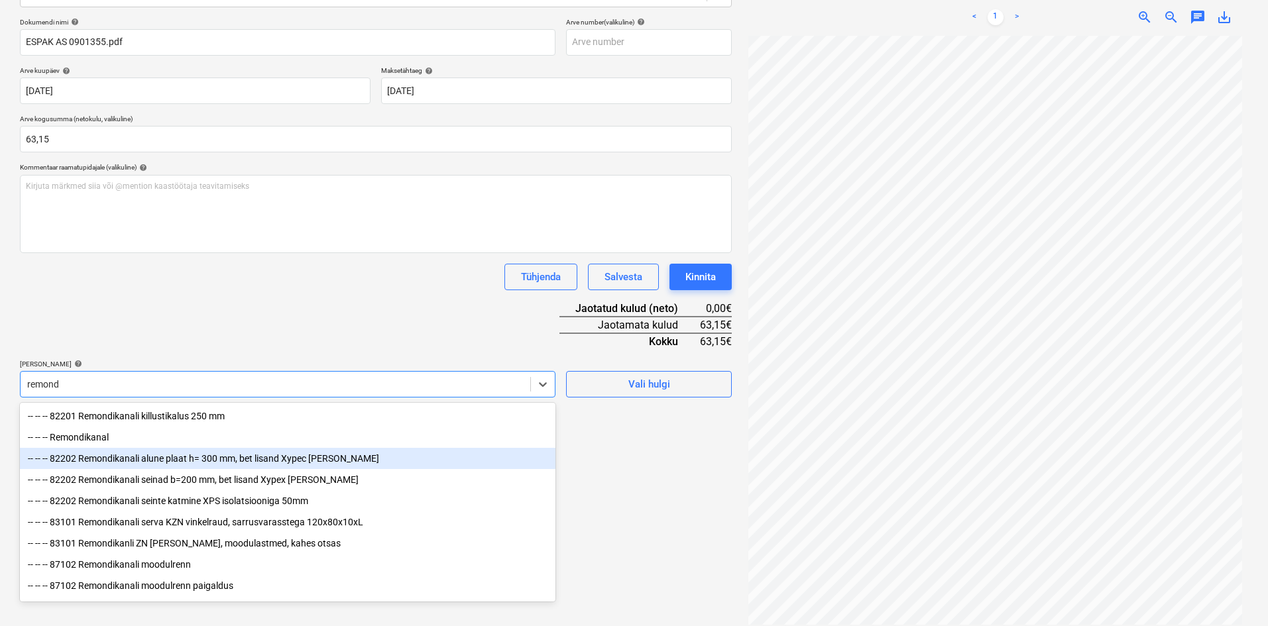
click at [114, 457] on div "-- -- -- 82202 Remondikanali alune plaat h= 300 mm, bet lisand Xypec [PERSON_NA…" at bounding box center [288, 458] width 536 height 21
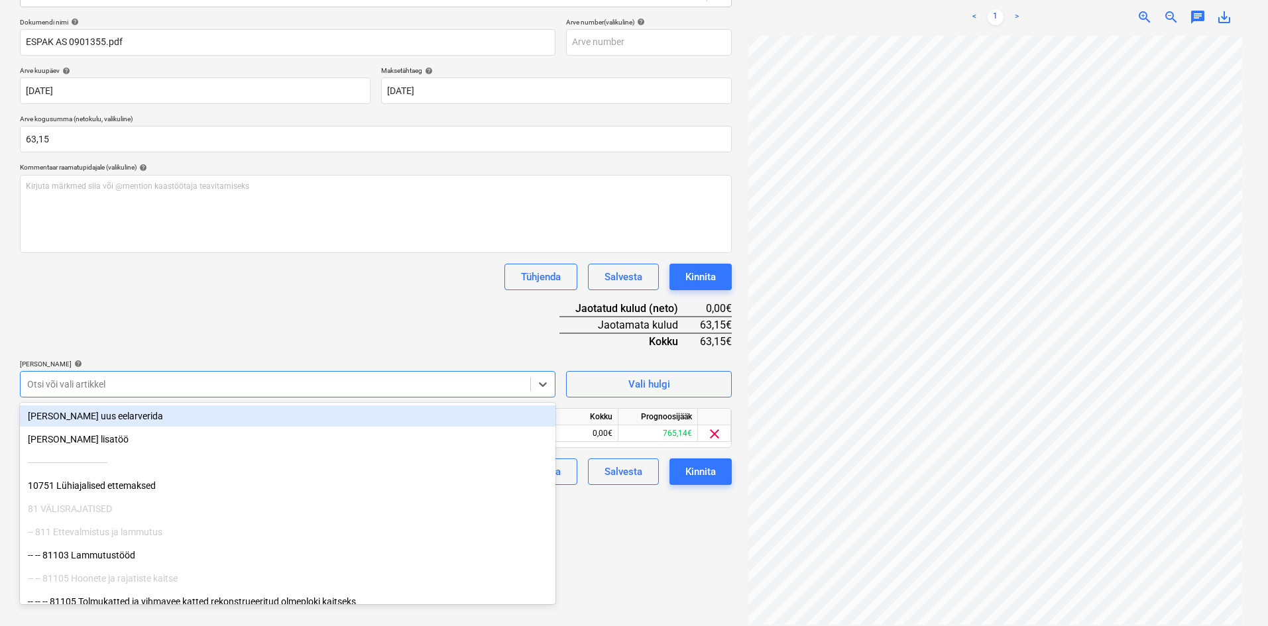
click at [283, 325] on div "Dokumendi nimi help ESPAK AS 0901355.pdf Arve number (valikuline) help [PERSON_…" at bounding box center [376, 251] width 712 height 467
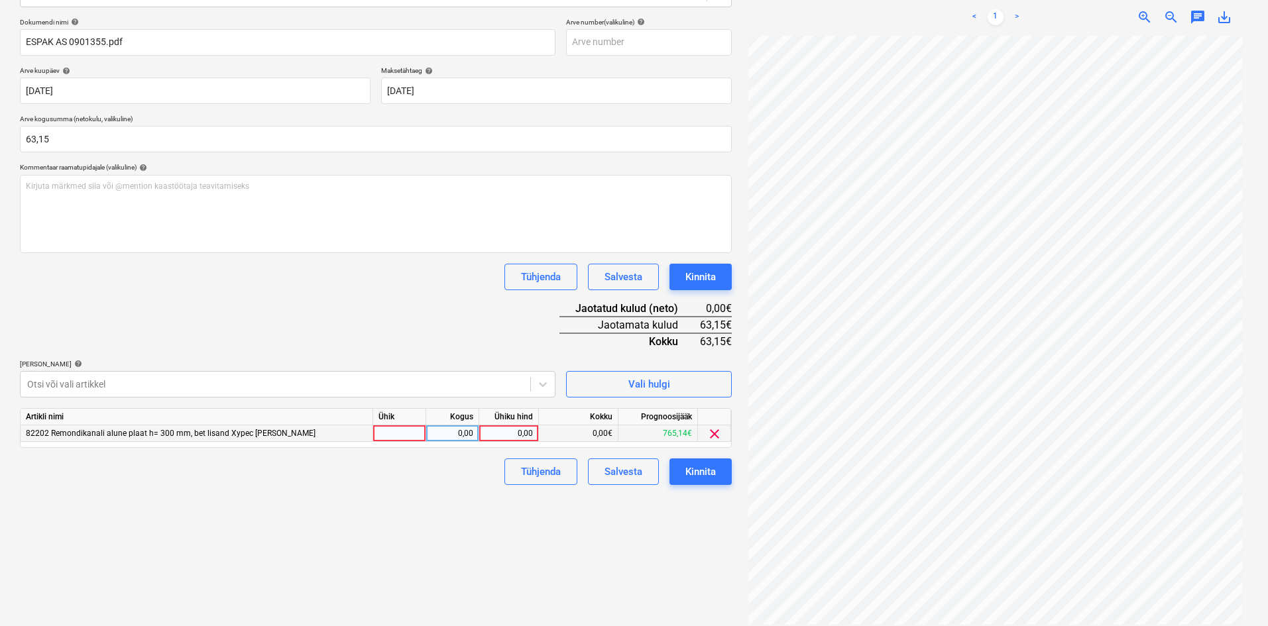
click at [532, 437] on div "0,00" at bounding box center [509, 434] width 48 height 17
type input "63,15"
click at [384, 581] on div "Failide konteerimine Vali ettevõte Espak AS (10162) [PERSON_NAME] uus ettevõte …" at bounding box center [376, 254] width 723 height 752
click at [704, 474] on div "Kinnita" at bounding box center [700, 471] width 30 height 17
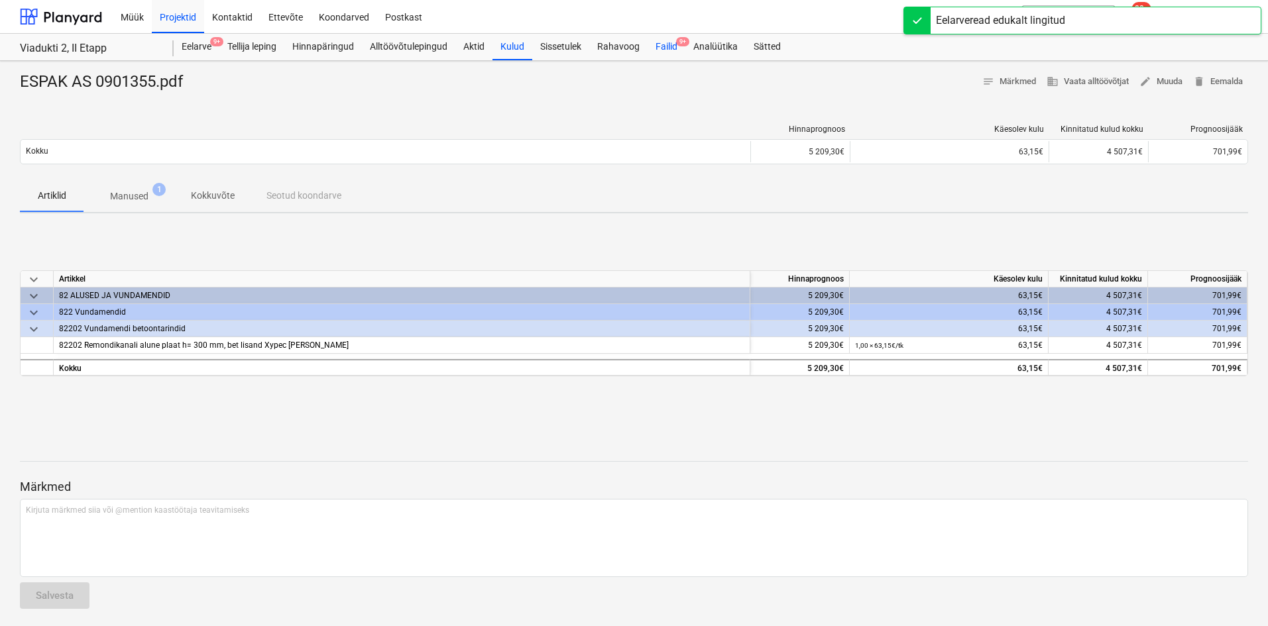
click at [669, 46] on div "Failid 9+" at bounding box center [667, 47] width 38 height 27
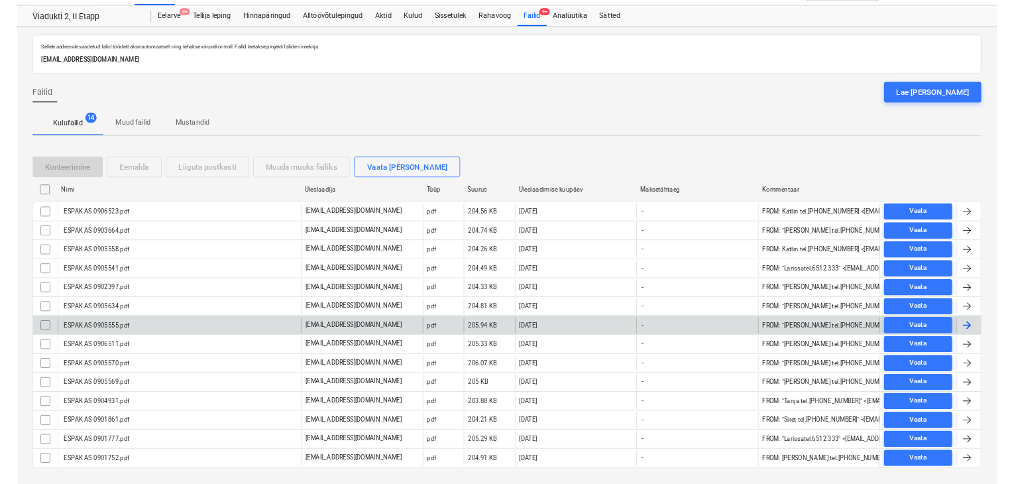
scroll to position [53, 0]
